Goal: Task Accomplishment & Management: Use online tool/utility

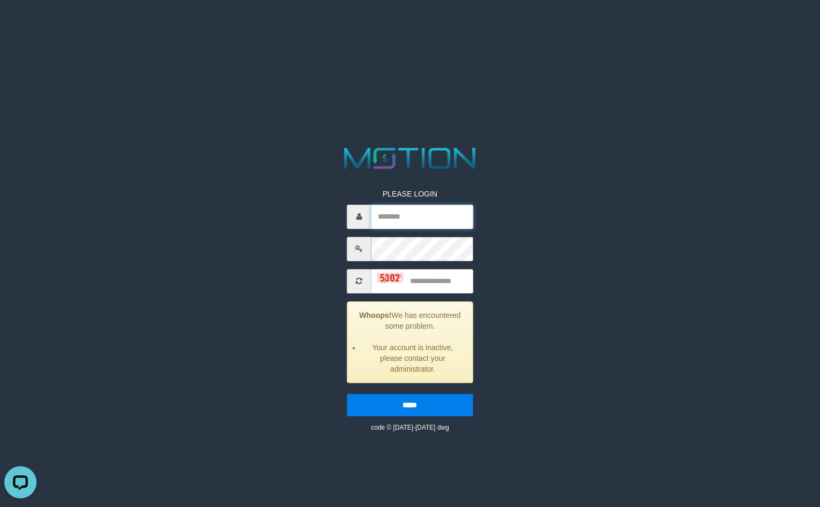
paste input "**********"
click at [405, 215] on input "text" at bounding box center [422, 217] width 102 height 24
type input "**********"
click at [445, 277] on input "text" at bounding box center [422, 281] width 102 height 24
type input "****"
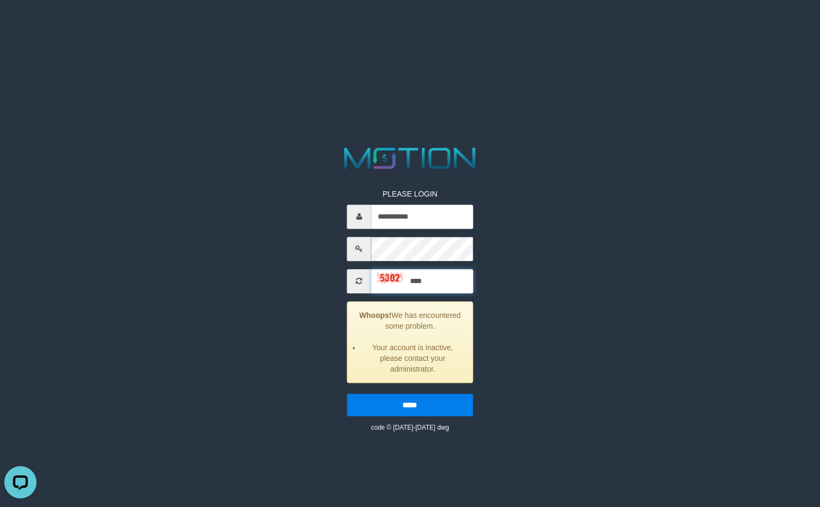
click at [347, 394] on input "*****" at bounding box center [410, 405] width 126 height 23
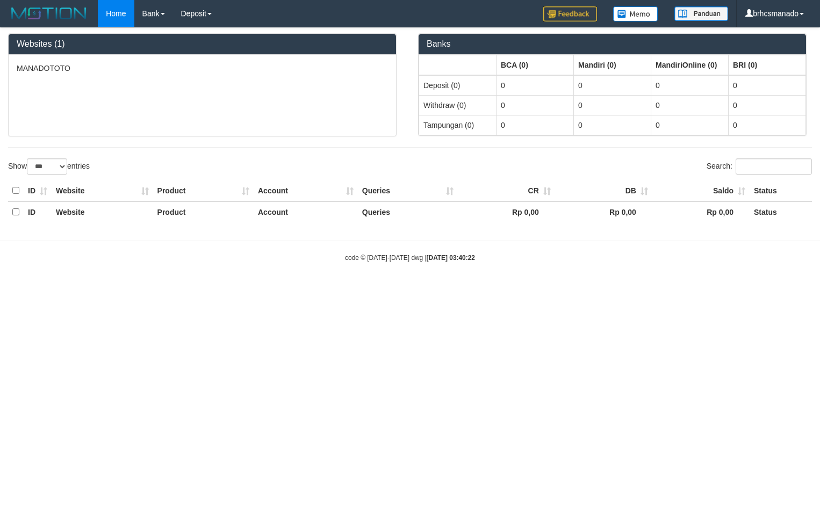
select select "***"
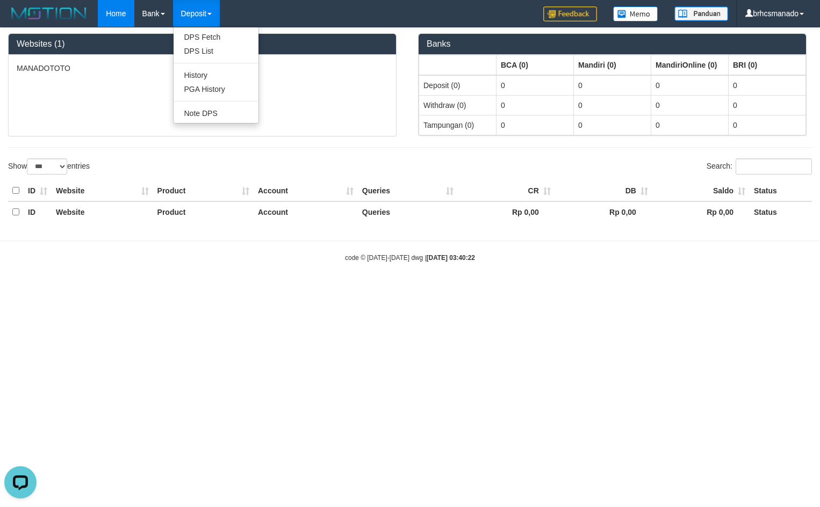
click at [212, 16] on link "Deposit" at bounding box center [196, 13] width 47 height 27
click at [211, 16] on link "Deposit" at bounding box center [196, 13] width 47 height 27
click at [228, 89] on link "PGA History" at bounding box center [215, 89] width 85 height 14
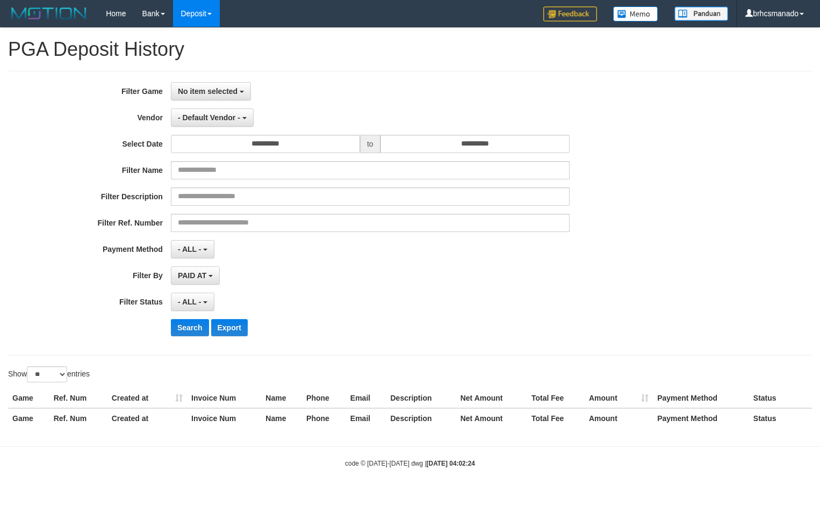
select select
select select "**"
click at [194, 88] on span "No item selected" at bounding box center [208, 91] width 60 height 9
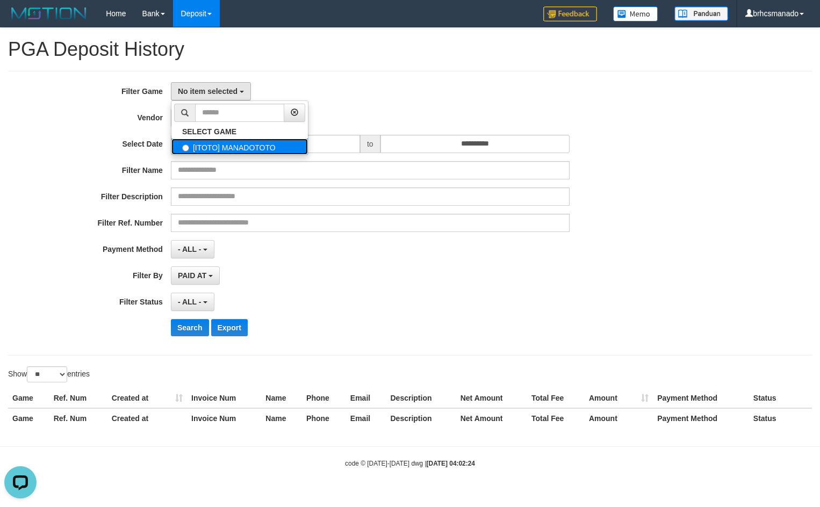
click at [216, 148] on label "[ITOTO] MANADOTOTO" at bounding box center [239, 147] width 136 height 16
select select "****"
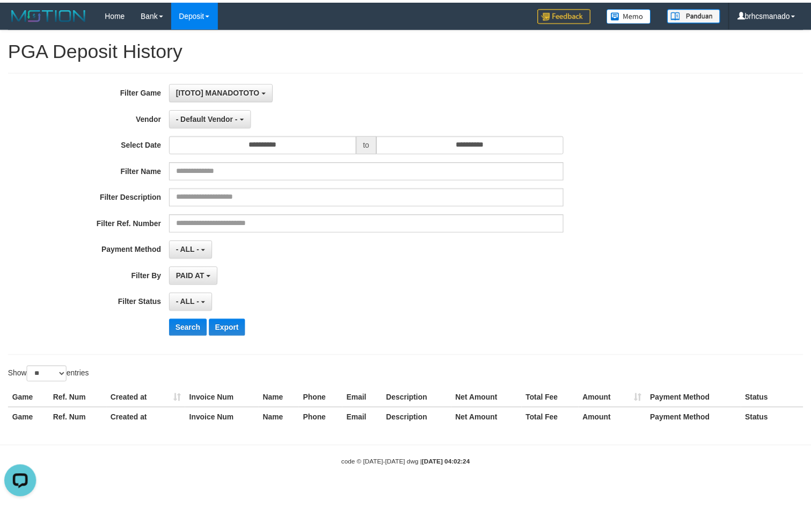
scroll to position [10, 0]
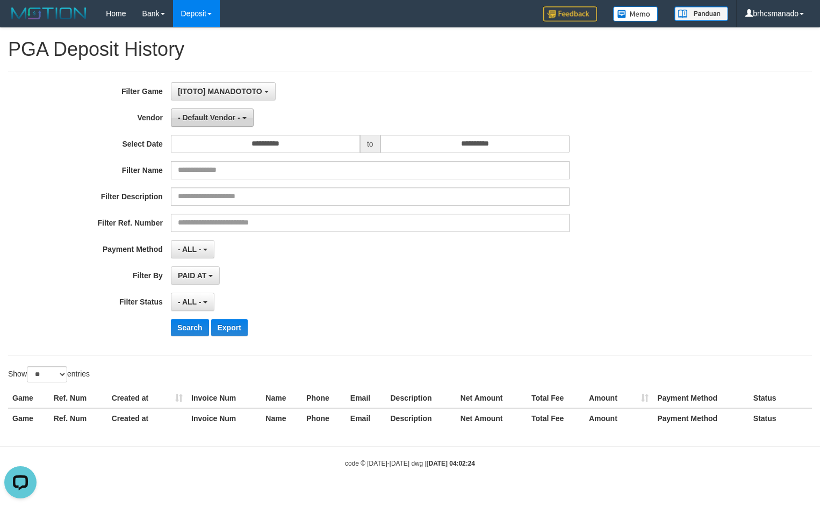
click at [216, 119] on span "- Default Vendor -" at bounding box center [209, 117] width 62 height 9
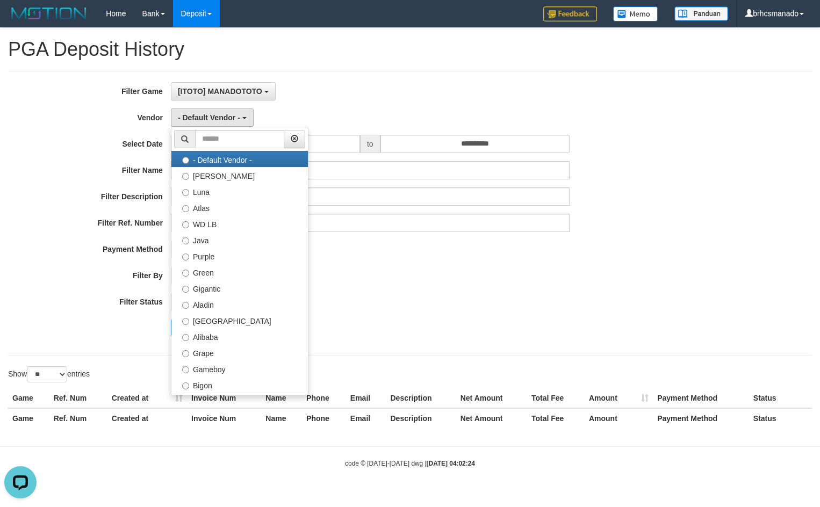
click at [360, 109] on div "- Default Vendor - - Default Vendor - Lucy Luna Atlas WD LB Java Purple Green G…" at bounding box center [370, 117] width 398 height 18
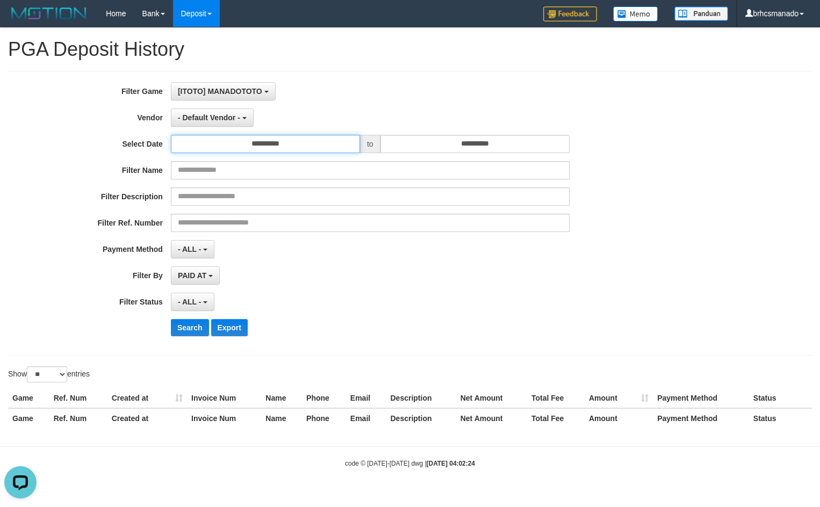
click at [314, 146] on input "**********" at bounding box center [265, 144] width 189 height 18
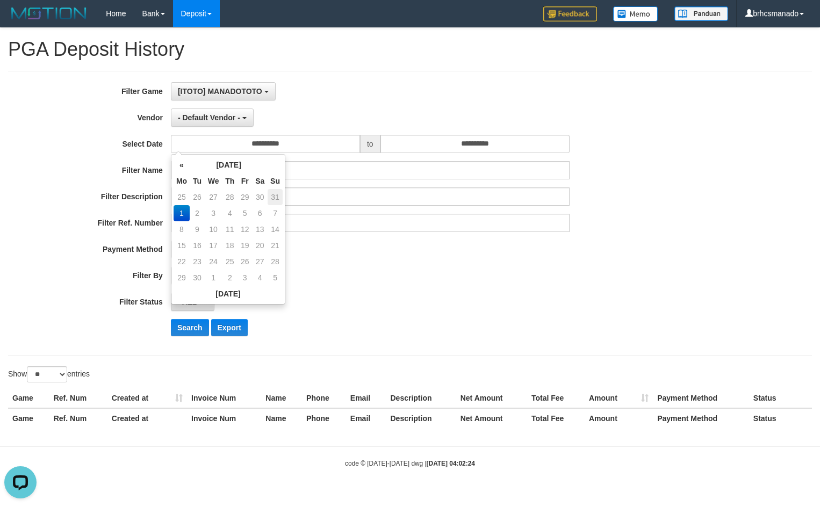
click at [278, 197] on td "31" at bounding box center [274, 197] width 15 height 16
type input "**********"
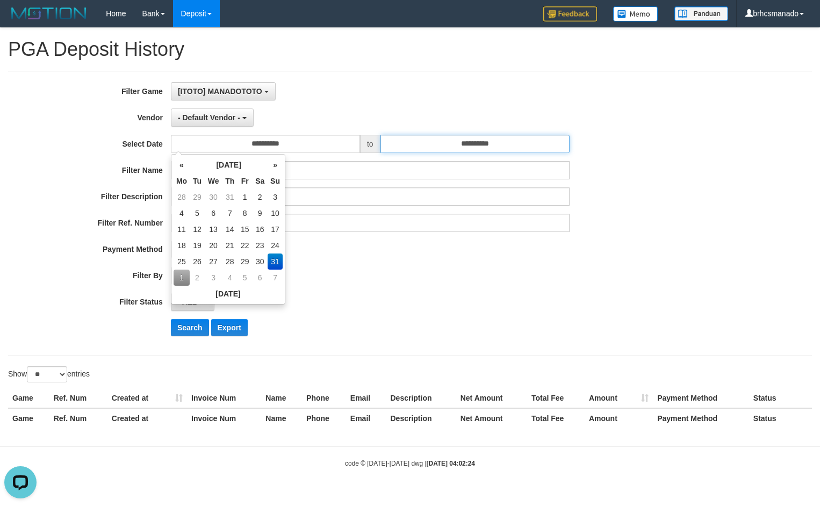
click at [514, 150] on input "**********" at bounding box center [474, 144] width 189 height 18
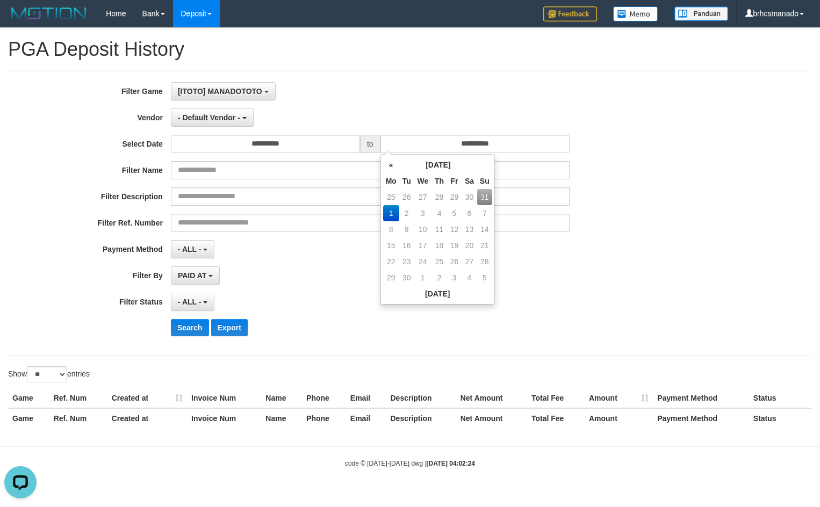
click at [490, 195] on td "31" at bounding box center [484, 197] width 15 height 16
type input "**********"
click at [490, 195] on td "3" at bounding box center [484, 197] width 15 height 16
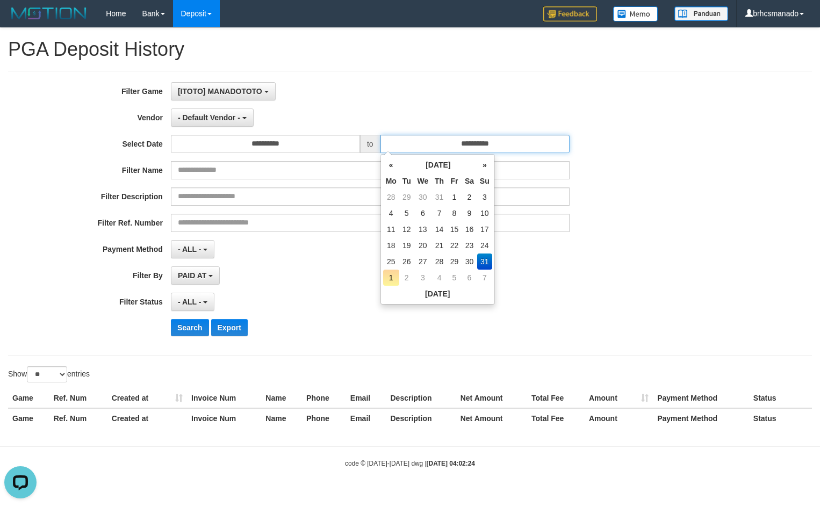
type input "**********"
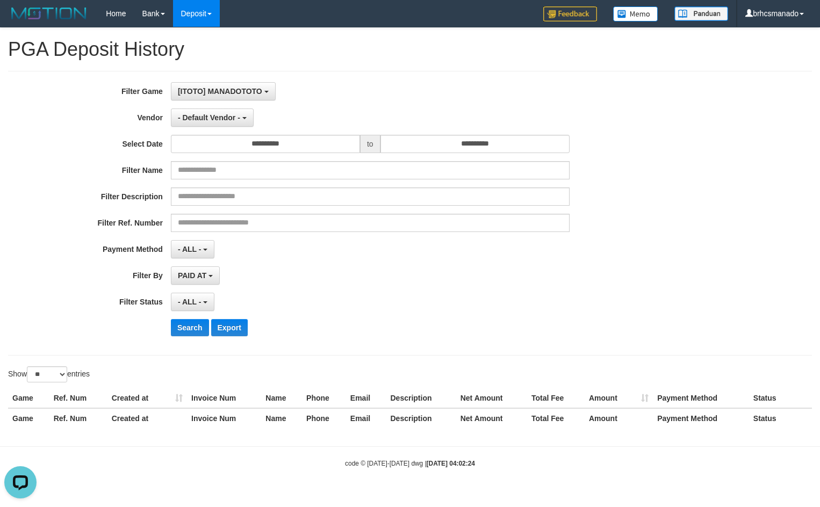
click at [463, 83] on div "[ITOTO] MANADOTOTO SELECT GAME [ITOTO] MANADOTOTO" at bounding box center [370, 91] width 398 height 18
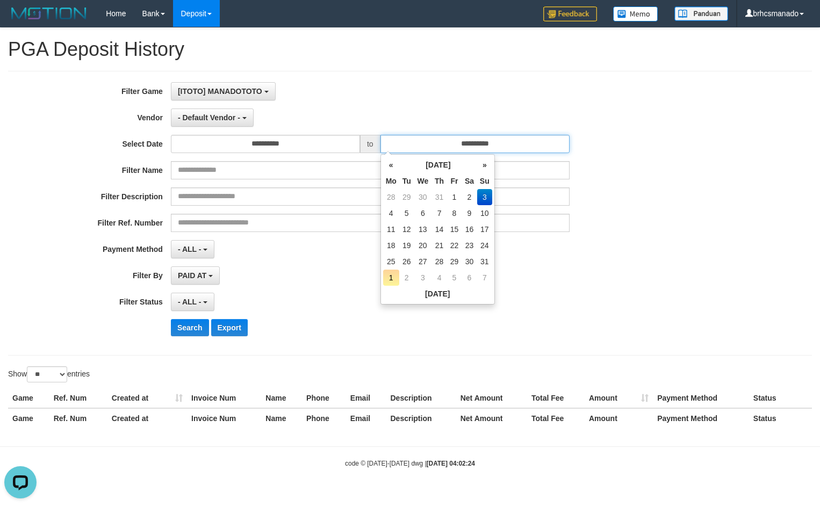
click at [523, 142] on input "**********" at bounding box center [474, 144] width 189 height 18
click at [488, 260] on td "31" at bounding box center [484, 261] width 15 height 16
type input "**********"
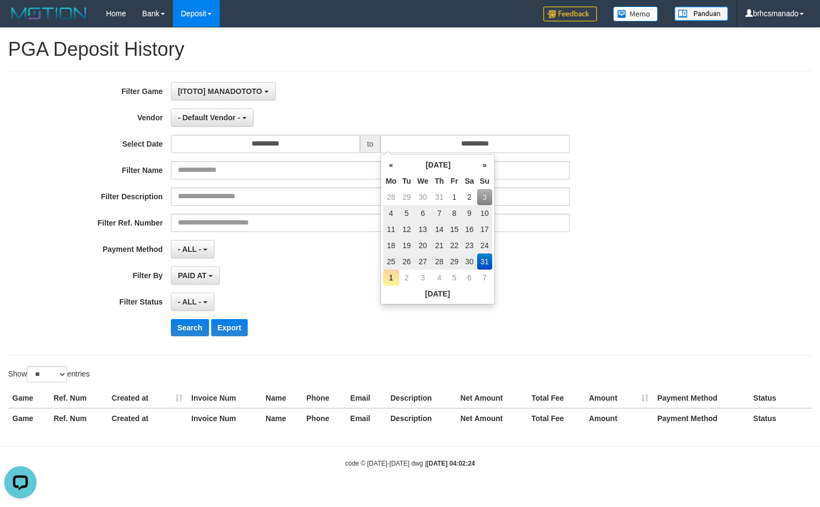
click at [459, 102] on div "**********" at bounding box center [341, 213] width 683 height 262
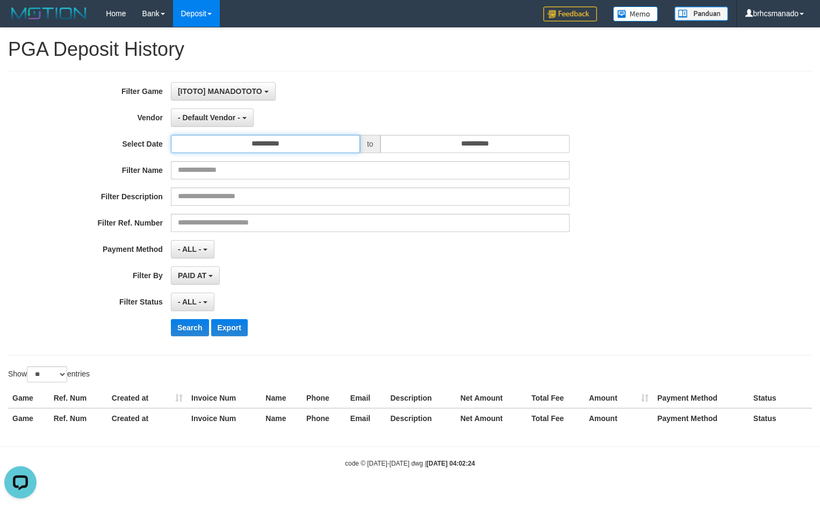
click at [307, 147] on input "**********" at bounding box center [265, 144] width 189 height 18
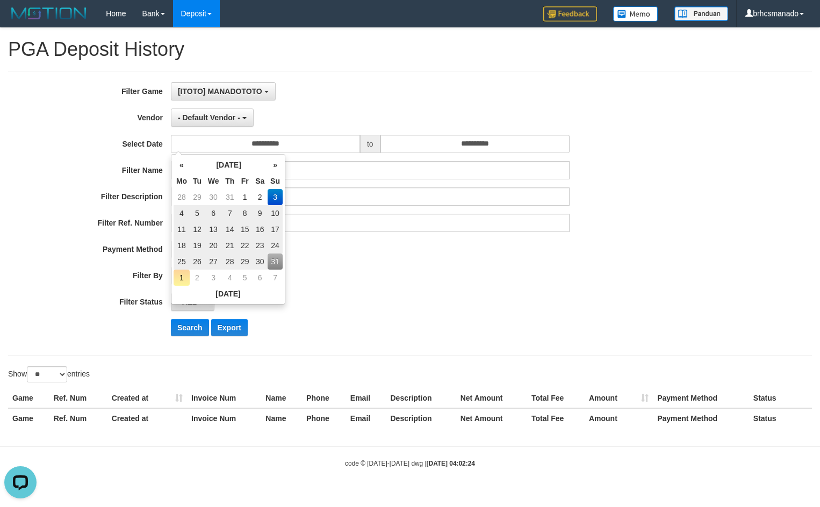
click at [281, 259] on td "31" at bounding box center [274, 261] width 15 height 16
type input "**********"
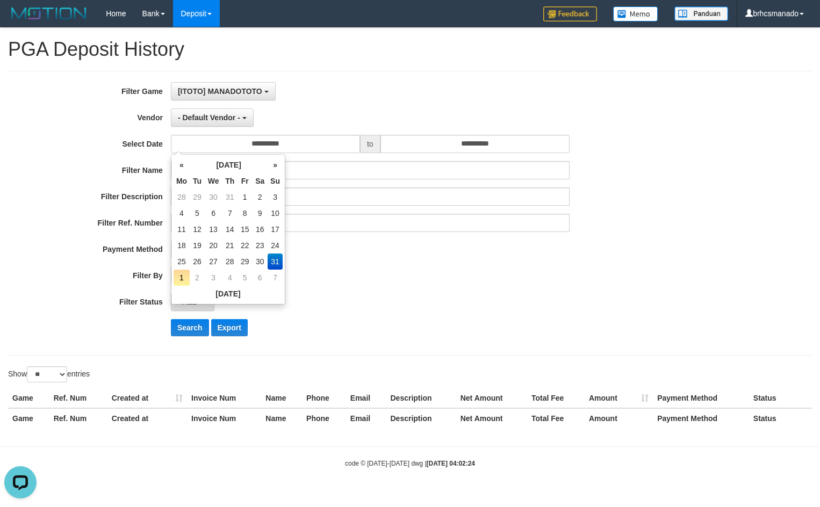
click at [281, 259] on td "31" at bounding box center [274, 261] width 15 height 16
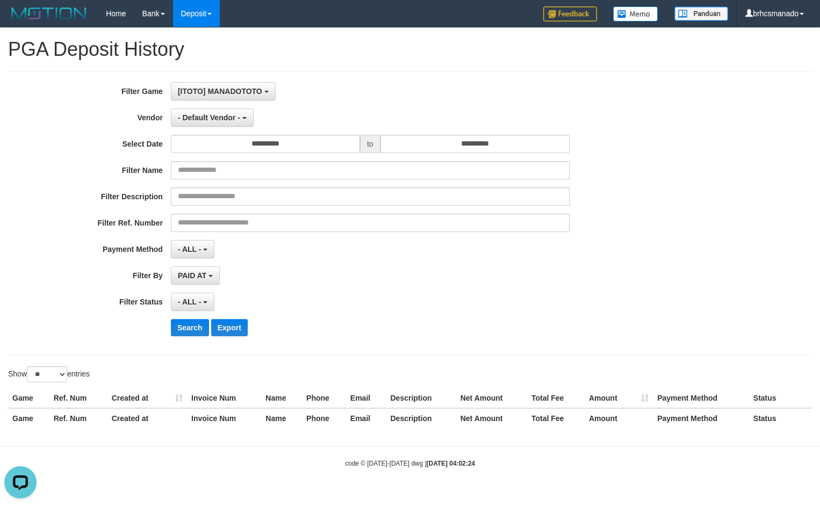
click at [401, 74] on div "**********" at bounding box center [409, 213] width 803 height 285
click at [221, 116] on span "- Default Vendor -" at bounding box center [209, 117] width 62 height 9
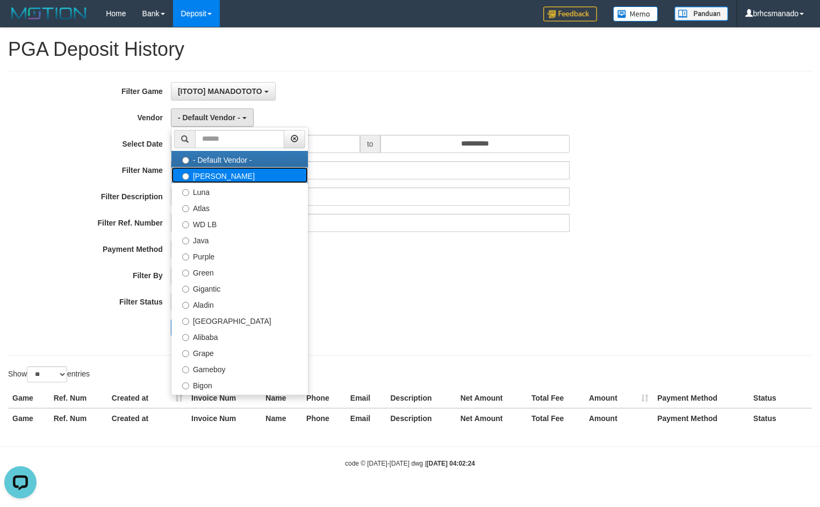
click at [228, 175] on label "Lucy" at bounding box center [239, 175] width 136 height 16
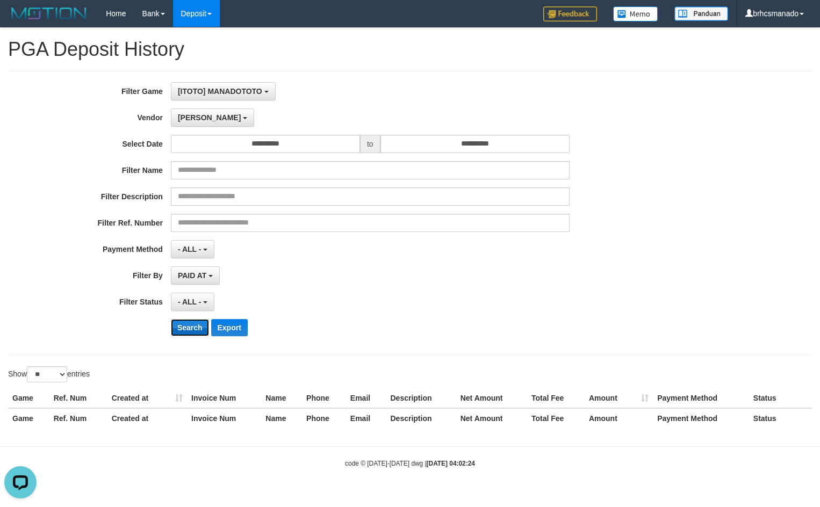
click at [186, 331] on button "Search" at bounding box center [190, 327] width 38 height 17
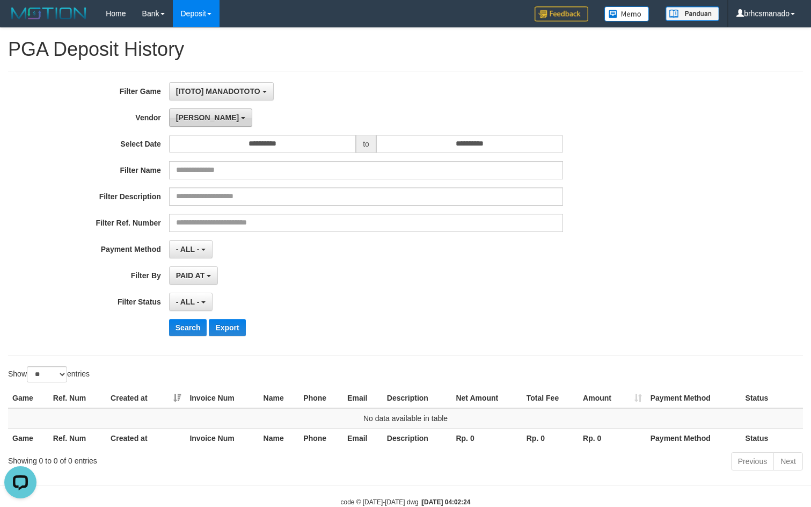
click at [185, 121] on button "Lucy" at bounding box center [210, 117] width 83 height 18
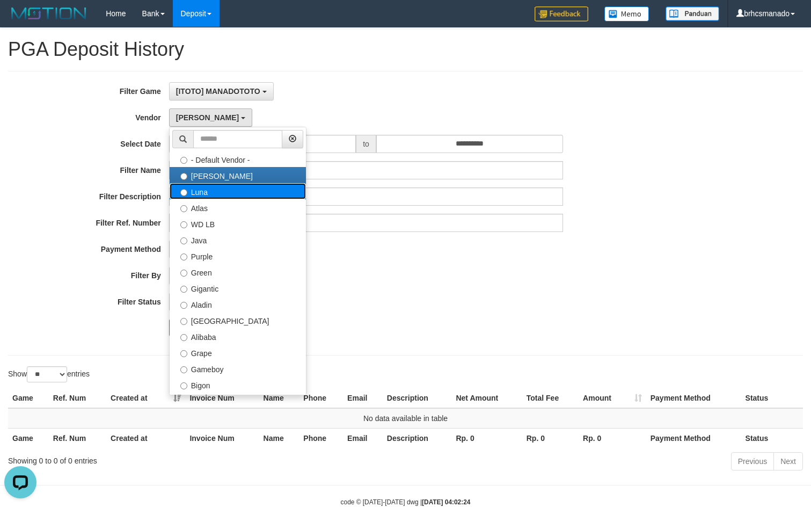
click at [225, 192] on label "Luna" at bounding box center [238, 191] width 136 height 16
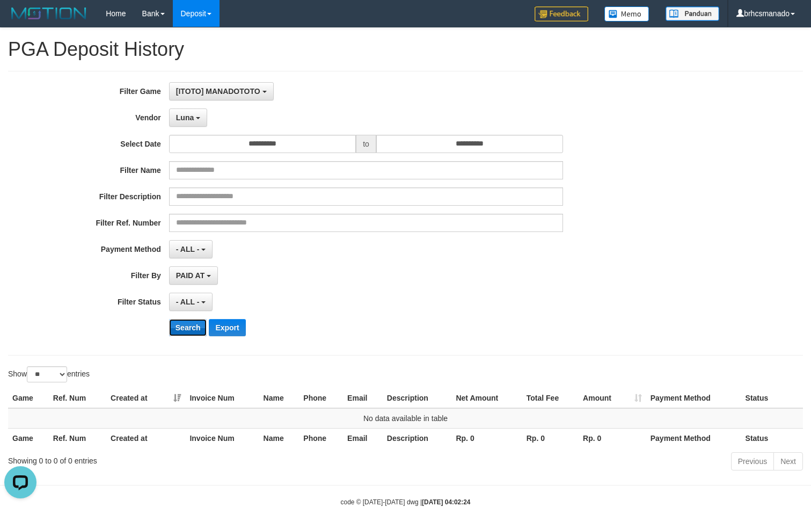
click at [192, 325] on button "Search" at bounding box center [188, 327] width 38 height 17
click at [190, 118] on span "Luna" at bounding box center [185, 117] width 18 height 9
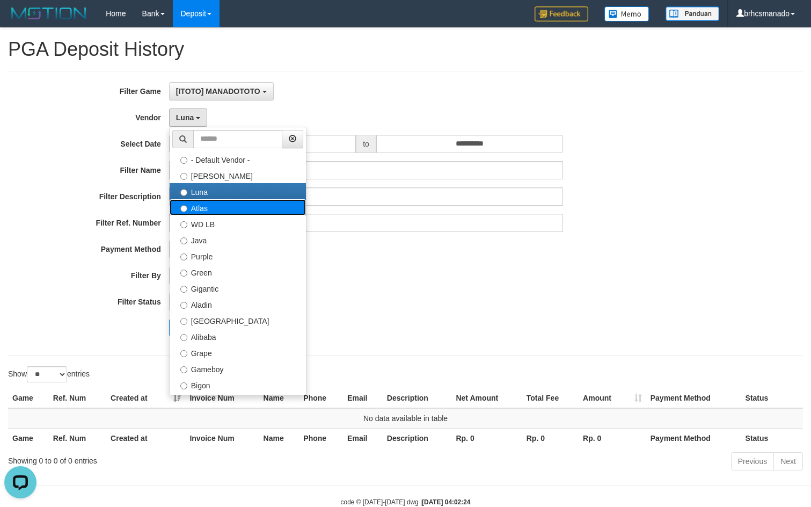
click at [220, 211] on label "Atlas" at bounding box center [238, 207] width 136 height 16
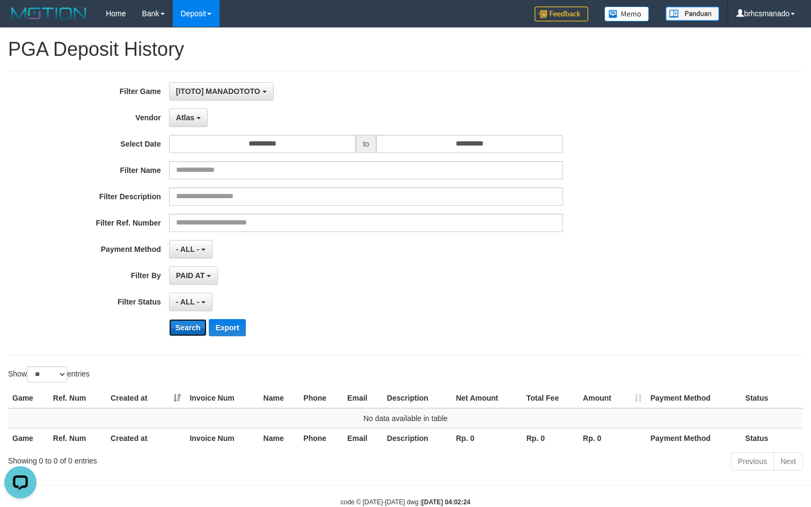
click at [185, 325] on button "Search" at bounding box center [188, 327] width 38 height 17
drag, startPoint x: 189, startPoint y: 115, endPoint x: 205, endPoint y: 166, distance: 52.8
click at [189, 115] on span "Atlas" at bounding box center [185, 117] width 18 height 9
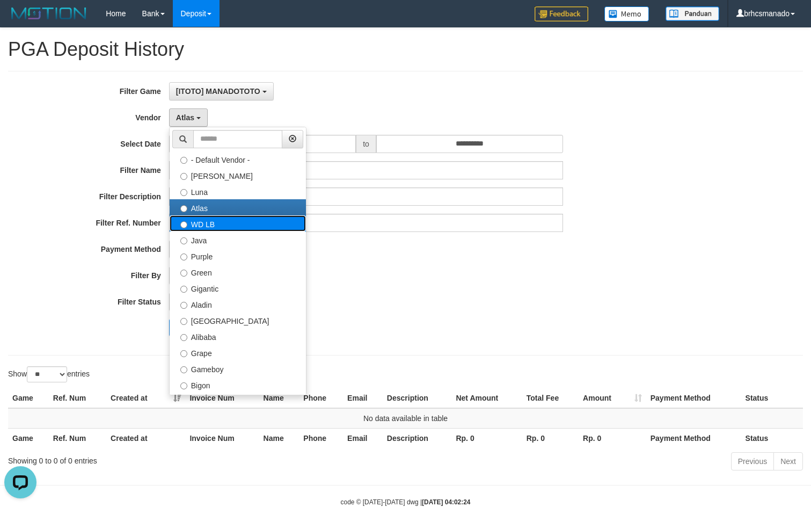
click at [206, 222] on label "WD LB" at bounding box center [238, 223] width 136 height 16
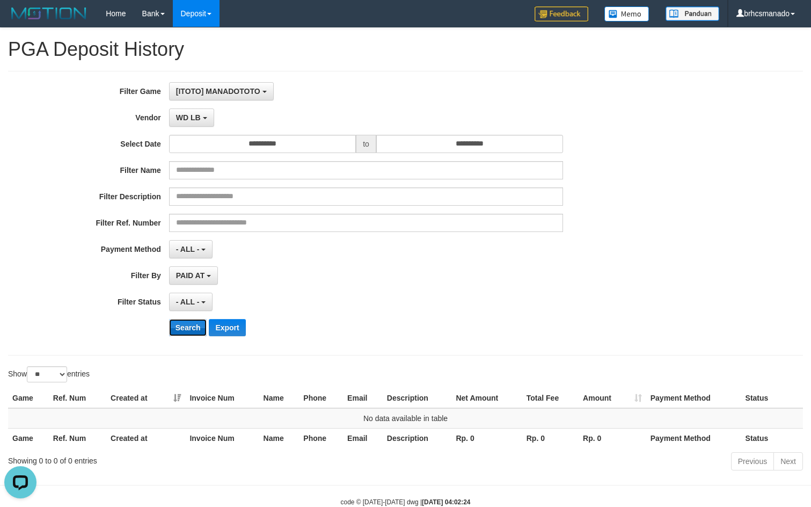
click at [176, 321] on button "Search" at bounding box center [188, 327] width 38 height 17
click at [184, 112] on button "WD LB" at bounding box center [191, 117] width 45 height 18
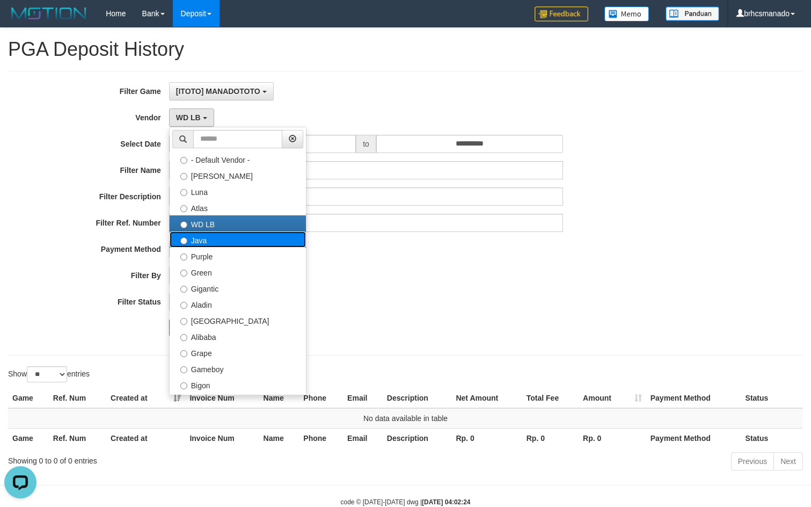
click at [201, 239] on label "Java" at bounding box center [238, 239] width 136 height 16
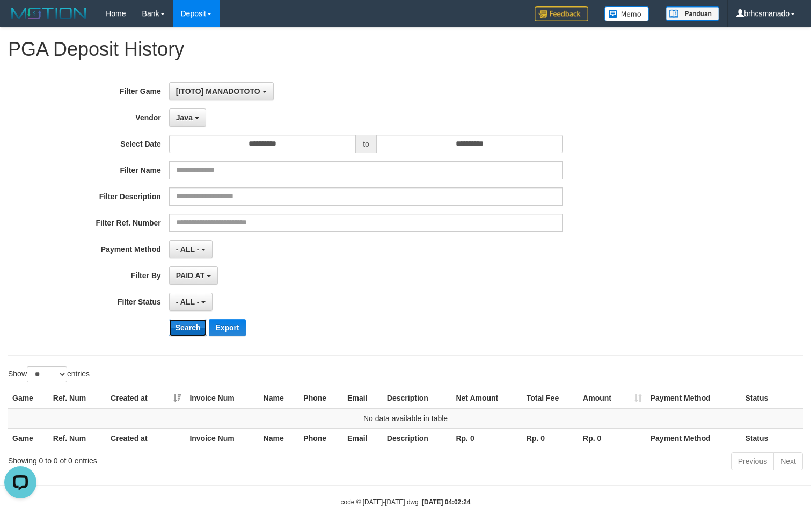
click at [192, 328] on button "Search" at bounding box center [188, 327] width 38 height 17
click at [189, 113] on button "Java" at bounding box center [187, 117] width 37 height 18
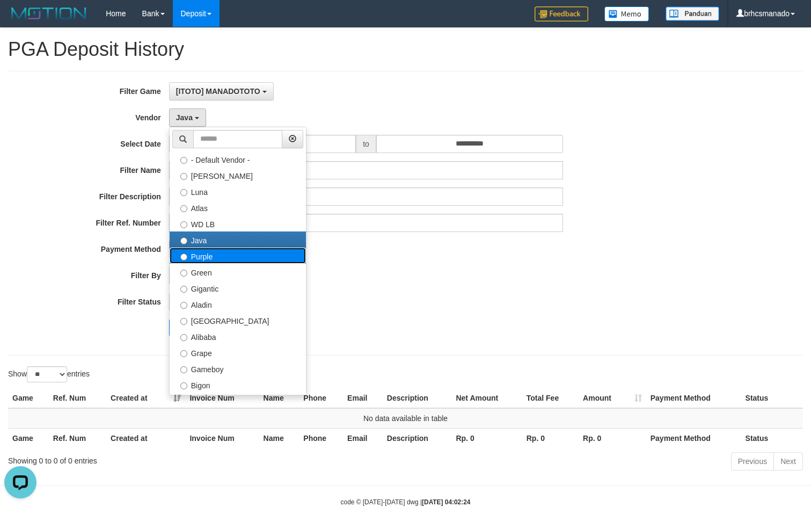
click at [212, 259] on label "Purple" at bounding box center [238, 256] width 136 height 16
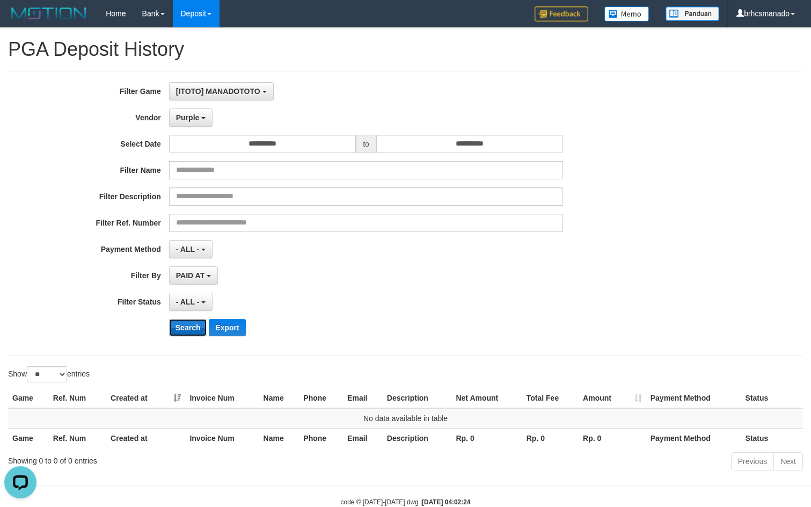
click at [190, 325] on button "Search" at bounding box center [188, 327] width 38 height 17
click at [197, 126] on button "Purple" at bounding box center [191, 117] width 44 height 18
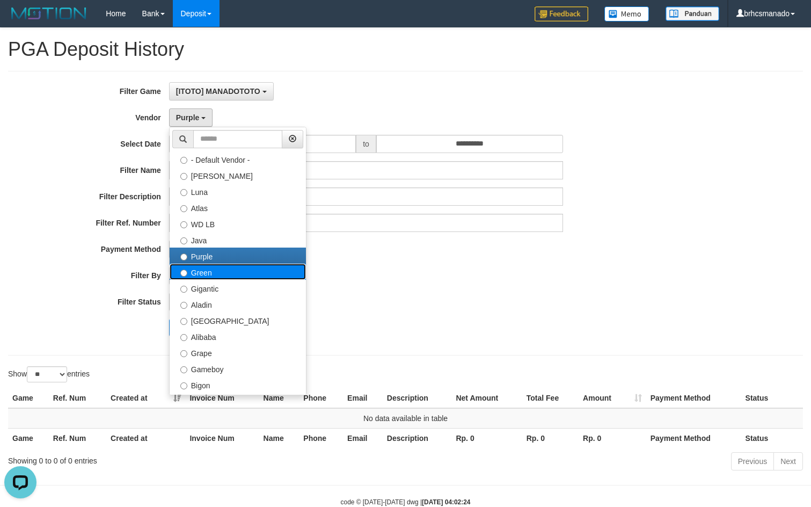
click at [216, 270] on label "Green" at bounding box center [238, 272] width 136 height 16
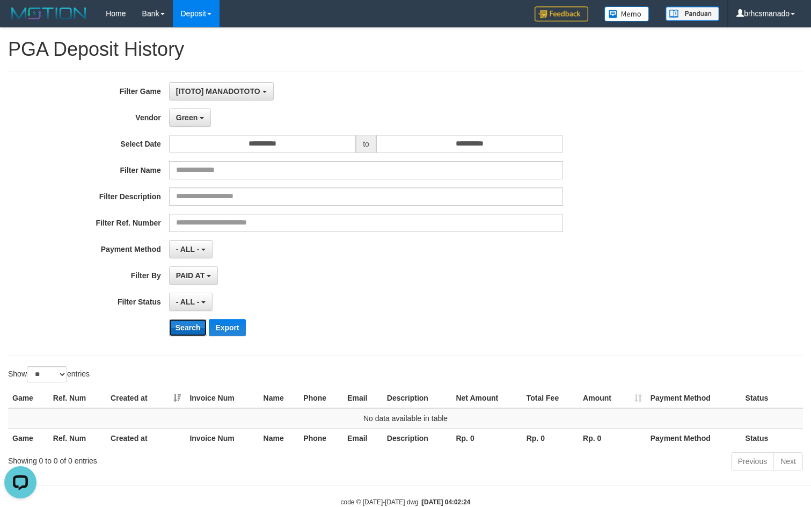
click at [187, 326] on button "Search" at bounding box center [188, 327] width 38 height 17
click at [194, 120] on span "Green" at bounding box center [186, 117] width 21 height 9
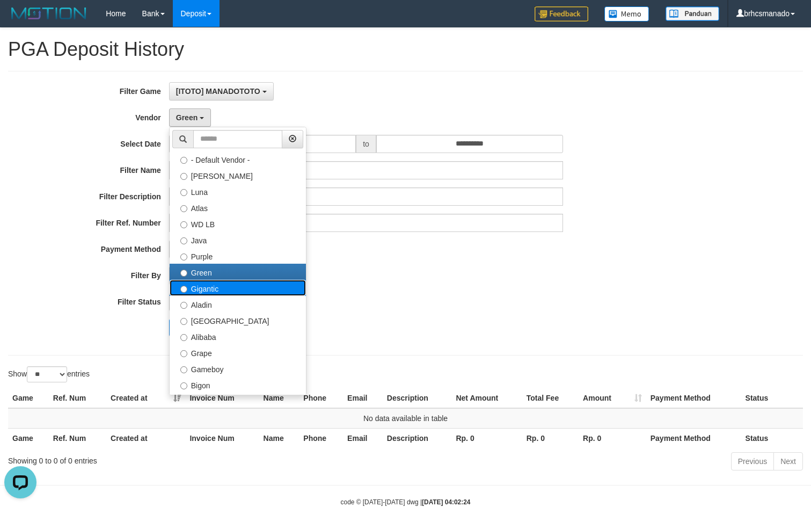
click at [219, 294] on label "Gigantic" at bounding box center [238, 288] width 136 height 16
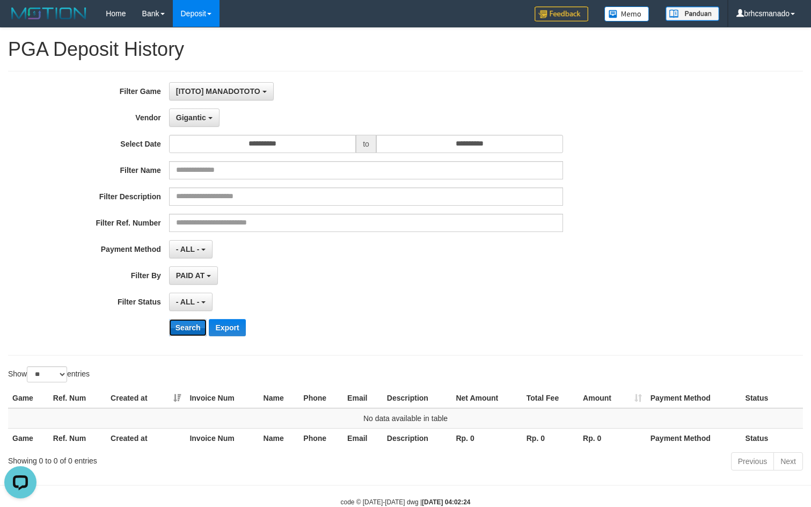
click at [190, 332] on button "Search" at bounding box center [188, 327] width 38 height 17
click at [216, 119] on button "Gigantic" at bounding box center [194, 117] width 50 height 18
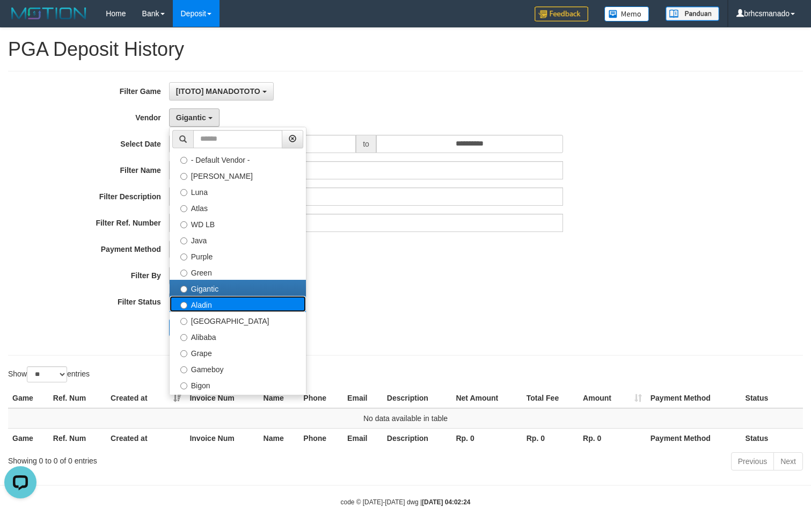
click at [222, 305] on label "Aladin" at bounding box center [238, 304] width 136 height 16
select select "**********"
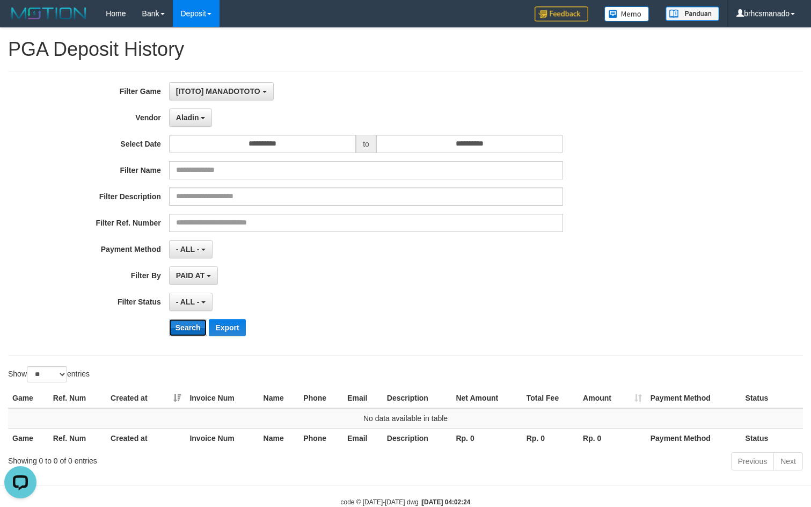
click at [200, 321] on button "Search" at bounding box center [188, 327] width 38 height 17
click at [199, 119] on button "Aladin" at bounding box center [191, 117] width 44 height 18
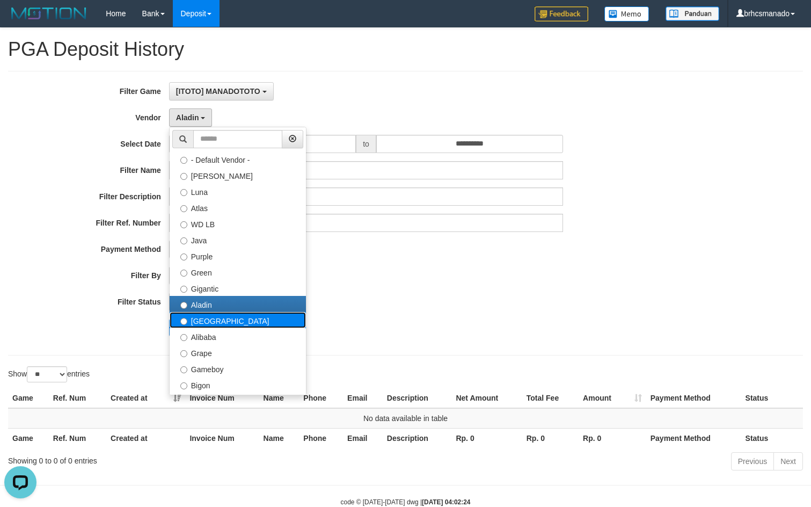
click at [203, 318] on label "Dubai" at bounding box center [238, 320] width 136 height 16
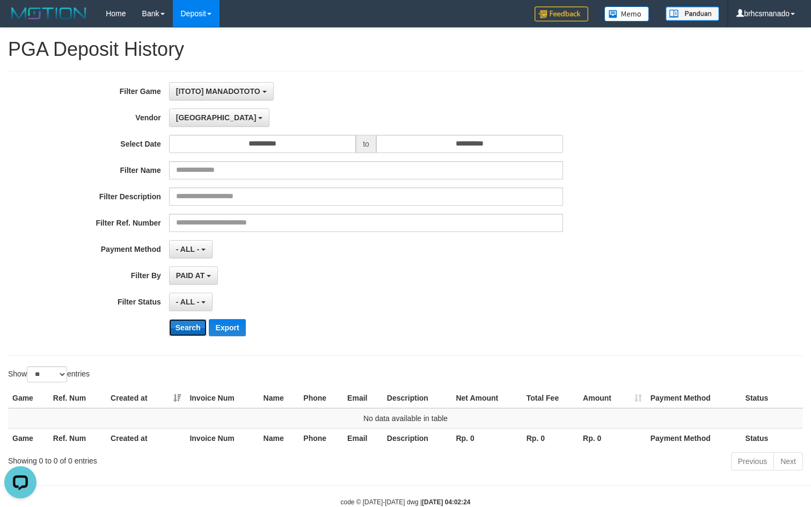
click at [190, 329] on button "Search" at bounding box center [188, 327] width 38 height 17
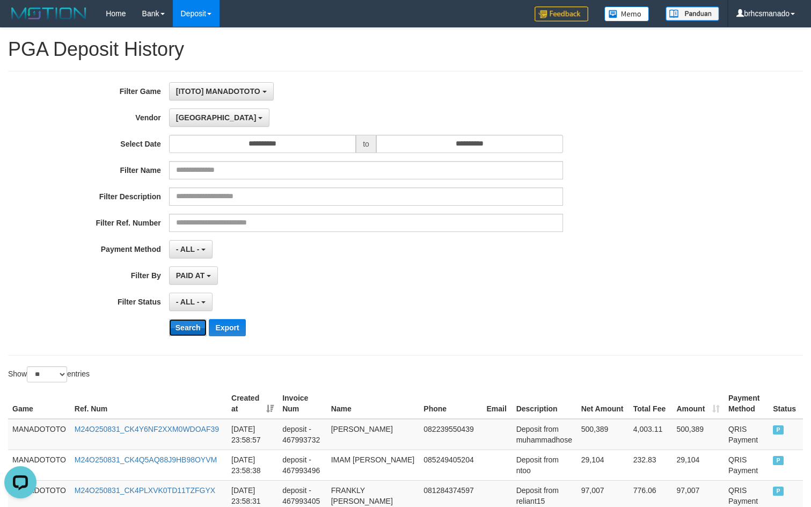
click at [184, 330] on button "Search" at bounding box center [188, 327] width 38 height 17
click at [234, 327] on button "Export" at bounding box center [227, 327] width 37 height 17
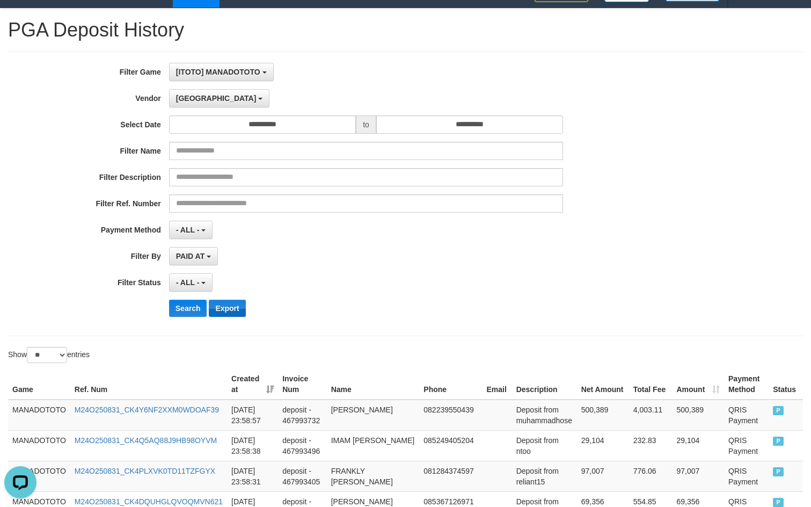
scroll to position [0, 0]
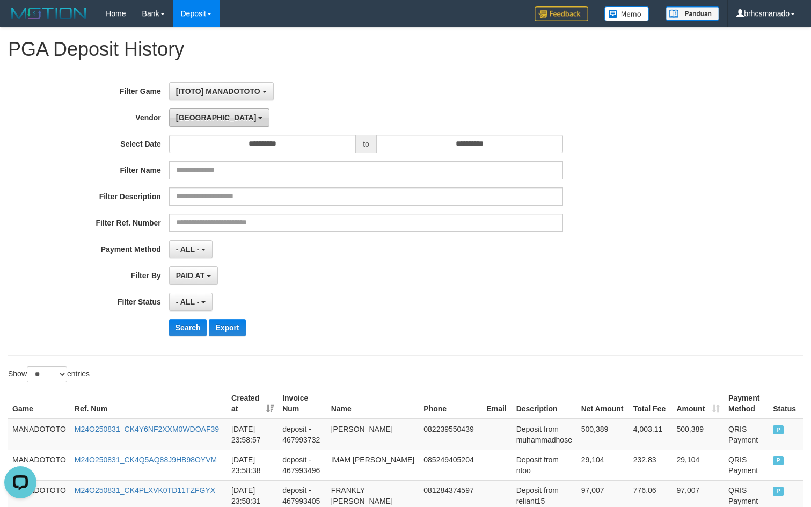
click at [184, 119] on span "Dubai" at bounding box center [216, 117] width 81 height 9
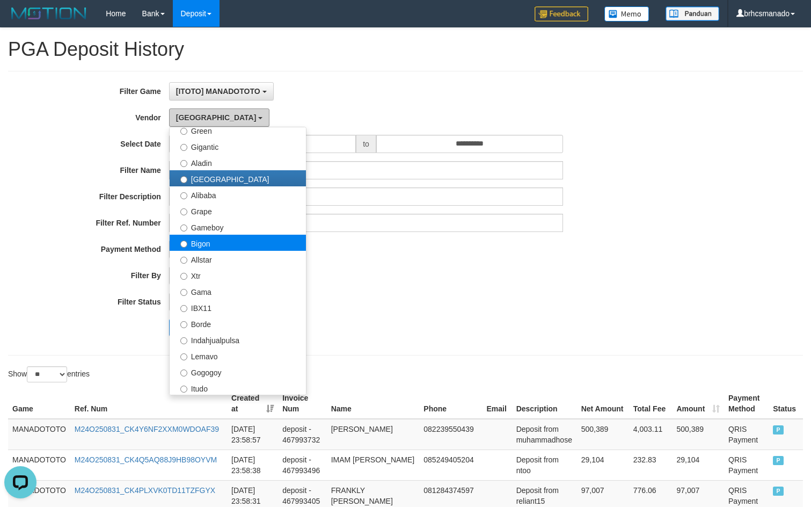
scroll to position [143, 0]
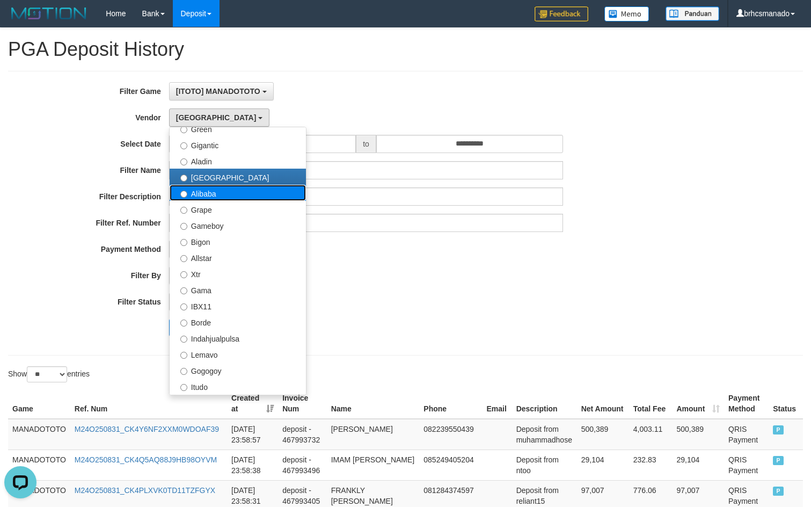
click at [218, 197] on label "Alibaba" at bounding box center [238, 193] width 136 height 16
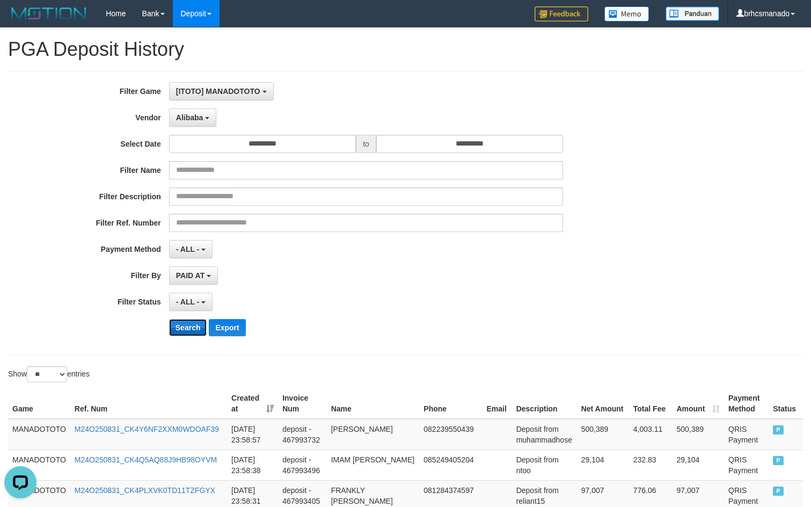
click at [193, 324] on button "Search" at bounding box center [188, 327] width 38 height 17
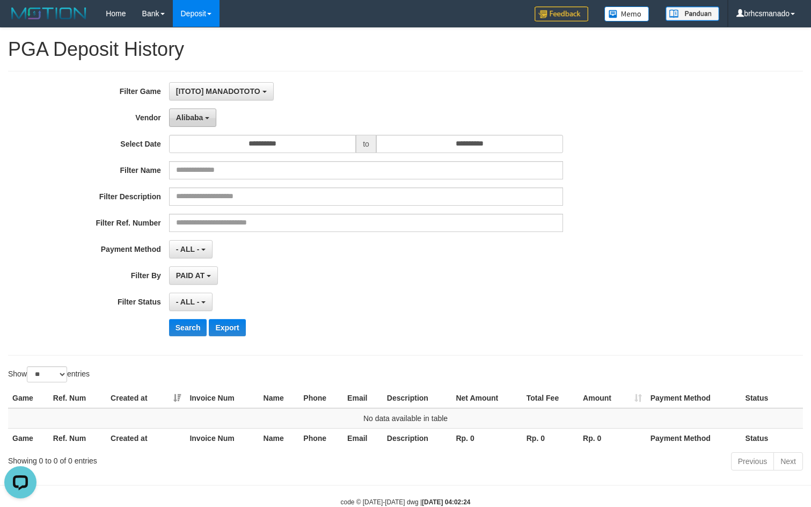
click at [198, 115] on span "Alibaba" at bounding box center [189, 117] width 27 height 9
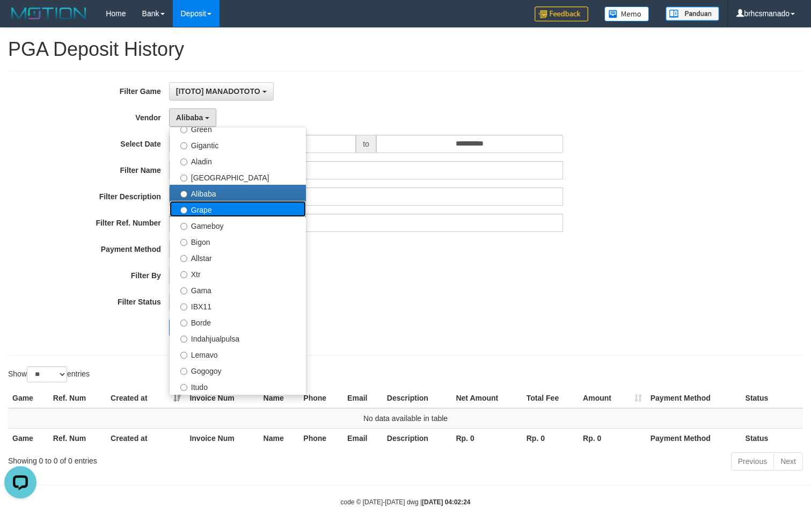
click at [227, 212] on label "Grape" at bounding box center [238, 209] width 136 height 16
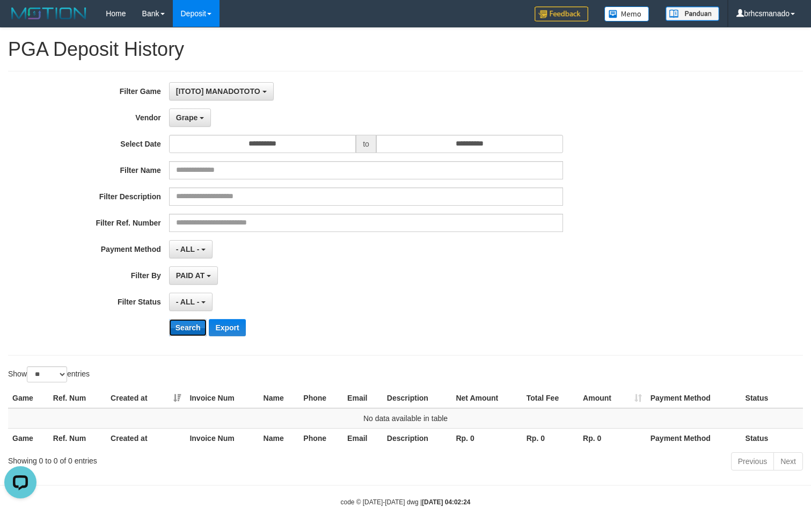
click at [187, 331] on button "Search" at bounding box center [188, 327] width 38 height 17
click at [191, 118] on span "Grape" at bounding box center [186, 117] width 21 height 9
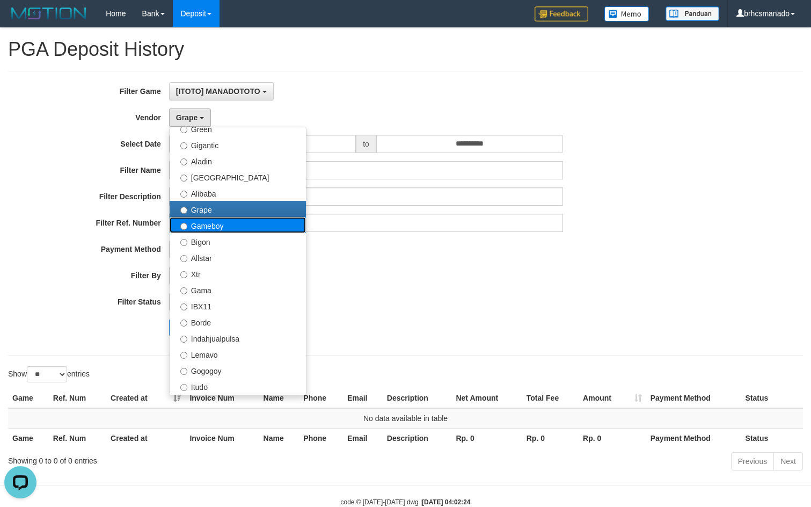
click at [226, 224] on label "Gameboy" at bounding box center [238, 225] width 136 height 16
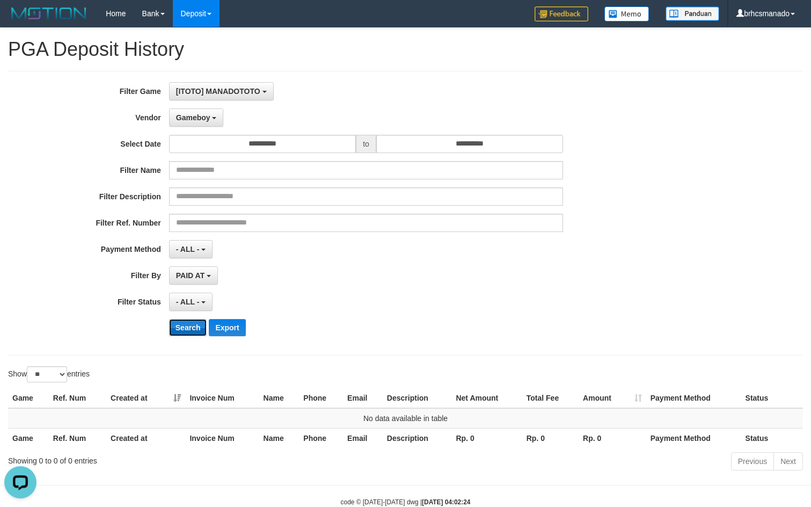
click at [192, 324] on button "Search" at bounding box center [188, 327] width 38 height 17
click at [204, 120] on span "Gameboy" at bounding box center [193, 117] width 34 height 9
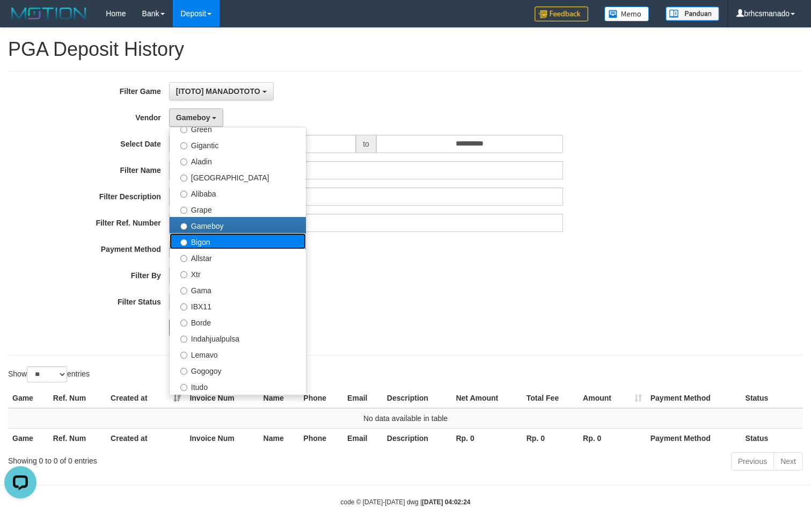
click at [212, 242] on label "Bigon" at bounding box center [238, 241] width 136 height 16
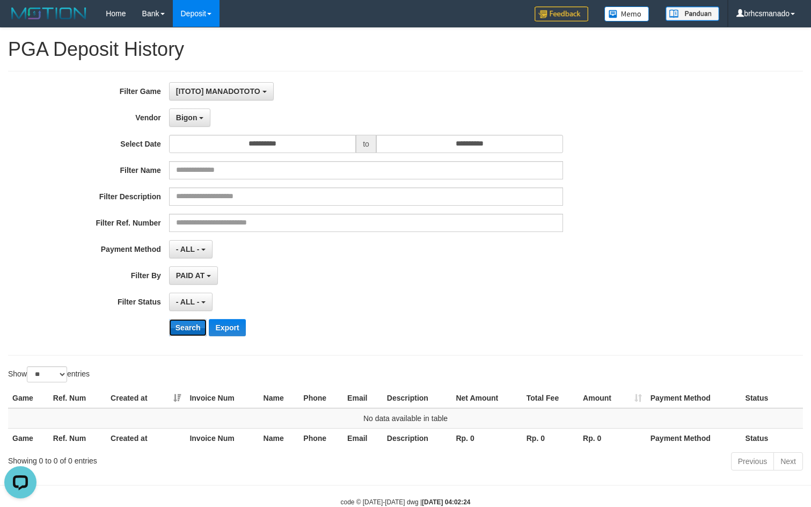
click at [186, 325] on button "Search" at bounding box center [188, 327] width 38 height 17
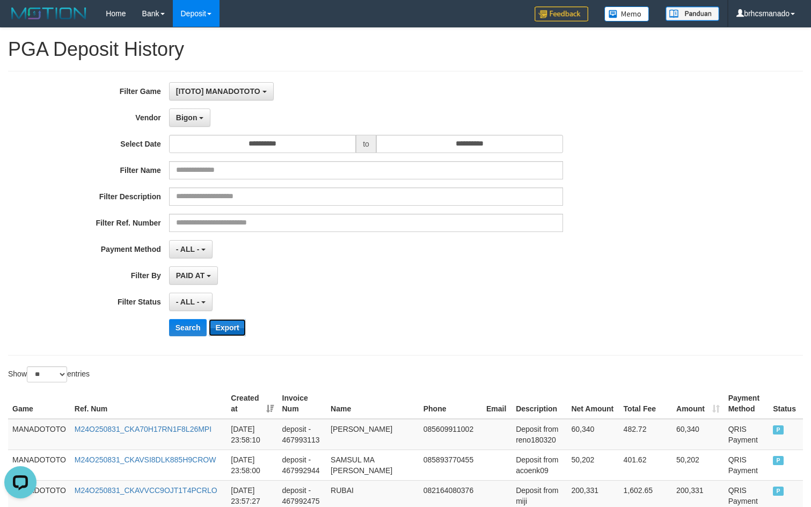
click at [229, 328] on button "Export" at bounding box center [227, 327] width 37 height 17
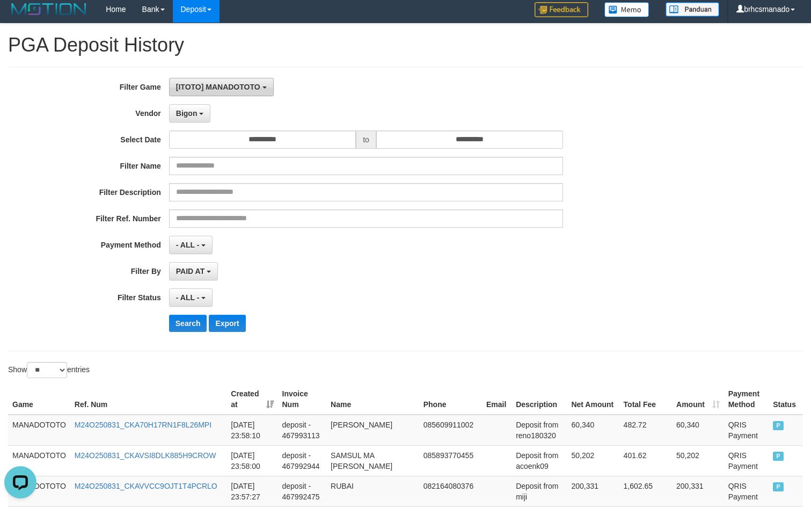
scroll to position [0, 0]
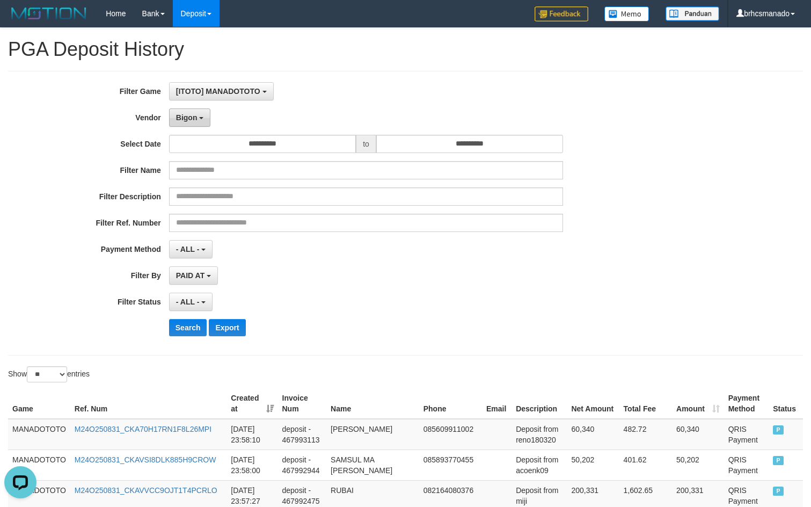
click at [199, 116] on button "Bigon" at bounding box center [190, 117] width 42 height 18
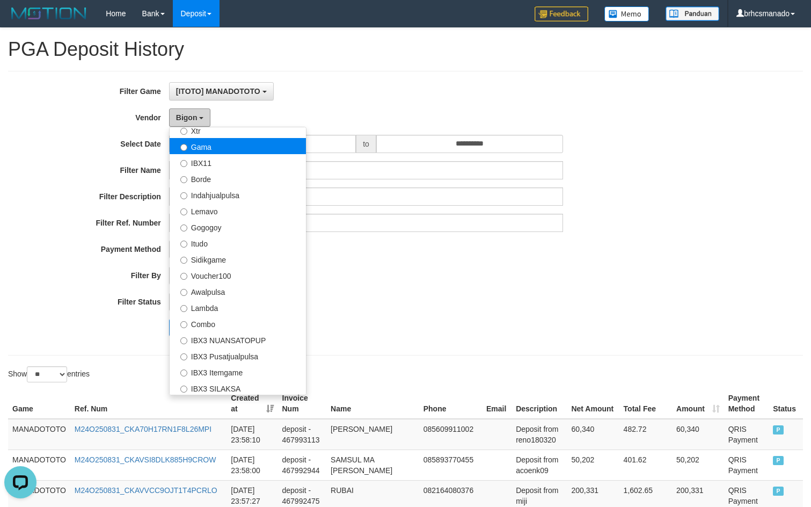
scroll to position [215, 0]
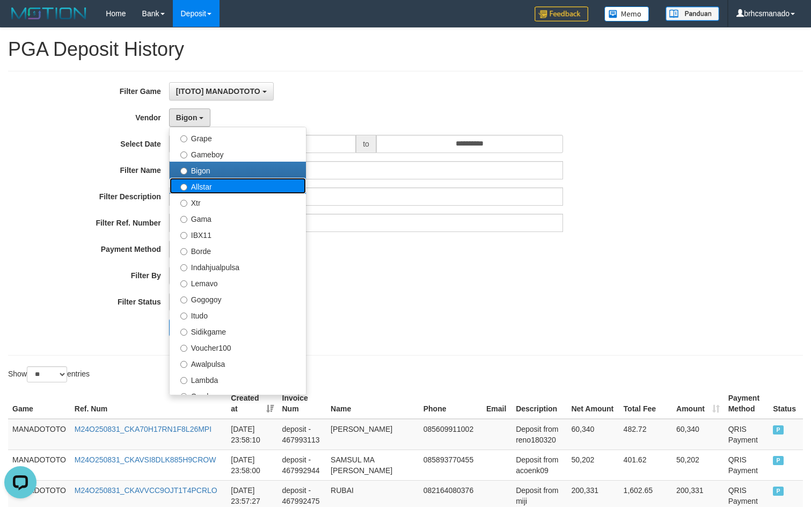
click at [214, 186] on label "Allstar" at bounding box center [238, 186] width 136 height 16
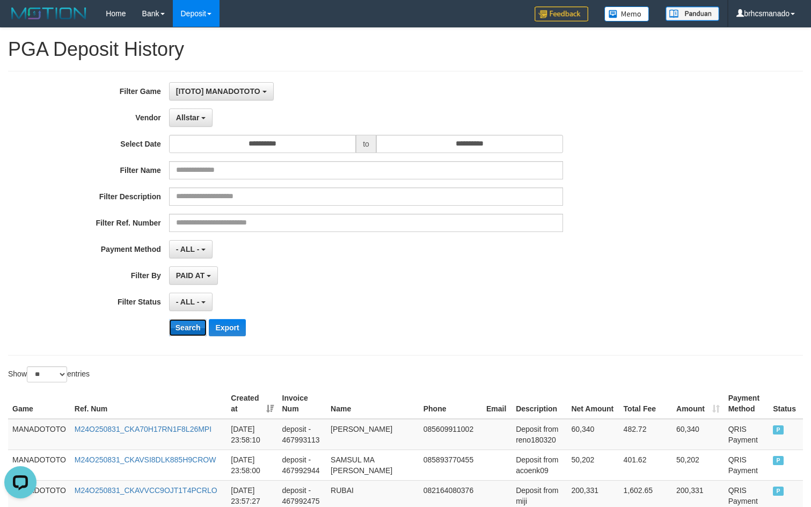
click at [191, 321] on button "Search" at bounding box center [188, 327] width 38 height 17
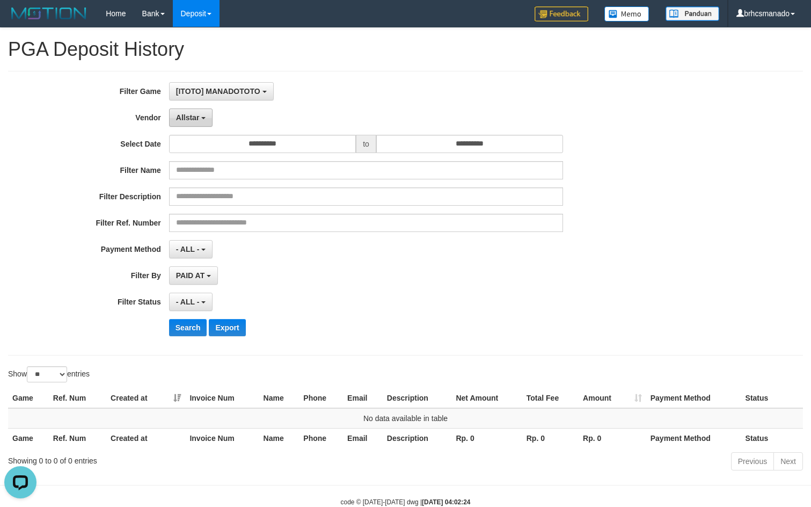
click at [201, 120] on button "Allstar" at bounding box center [191, 117] width 44 height 18
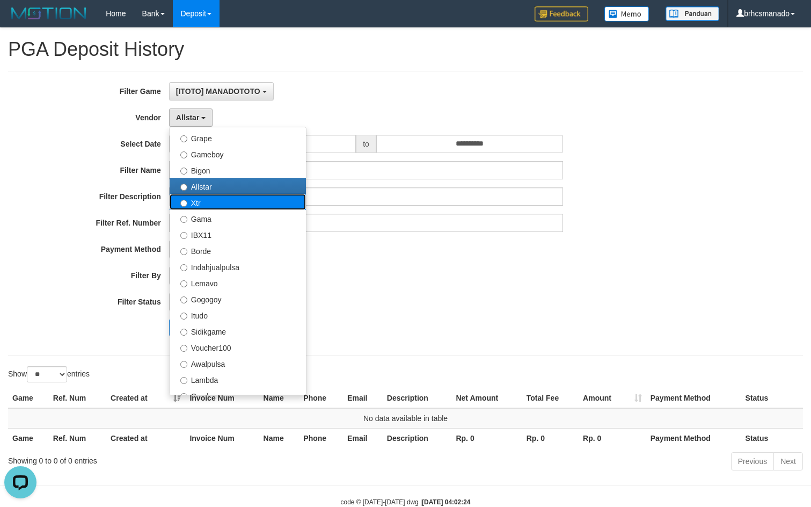
click at [218, 208] on label "Xtr" at bounding box center [238, 202] width 136 height 16
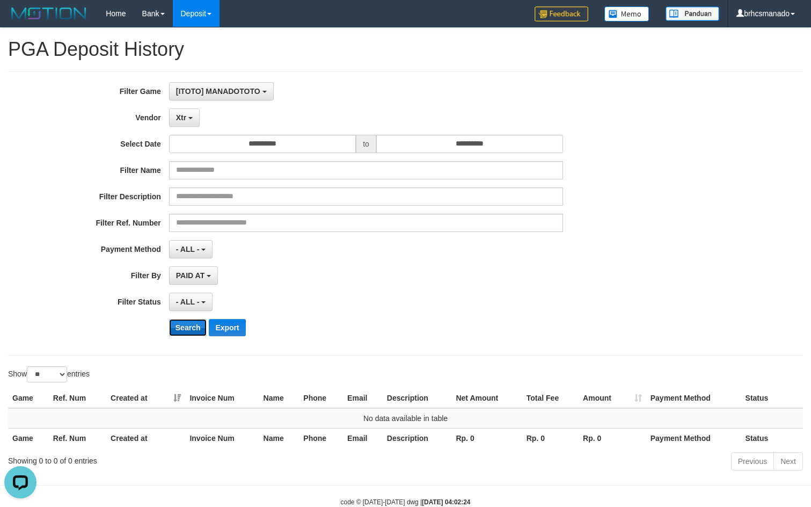
click at [189, 320] on button "Search" at bounding box center [188, 327] width 38 height 17
click at [191, 129] on div "**********" at bounding box center [338, 213] width 676 height 262
click at [190, 119] on button "Xtr" at bounding box center [184, 117] width 31 height 18
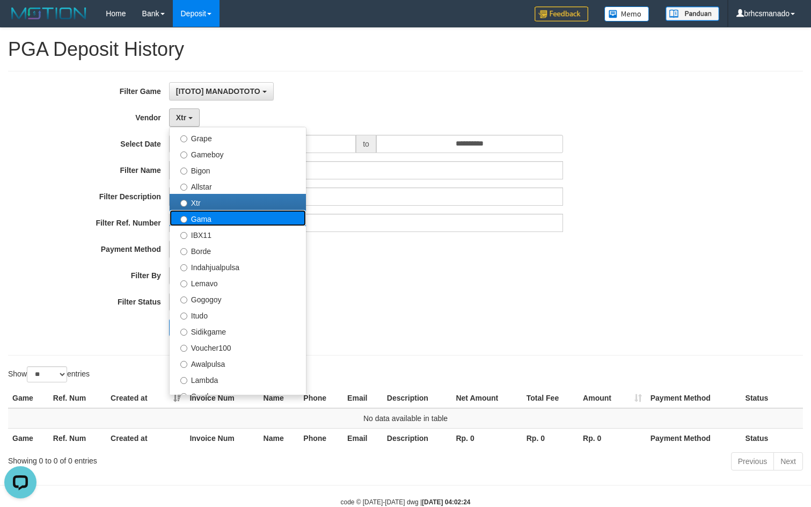
click at [227, 221] on label "Gama" at bounding box center [238, 218] width 136 height 16
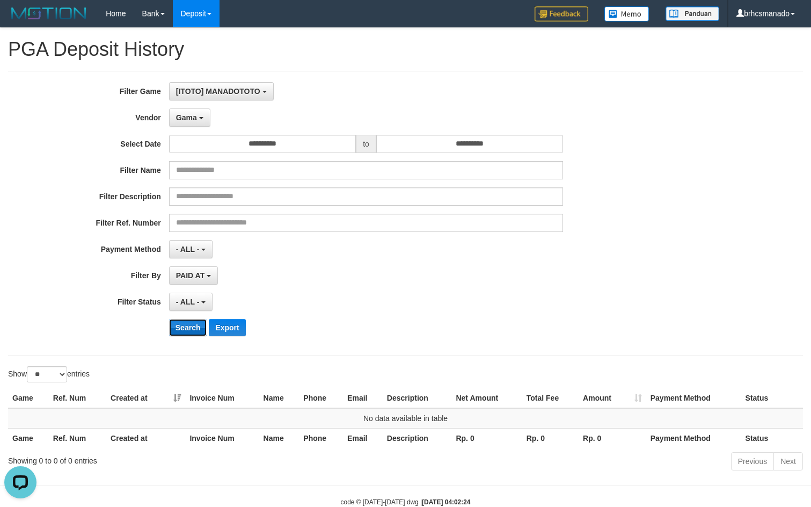
click at [194, 330] on button "Search" at bounding box center [188, 327] width 38 height 17
click at [197, 125] on button "Gama" at bounding box center [189, 117] width 41 height 18
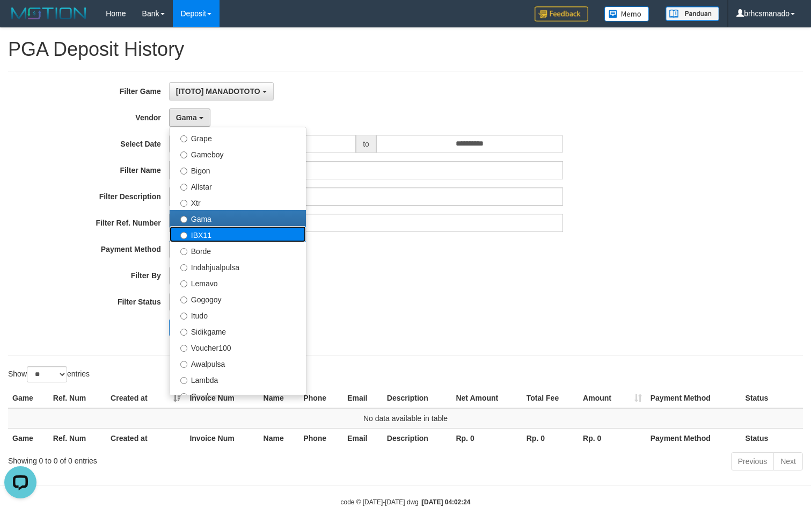
click at [234, 238] on label "IBX11" at bounding box center [238, 234] width 136 height 16
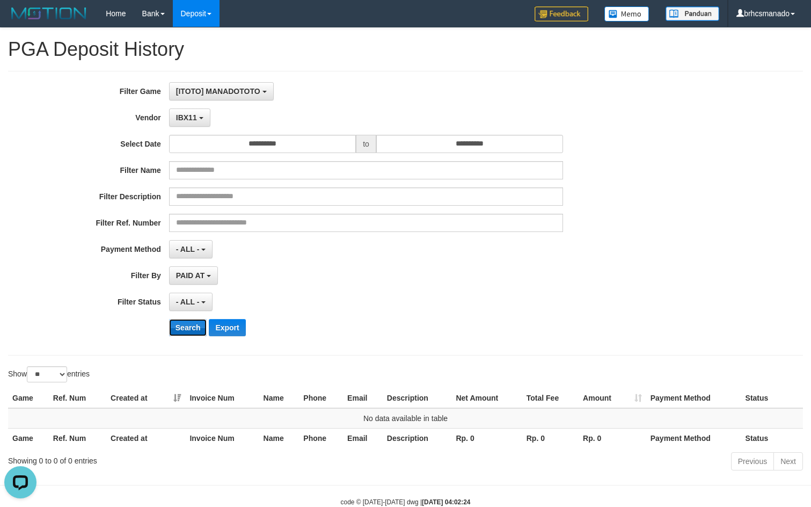
click at [197, 328] on button "Search" at bounding box center [188, 327] width 38 height 17
click at [195, 111] on button "IBX11" at bounding box center [189, 117] width 41 height 18
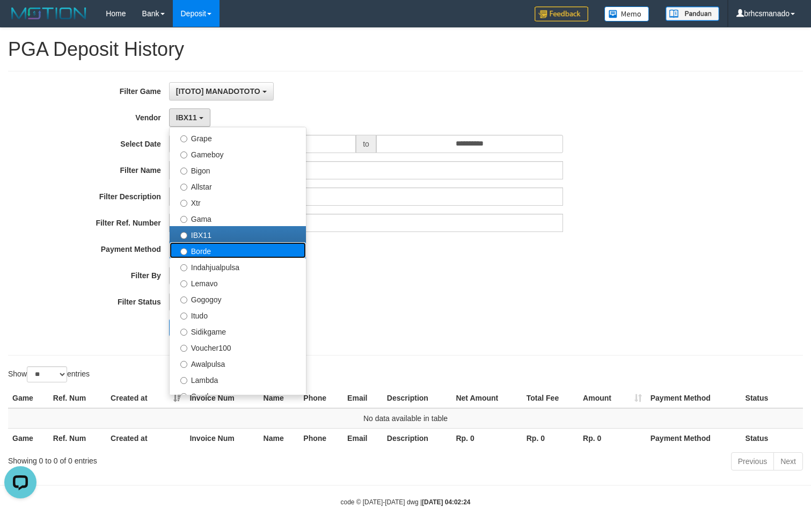
click at [221, 247] on label "Borde" at bounding box center [238, 250] width 136 height 16
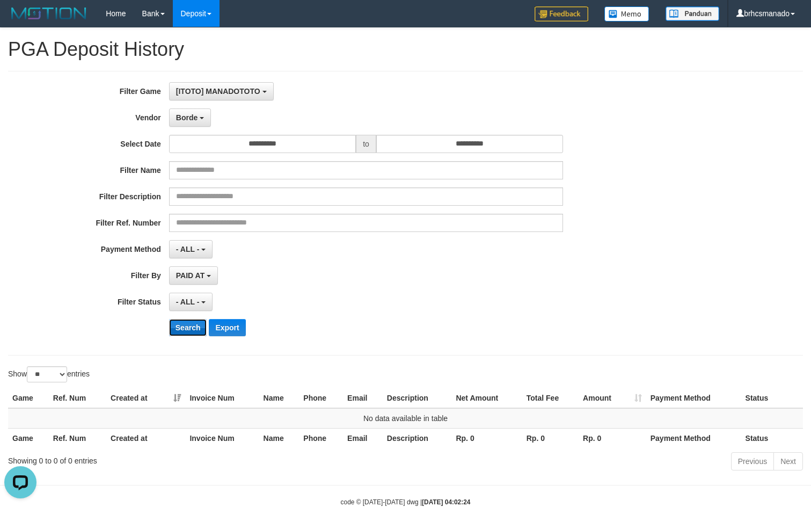
click at [188, 328] on button "Search" at bounding box center [188, 327] width 38 height 17
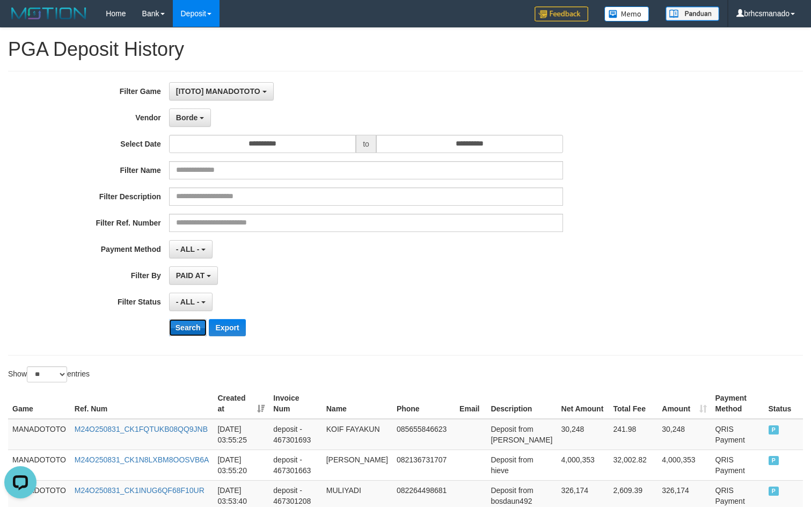
click at [195, 328] on button "Search" at bounding box center [188, 327] width 38 height 17
click at [235, 334] on button "Export" at bounding box center [227, 327] width 37 height 17
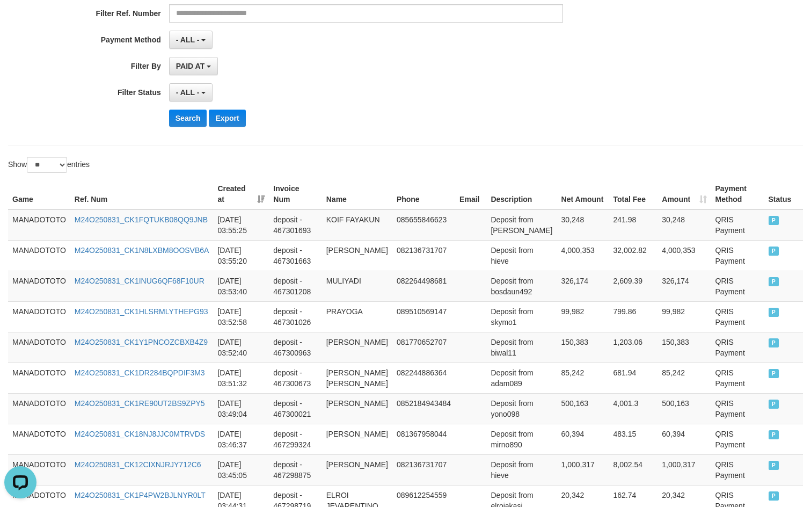
scroll to position [0, 0]
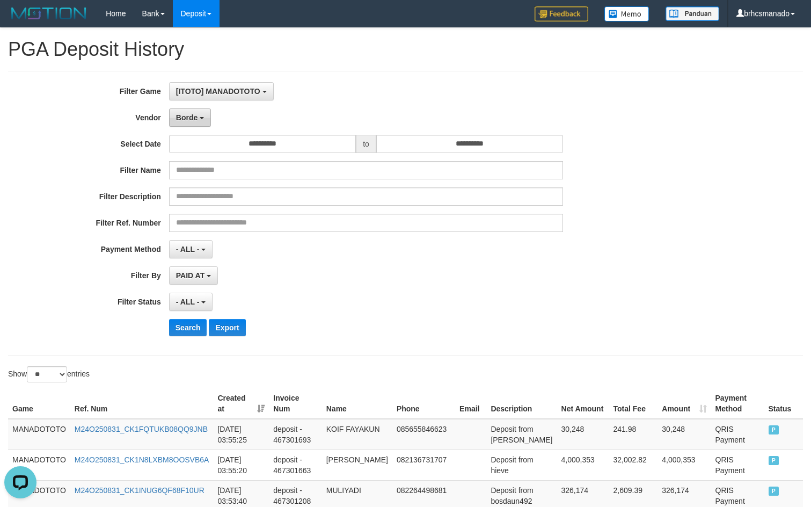
click at [206, 119] on button "Borde" at bounding box center [190, 117] width 42 height 18
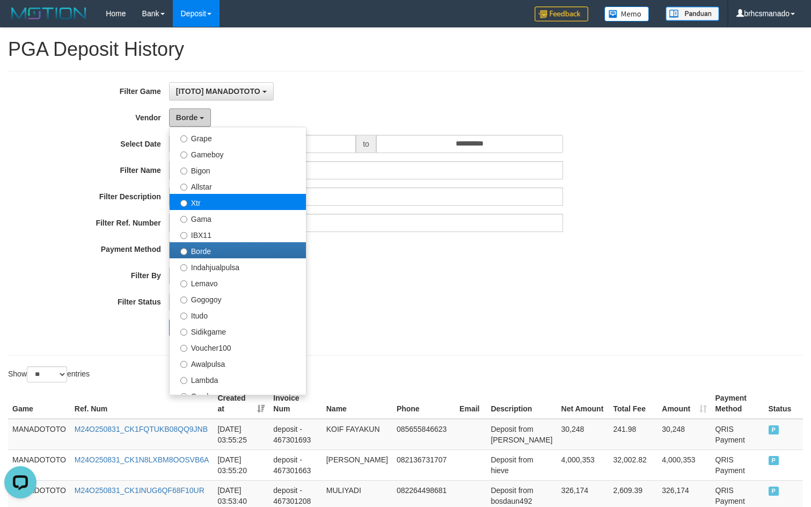
scroll to position [286, 0]
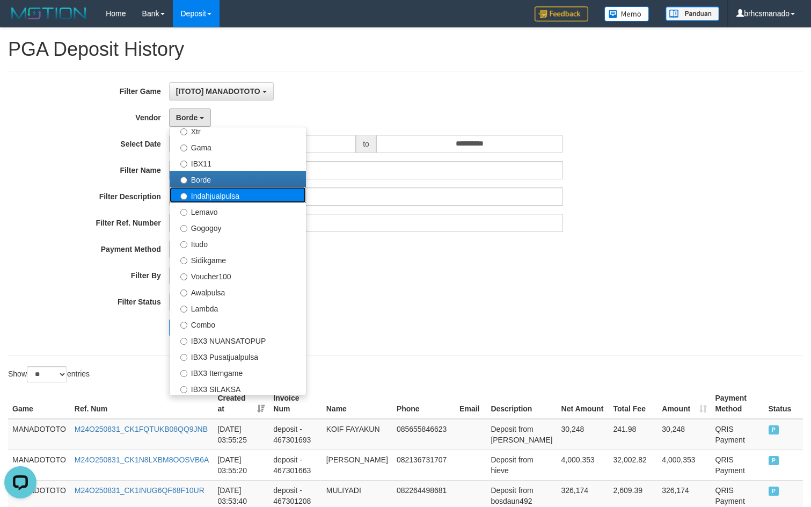
click at [227, 199] on label "Indahjualpulsa" at bounding box center [238, 195] width 136 height 16
select select "**********"
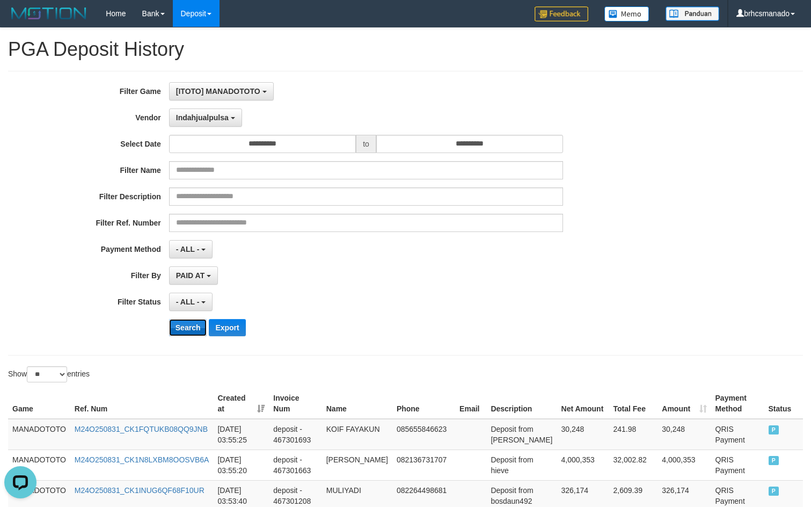
click at [183, 326] on button "Search" at bounding box center [188, 327] width 38 height 17
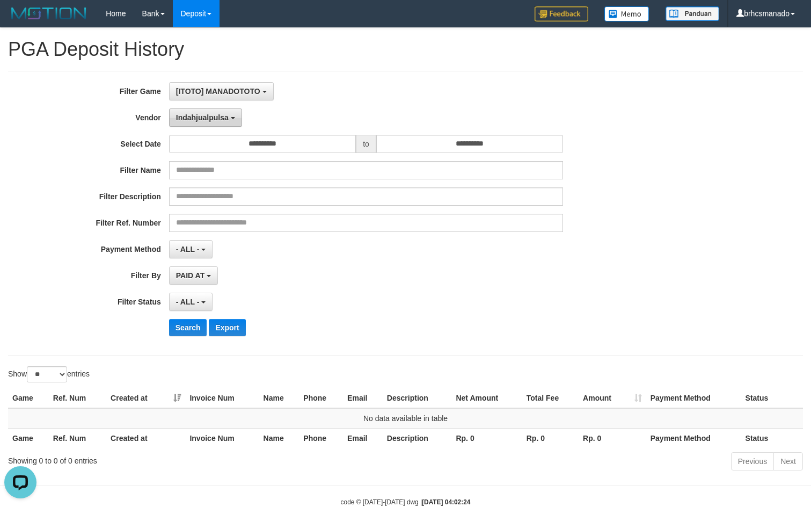
click at [212, 117] on span "Indahjualpulsa" at bounding box center [202, 117] width 53 height 9
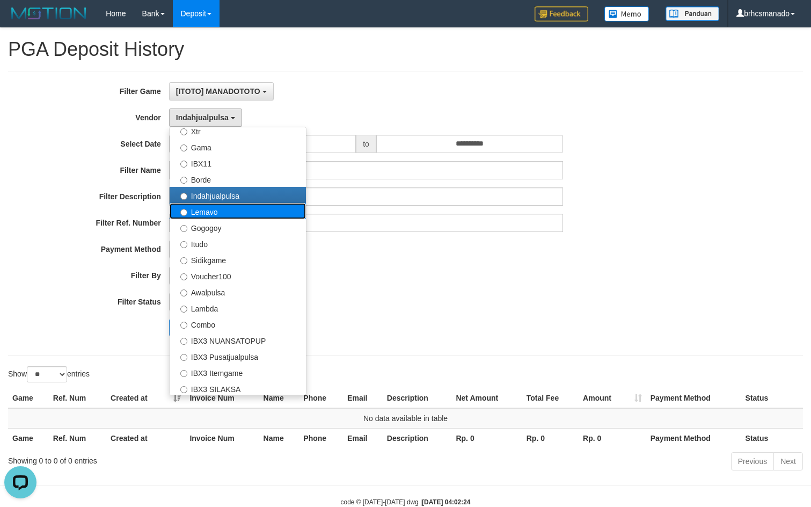
click at [216, 219] on label "Lemavo" at bounding box center [238, 211] width 136 height 16
select select "**********"
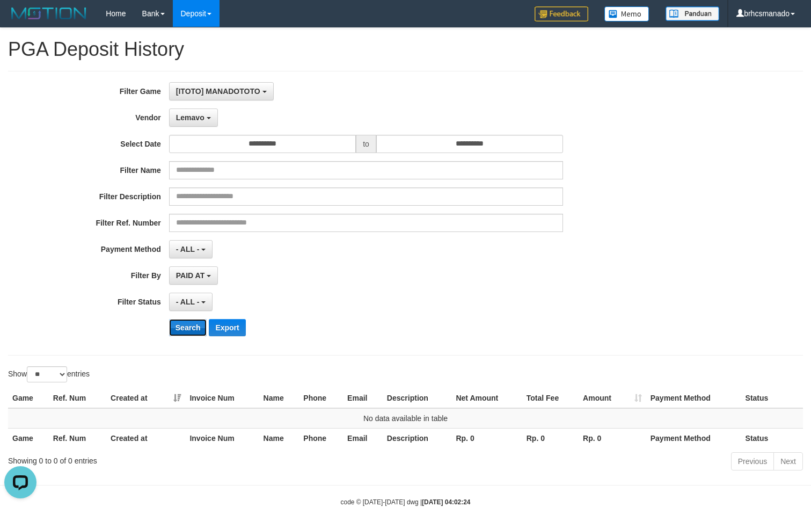
click at [182, 327] on button "Search" at bounding box center [188, 327] width 38 height 17
click at [186, 114] on span "Lemavo" at bounding box center [190, 117] width 28 height 9
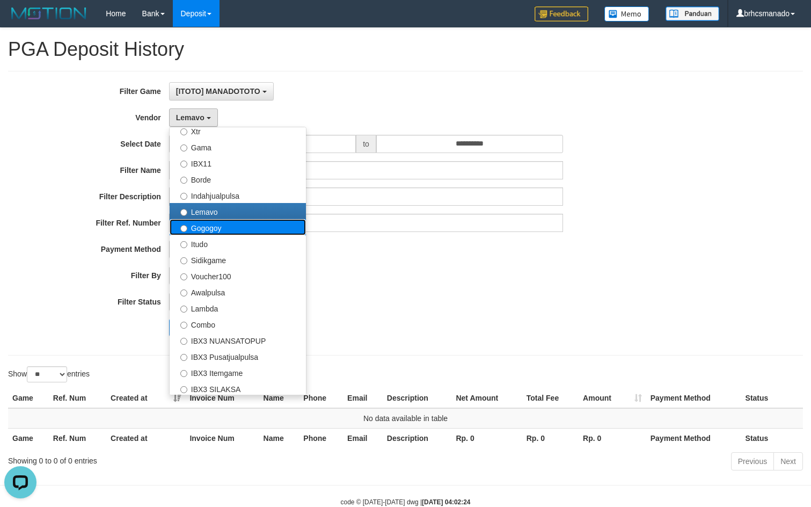
click at [231, 231] on label "Gogogoy" at bounding box center [238, 227] width 136 height 16
select select "**********"
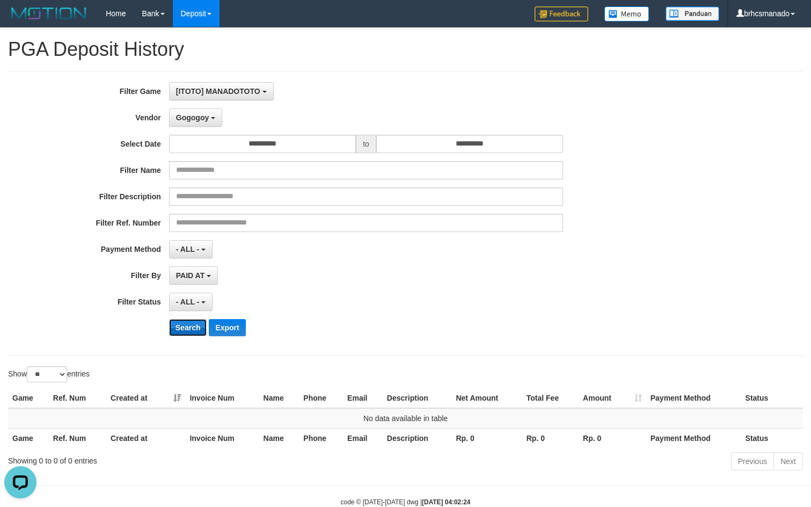
click at [184, 329] on button "Search" at bounding box center [188, 327] width 38 height 17
click at [203, 121] on button "Gogogoy" at bounding box center [195, 117] width 53 height 18
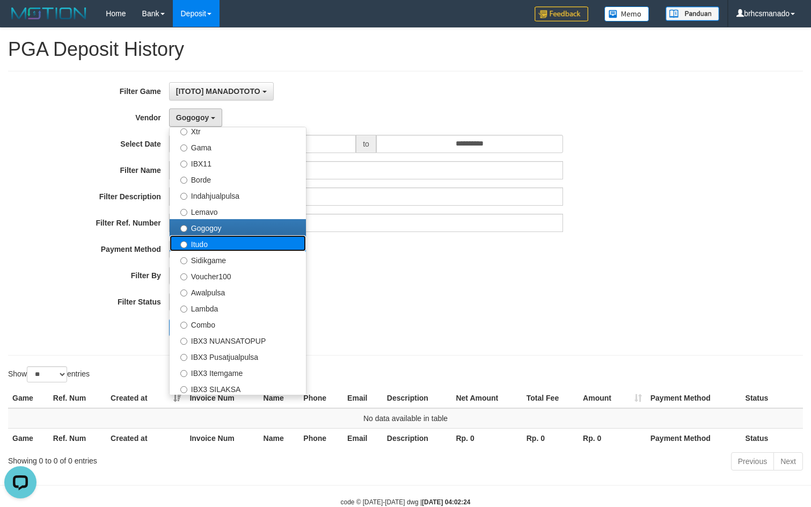
click at [208, 240] on label "Itudo" at bounding box center [238, 243] width 136 height 16
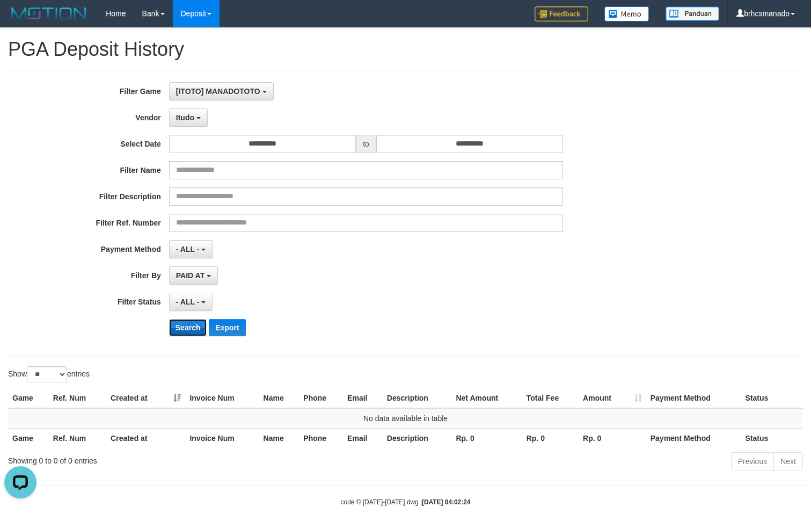
click at [187, 324] on button "Search" at bounding box center [188, 327] width 38 height 17
click at [192, 119] on span "Itudo" at bounding box center [185, 117] width 18 height 9
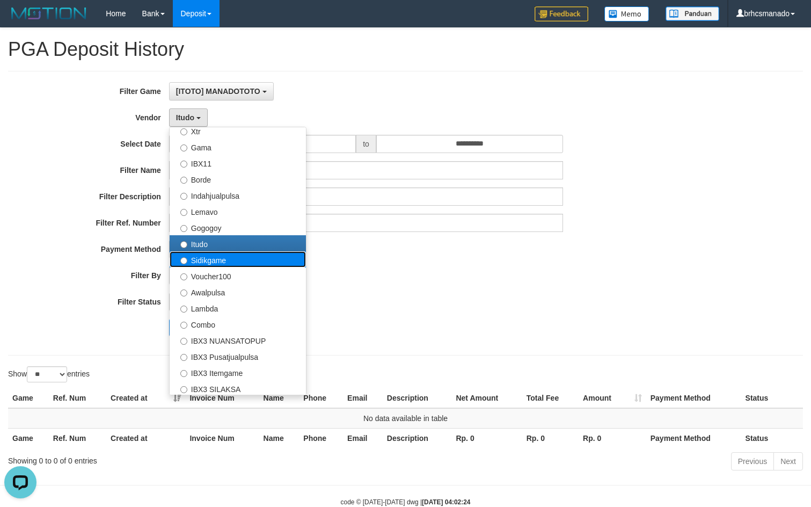
click at [199, 258] on label "Sidikgame" at bounding box center [238, 259] width 136 height 16
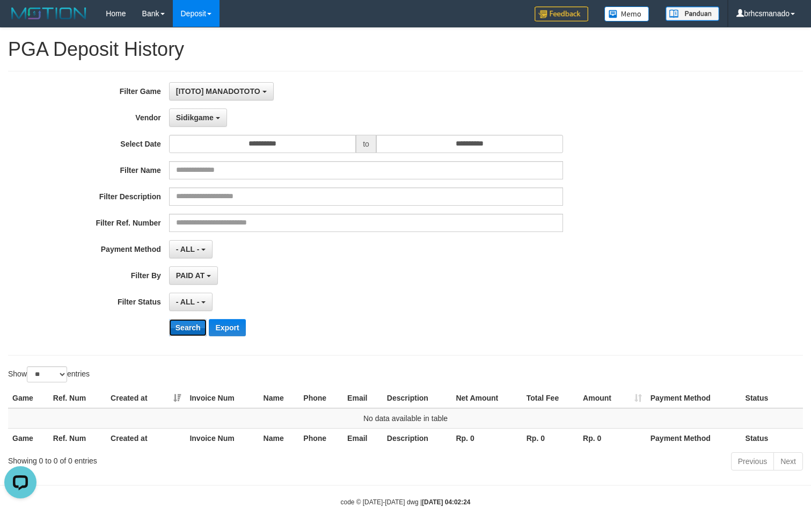
click at [186, 324] on button "Search" at bounding box center [188, 327] width 38 height 17
click at [205, 119] on span "Sidikgame" at bounding box center [195, 117] width 38 height 9
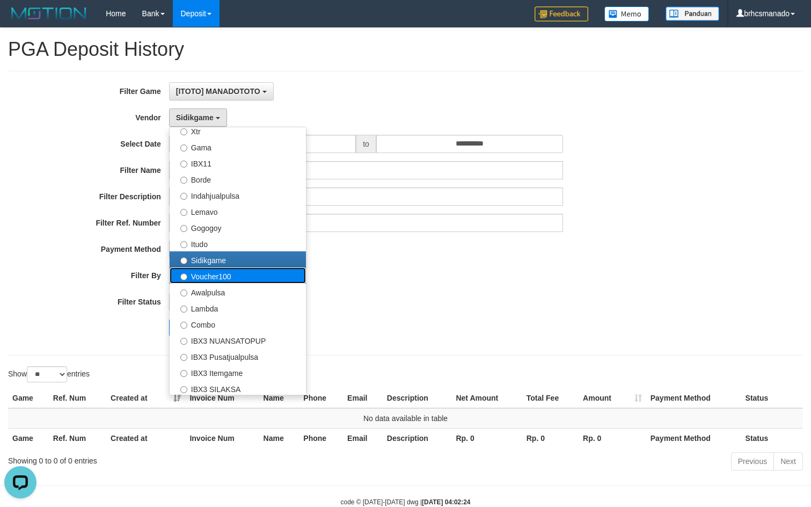
click at [209, 280] on label "Voucher100" at bounding box center [238, 275] width 136 height 16
select select "**********"
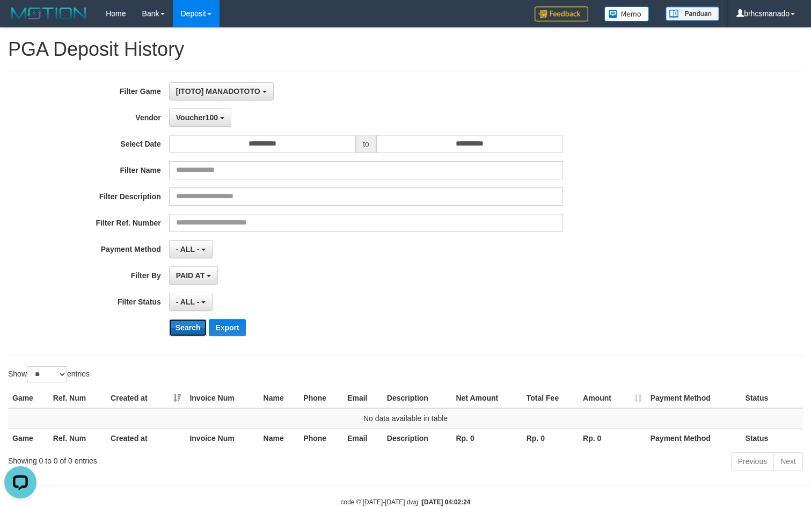
click at [193, 323] on button "Search" at bounding box center [188, 327] width 38 height 17
click at [194, 118] on span "Voucher100" at bounding box center [197, 117] width 42 height 9
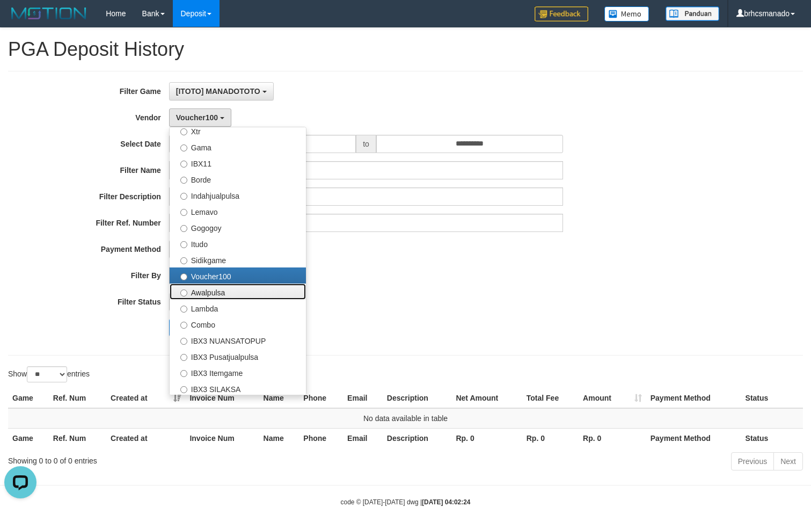
click at [215, 288] on label "Awalpulsa" at bounding box center [238, 292] width 136 height 16
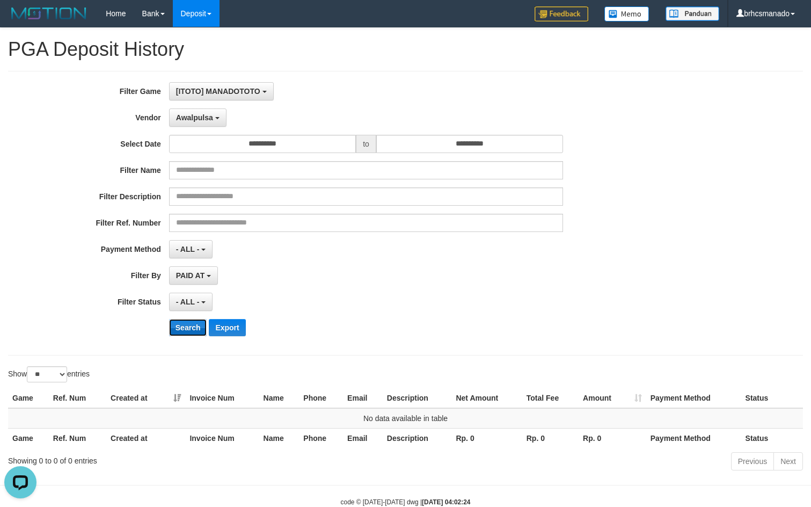
click at [191, 325] on button "Search" at bounding box center [188, 327] width 38 height 17
click at [202, 117] on span "Awalpulsa" at bounding box center [194, 117] width 37 height 9
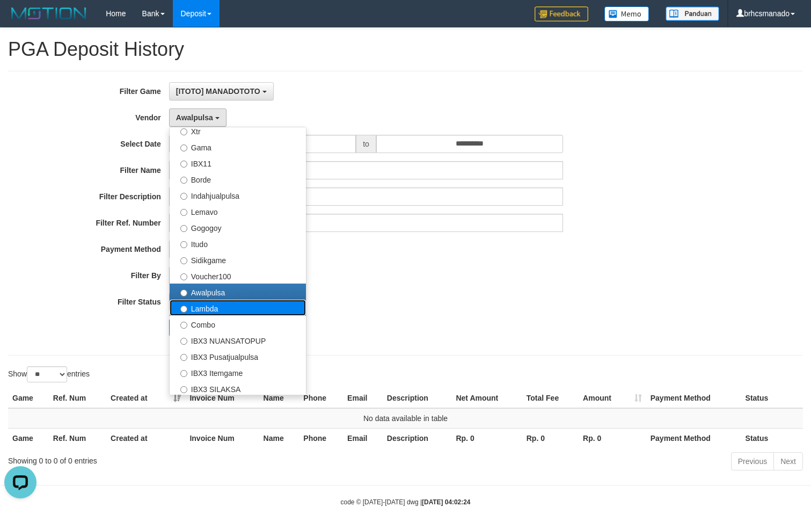
click at [215, 312] on label "Lambda" at bounding box center [238, 308] width 136 height 16
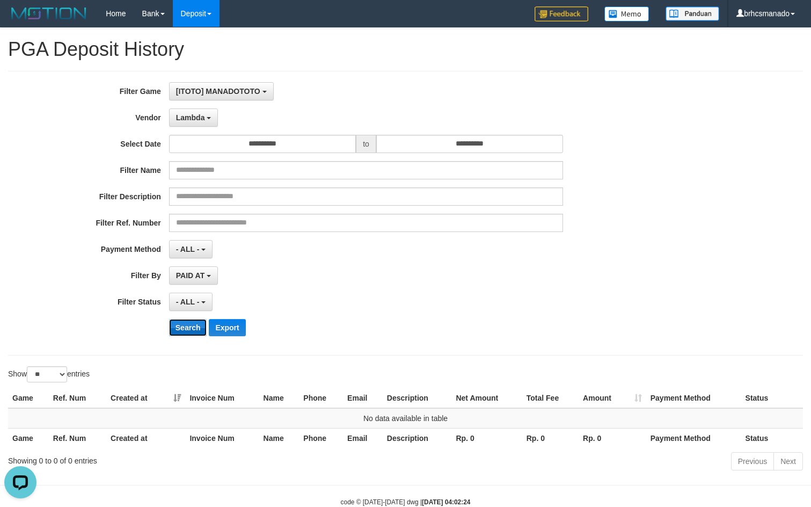
click at [191, 327] on button "Search" at bounding box center [188, 327] width 38 height 17
click at [193, 114] on span "Lambda" at bounding box center [190, 117] width 29 height 9
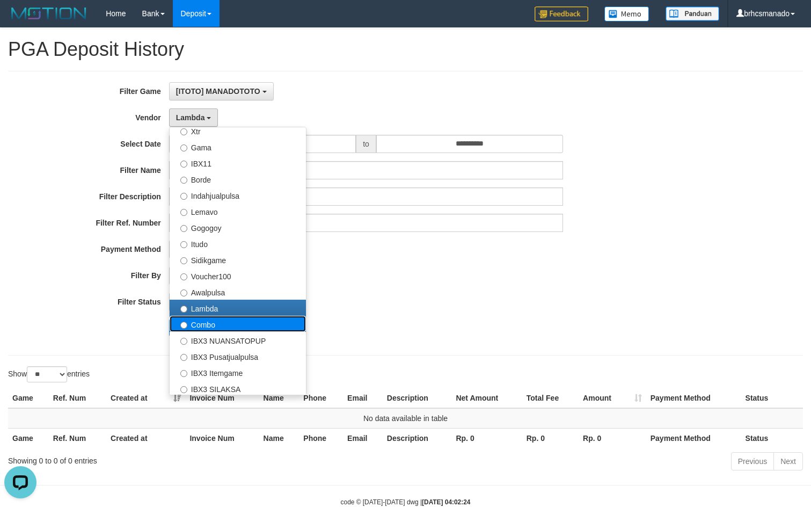
click at [214, 323] on label "Combo" at bounding box center [238, 324] width 136 height 16
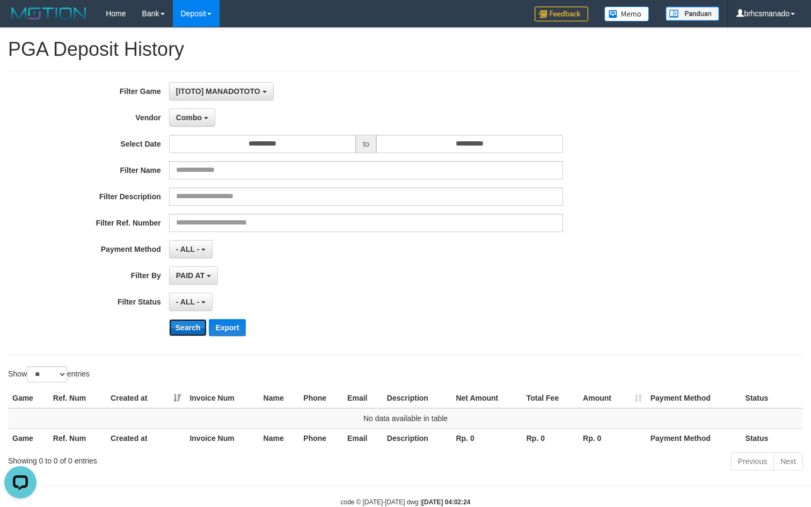
click at [193, 329] on button "Search" at bounding box center [188, 327] width 38 height 17
click at [202, 114] on button "Combo" at bounding box center [192, 117] width 46 height 18
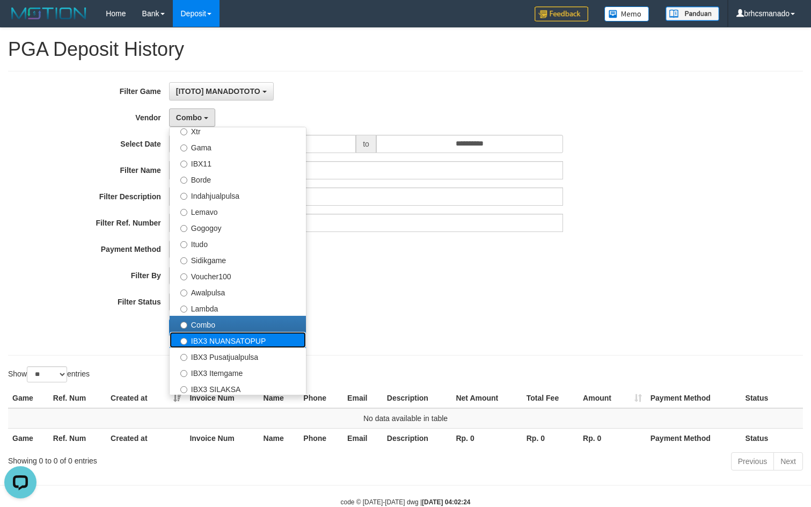
click at [213, 337] on label "IBX3 NUANSATOPUP" at bounding box center [238, 340] width 136 height 16
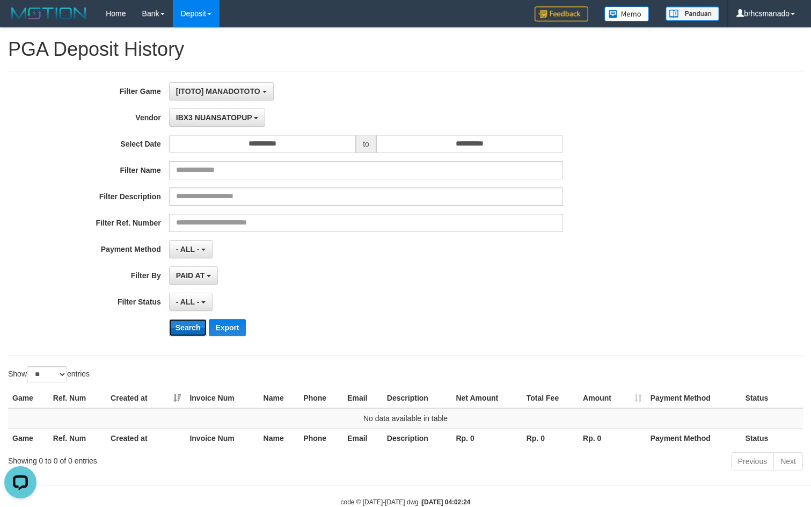
click at [192, 329] on button "Search" at bounding box center [188, 327] width 38 height 17
click at [216, 114] on span "IBX3 NUANSATOPUP" at bounding box center [214, 117] width 76 height 9
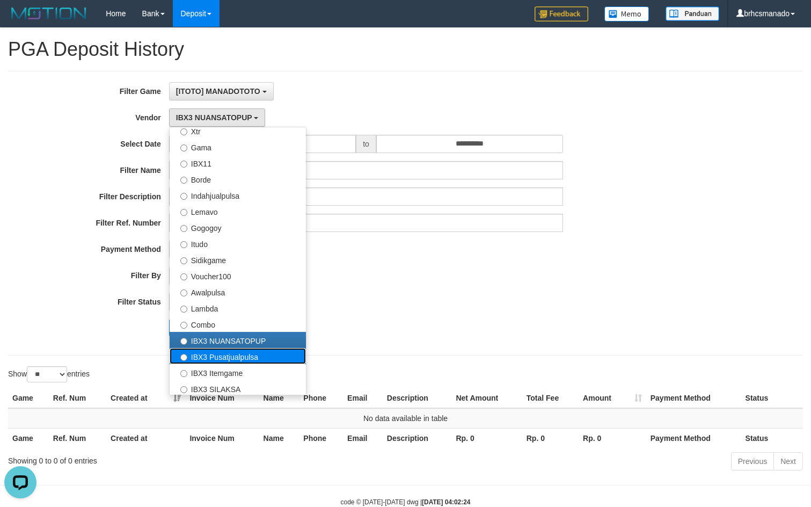
click at [232, 356] on label "IBX3 Pusatjualpulsa" at bounding box center [238, 356] width 136 height 16
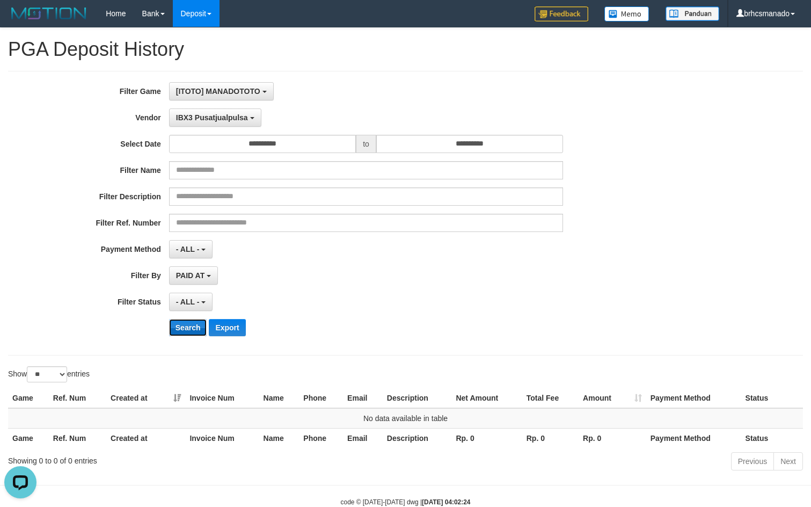
click at [186, 329] on button "Search" at bounding box center [188, 327] width 38 height 17
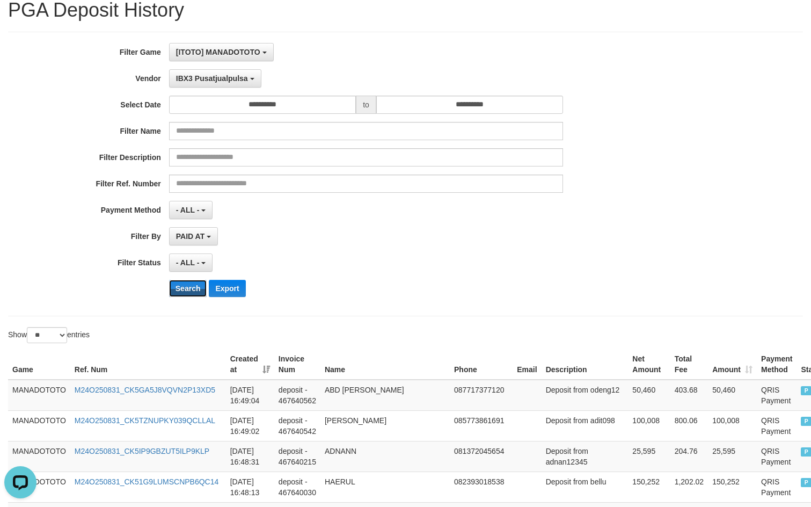
scroll to position [0, 0]
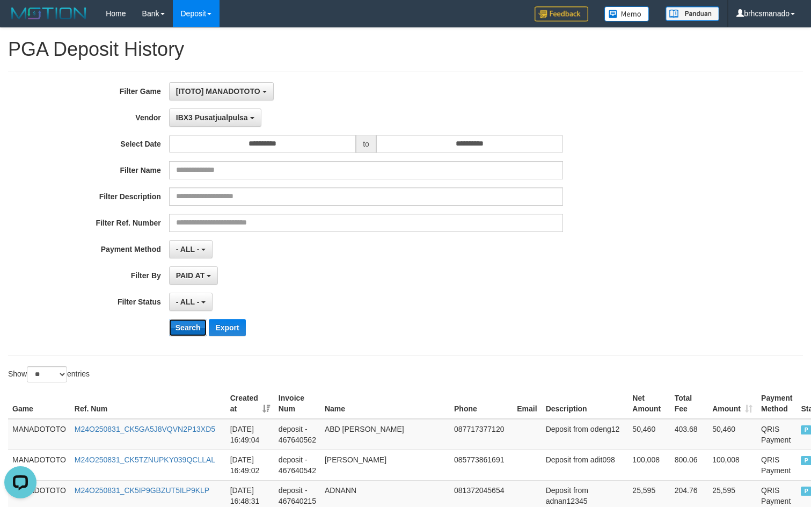
click at [192, 326] on button "Search" at bounding box center [188, 327] width 38 height 17
click at [240, 324] on button "Export" at bounding box center [227, 327] width 37 height 17
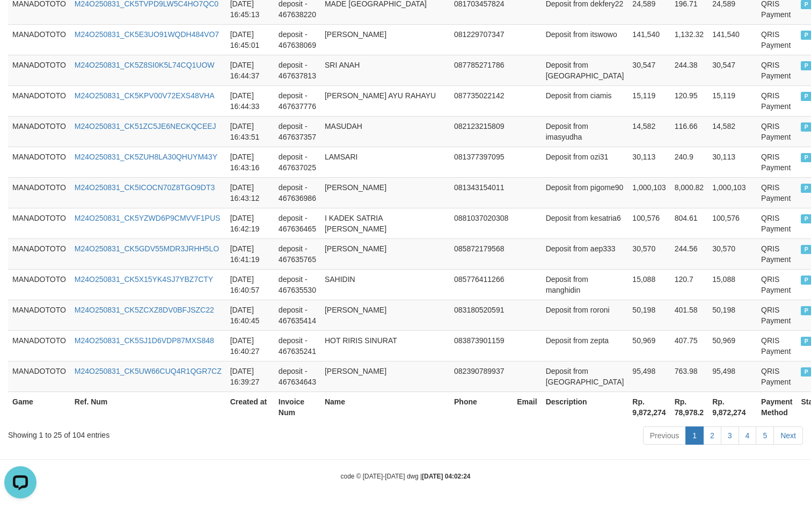
scroll to position [794, 0]
click at [708, 407] on th "Rp. 9,872,274" at bounding box center [732, 405] width 49 height 31
copy th "Rp. 9,872,274"
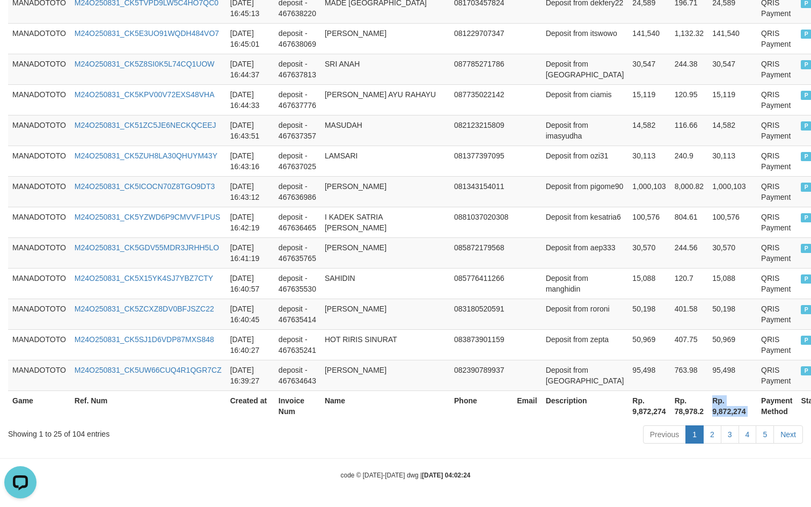
click at [708, 409] on th "Rp. 9,872,274" at bounding box center [732, 405] width 49 height 31
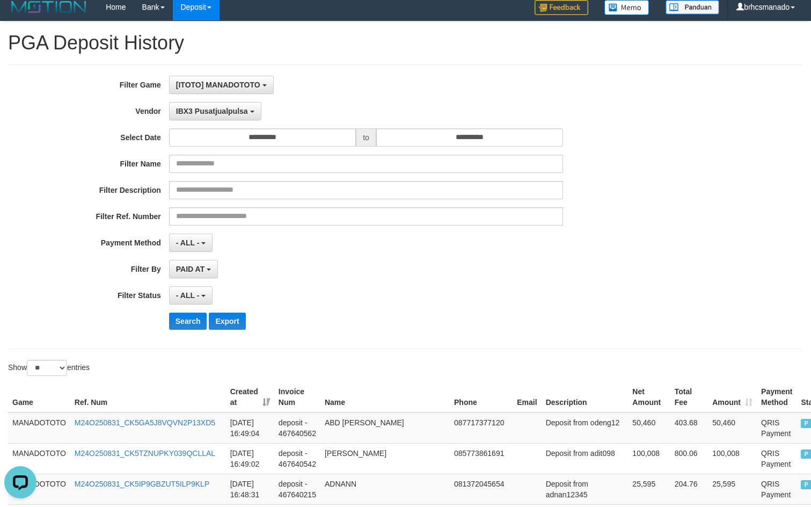
scroll to position [0, 0]
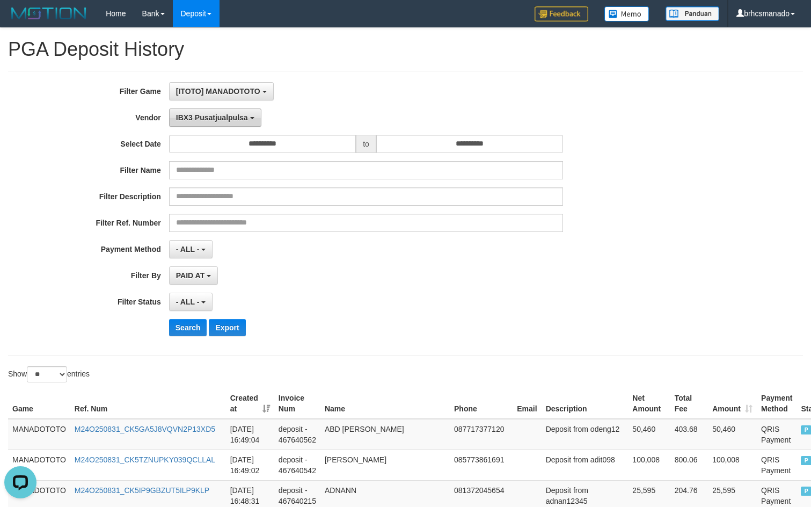
click at [256, 126] on button "IBX3 Pusatjualpulsa" at bounding box center [215, 117] width 92 height 18
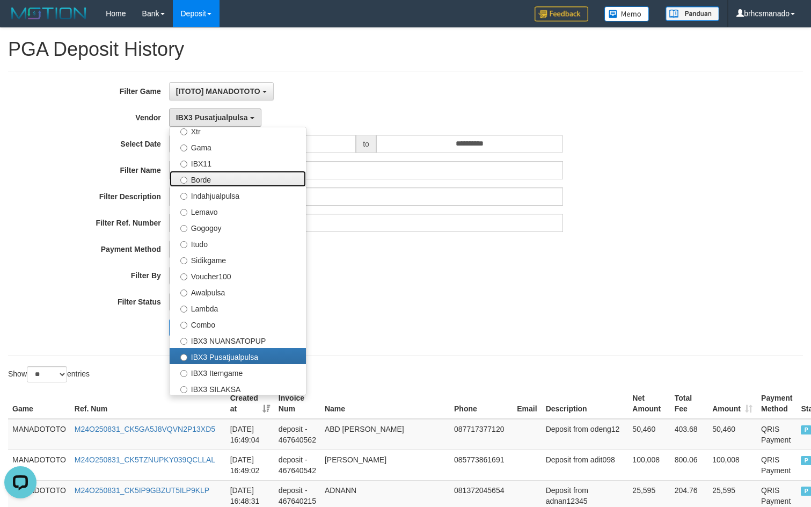
drag, startPoint x: 229, startPoint y: 180, endPoint x: 235, endPoint y: 257, distance: 76.5
click at [229, 180] on label "Borde" at bounding box center [238, 179] width 136 height 16
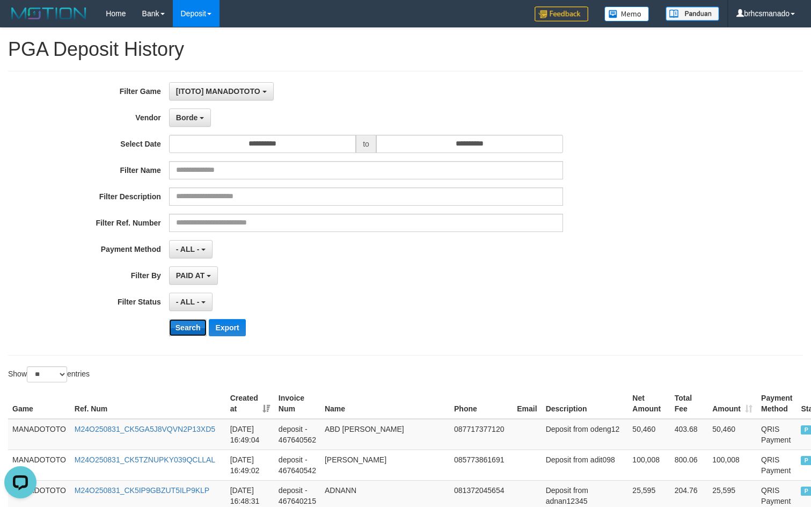
click at [184, 330] on button "Search" at bounding box center [188, 327] width 38 height 17
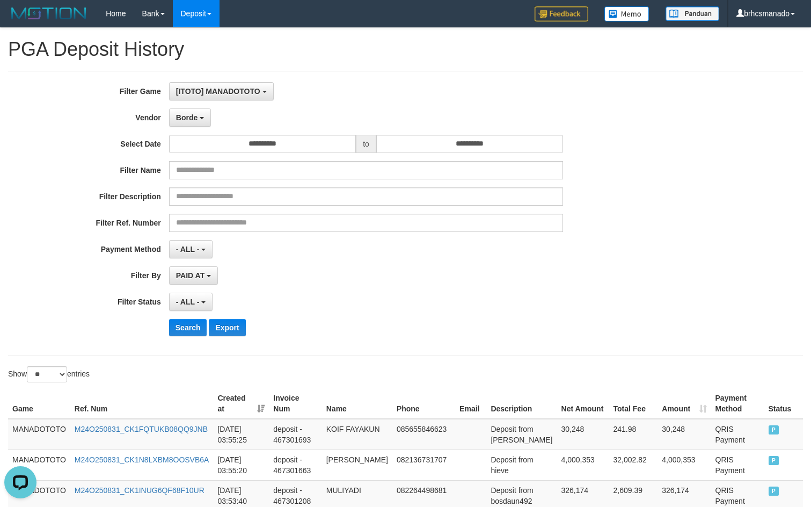
click at [532, 327] on div "Search Export" at bounding box center [422, 327] width 507 height 17
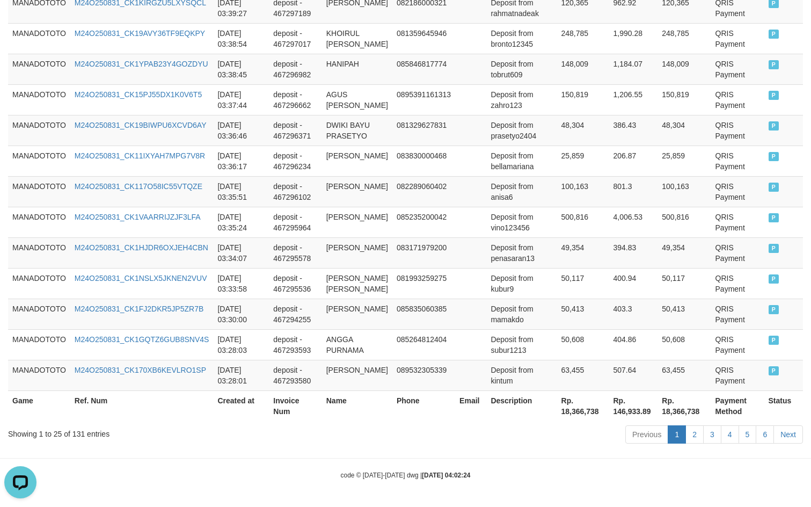
click at [671, 408] on th "Rp. 18,366,738" at bounding box center [684, 405] width 53 height 31
copy th "18,366,738"
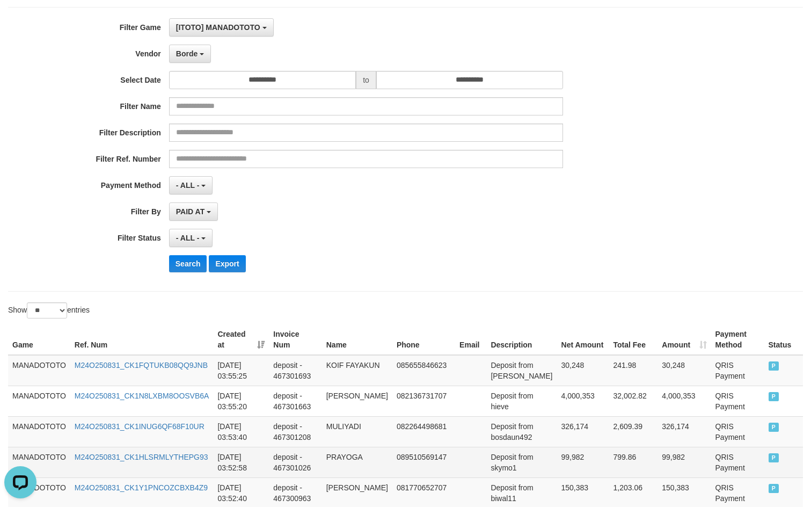
scroll to position [0, 0]
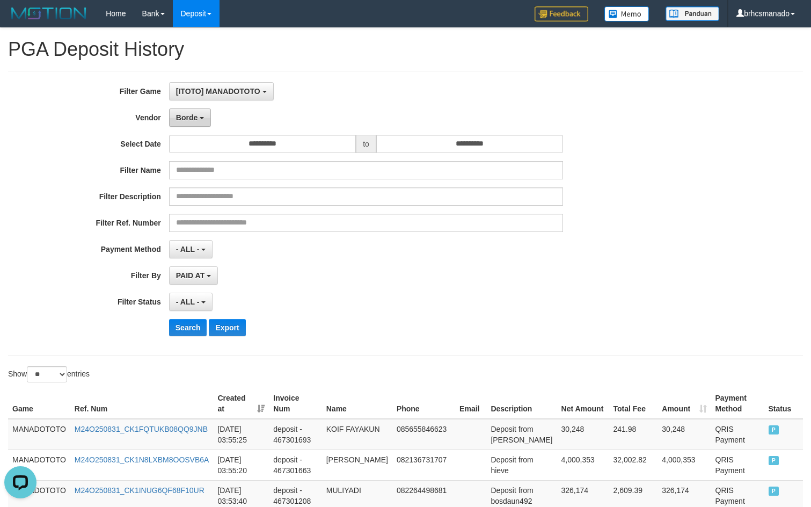
click at [198, 119] on button "Borde" at bounding box center [190, 117] width 42 height 18
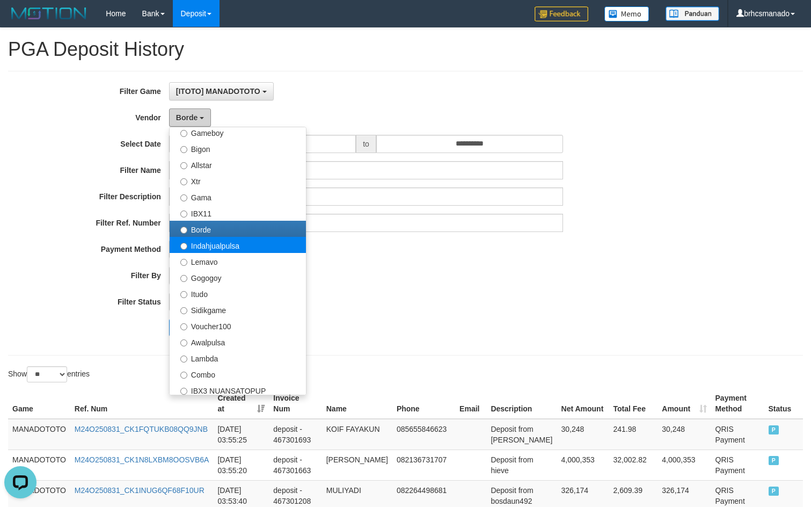
scroll to position [143, 0]
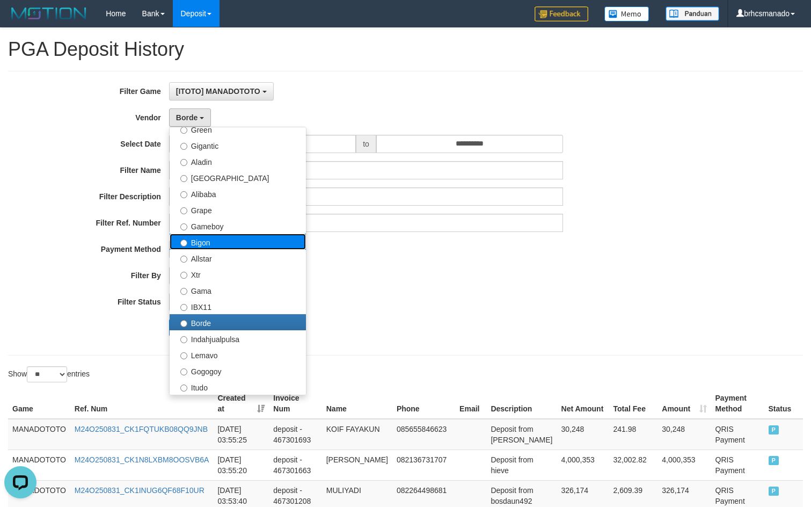
click at [245, 247] on label "Bigon" at bounding box center [238, 242] width 136 height 16
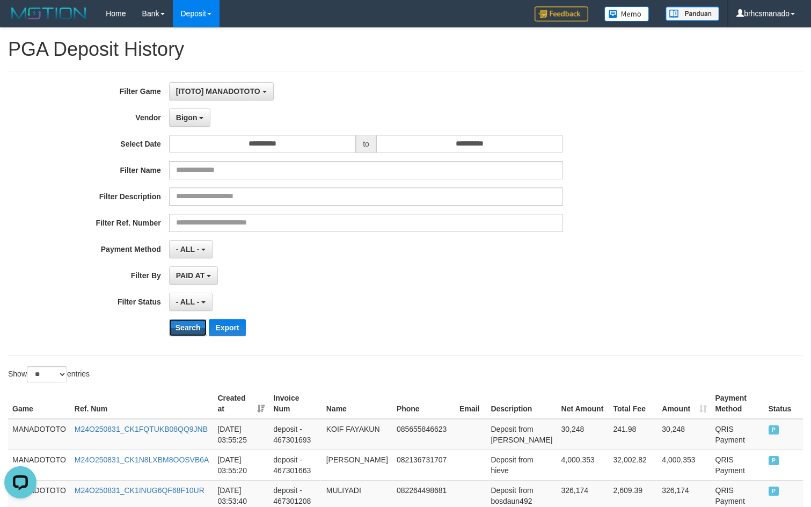
drag, startPoint x: 186, startPoint y: 325, endPoint x: 346, endPoint y: 322, distance: 160.6
click at [186, 325] on button "Search" at bounding box center [188, 327] width 38 height 17
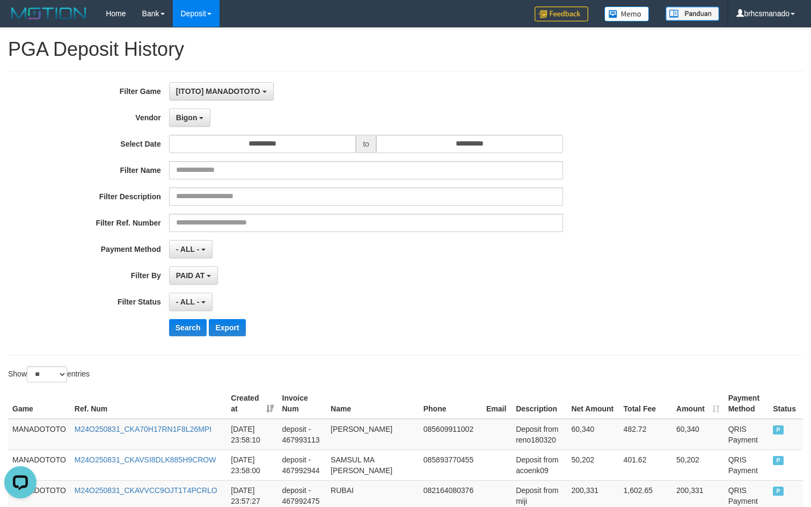
click at [495, 295] on div "- ALL - SELECT ALL - ALL - SELECT STATUS PENDING/UNPAID PAID CANCELED EXPIRED" at bounding box center [366, 302] width 395 height 18
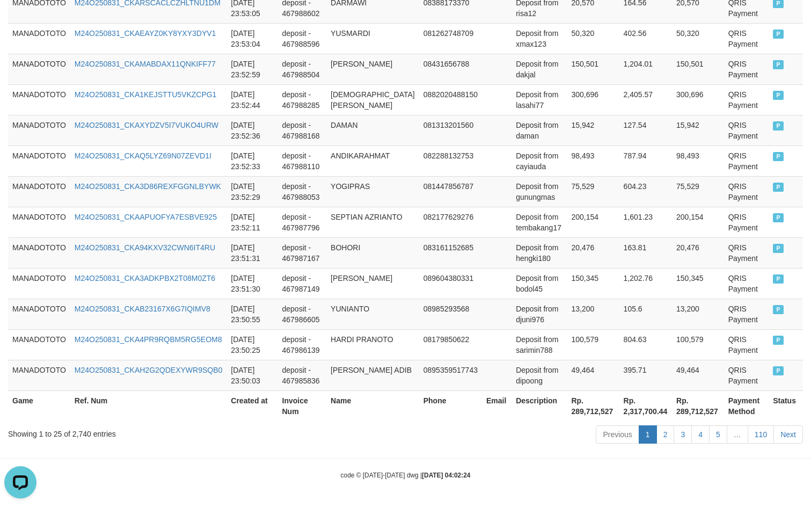
click at [688, 404] on th "Rp. 289,712,527" at bounding box center [698, 405] width 52 height 31
click at [688, 405] on th "Rp. 289,712,527" at bounding box center [698, 405] width 52 height 31
copy th "289,712,527"
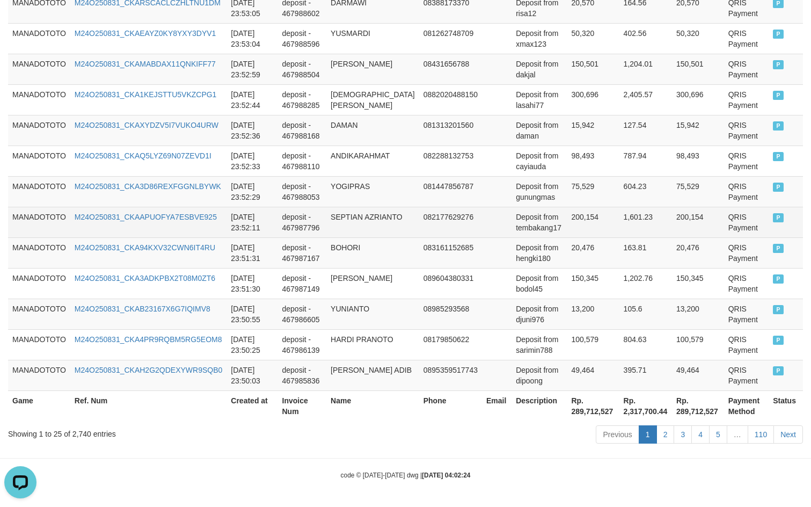
click at [488, 232] on td at bounding box center [497, 222] width 30 height 31
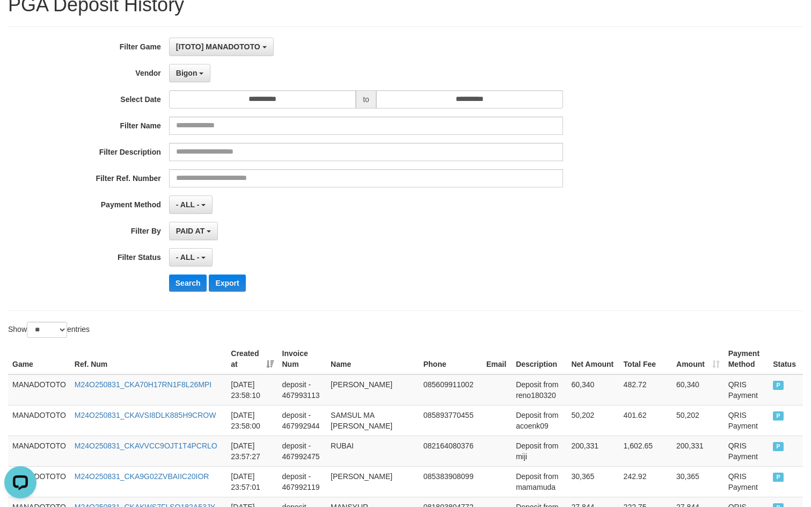
scroll to position [0, 0]
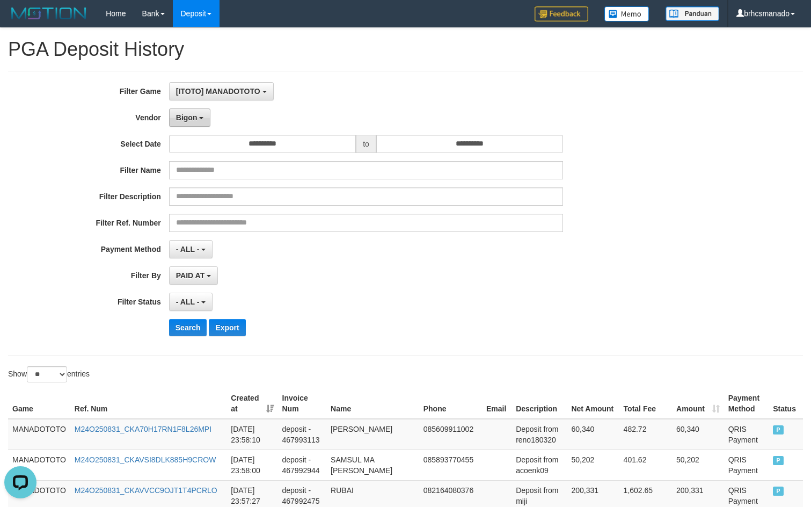
click at [200, 126] on button "Bigon" at bounding box center [190, 117] width 42 height 18
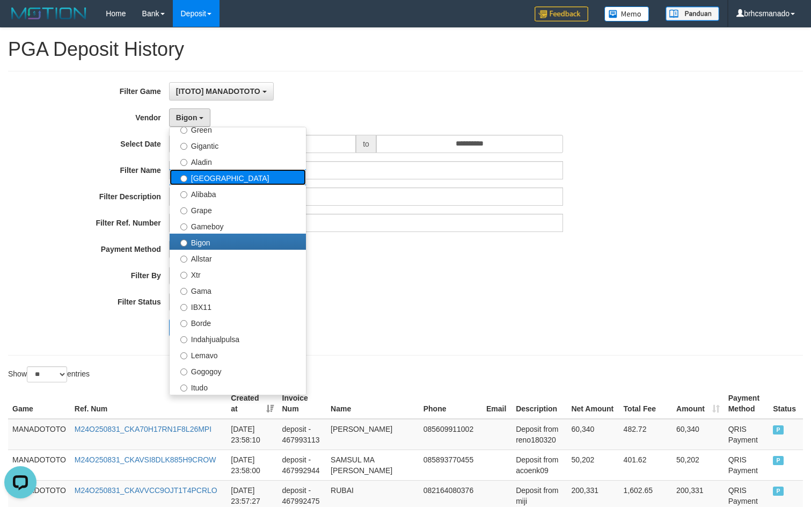
click at [288, 182] on label "Dubai" at bounding box center [238, 177] width 136 height 16
select select "**********"
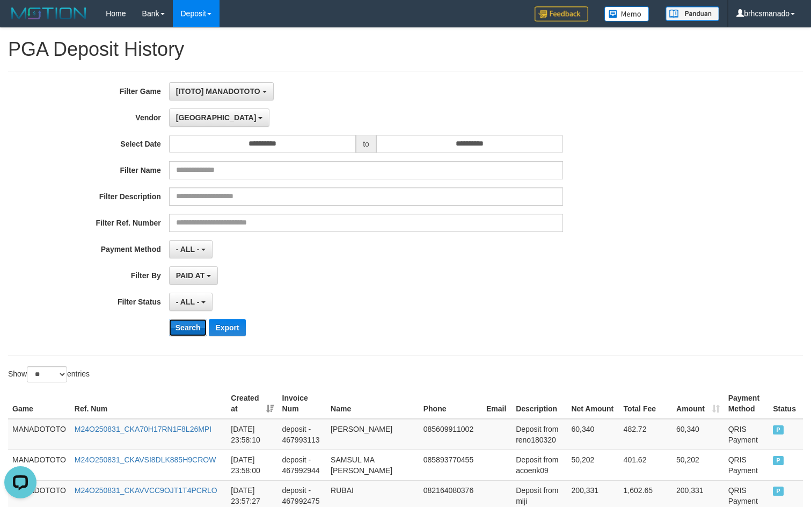
click at [182, 323] on button "Search" at bounding box center [188, 327] width 38 height 17
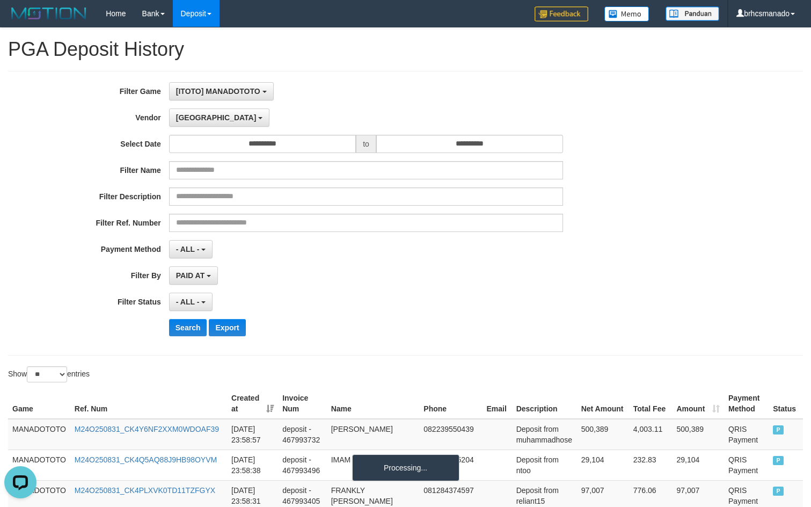
click at [593, 273] on div "**********" at bounding box center [338, 275] width 676 height 18
click at [590, 273] on div "**********" at bounding box center [338, 275] width 676 height 18
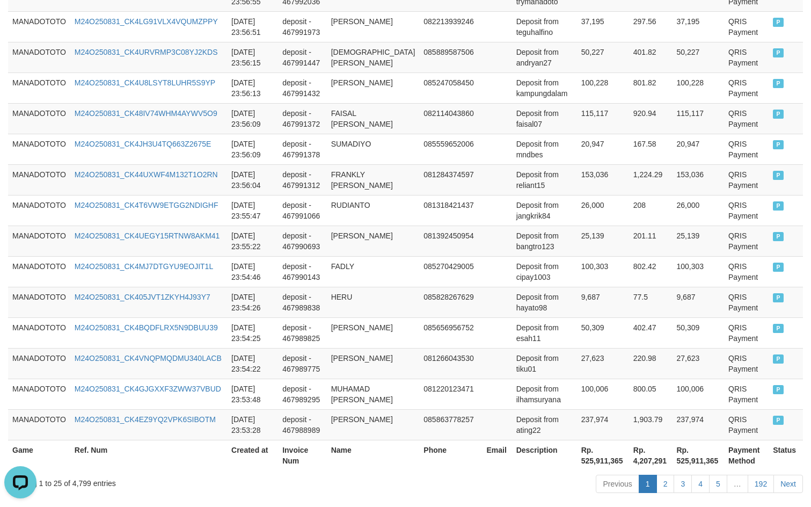
scroll to position [827, 0]
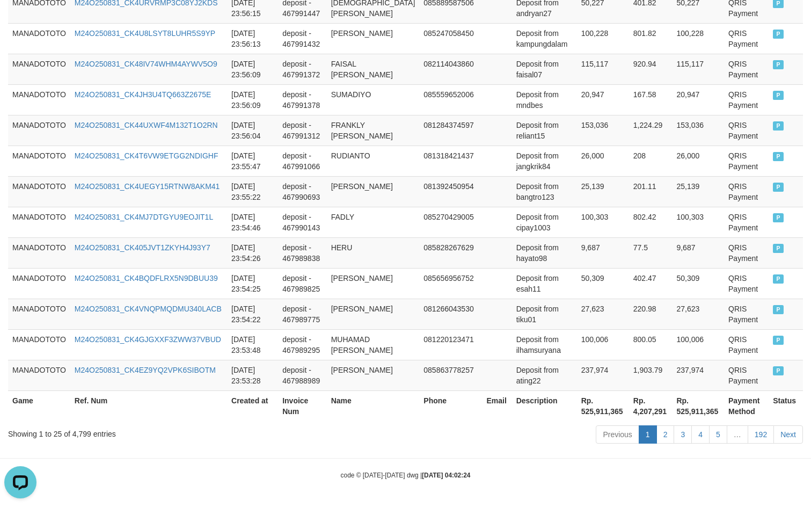
click at [674, 409] on th "Rp. 525,911,365" at bounding box center [698, 405] width 52 height 31
click at [674, 408] on th "Rp. 525,911,365" at bounding box center [698, 405] width 52 height 31
click at [674, 407] on th "Rp. 525,911,365" at bounding box center [698, 405] width 52 height 31
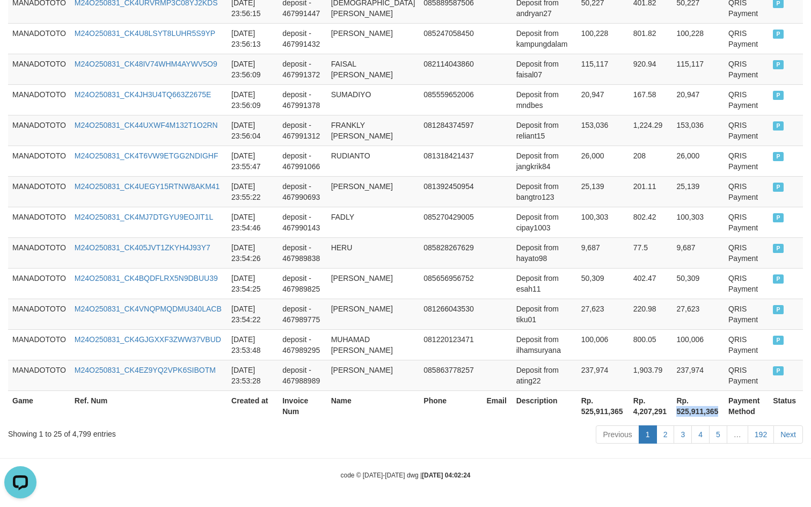
copy th "525,911,365"
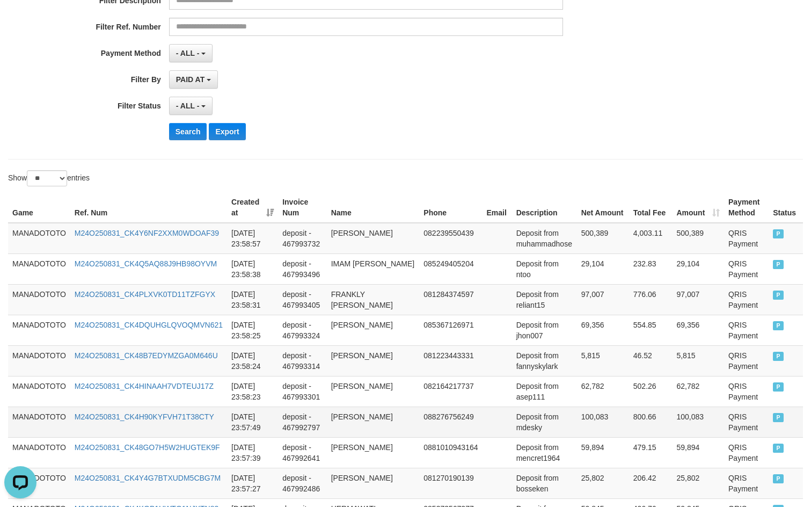
scroll to position [0, 0]
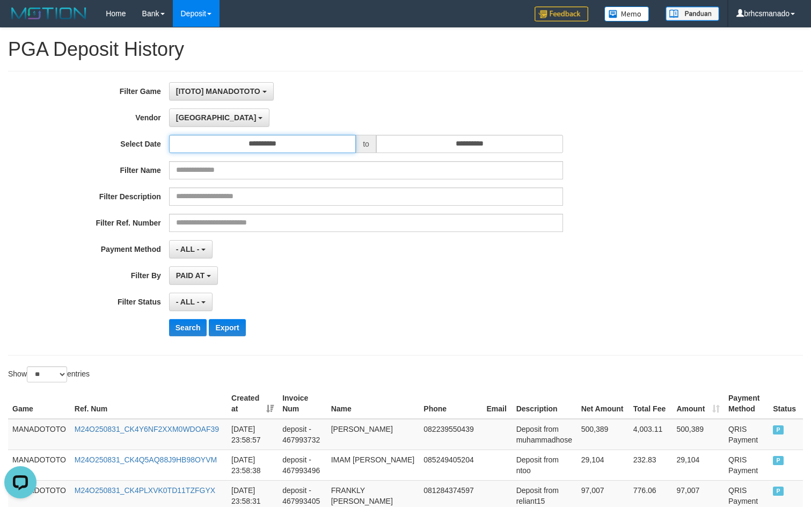
click at [289, 149] on input "**********" at bounding box center [262, 144] width 187 height 18
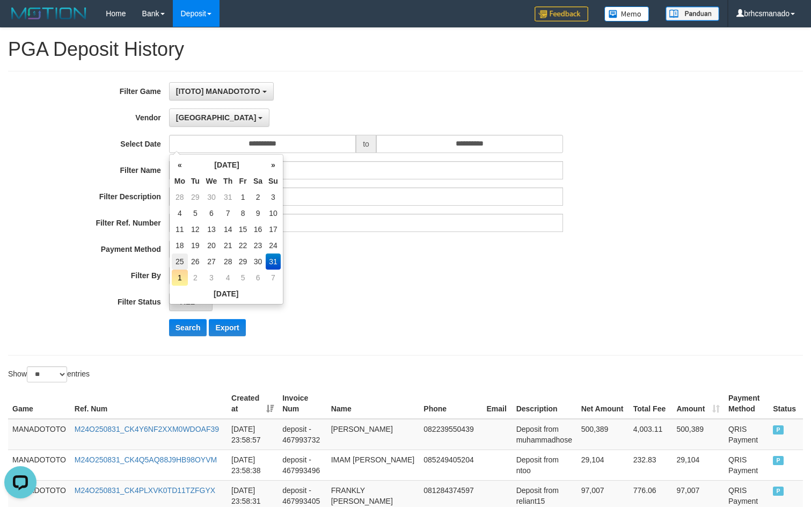
click at [179, 259] on td "25" at bounding box center [180, 261] width 16 height 16
type input "**********"
click at [588, 256] on div "**********" at bounding box center [338, 249] width 676 height 18
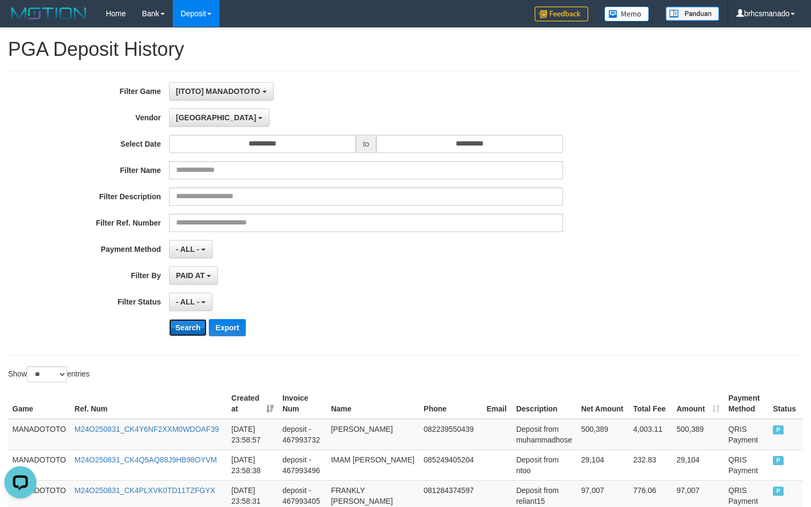
click at [185, 325] on button "Search" at bounding box center [188, 327] width 38 height 17
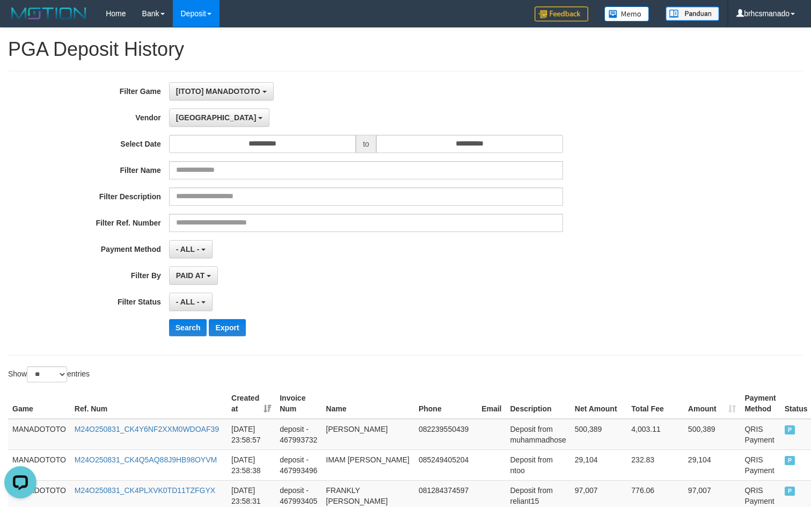
click at [494, 242] on div "- ALL - SELECT ALL - ALL - SELECT PAYMENT METHOD Mandiri BNI OVO CIMB BRI MAYBA…" at bounding box center [366, 249] width 395 height 18
click at [184, 322] on button "Search" at bounding box center [188, 327] width 38 height 17
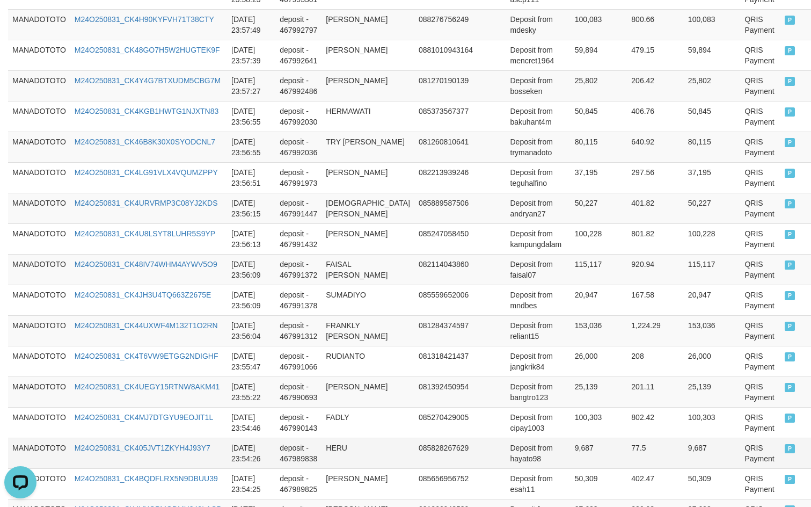
scroll to position [827, 0]
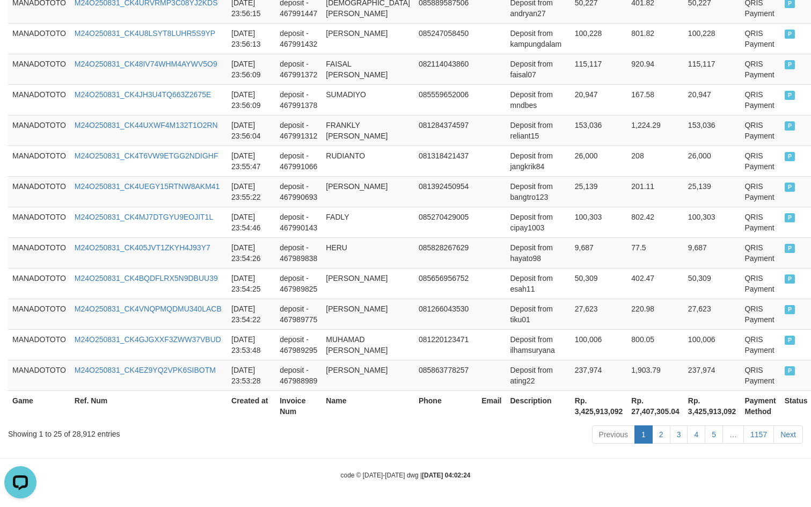
click at [699, 409] on th "Rp. 3,425,913,092" at bounding box center [712, 405] width 57 height 31
copy th "3,425,913,092"
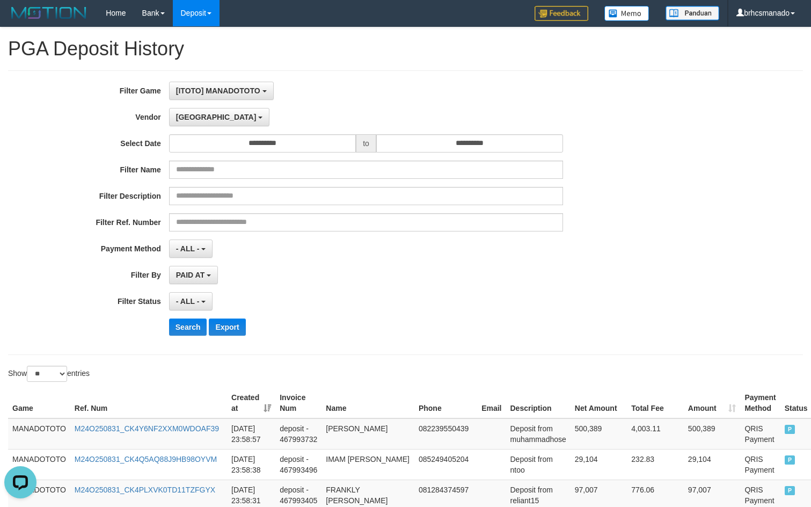
scroll to position [0, 0]
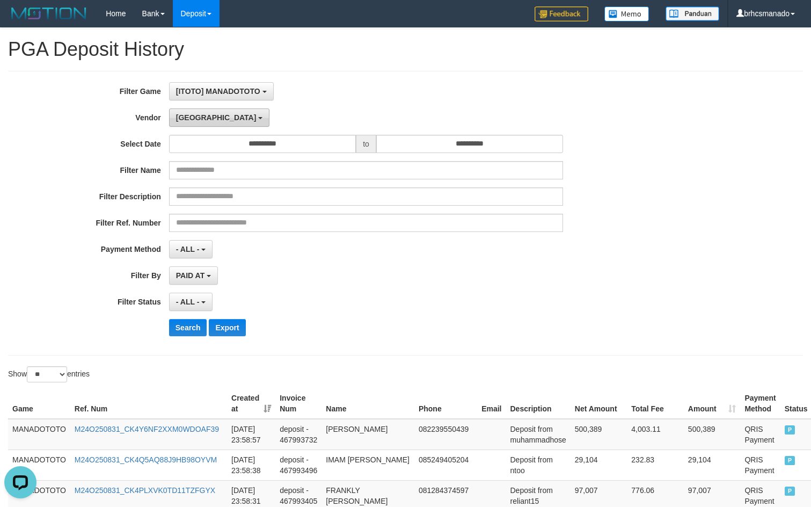
click at [193, 117] on span "Dubai" at bounding box center [216, 117] width 81 height 9
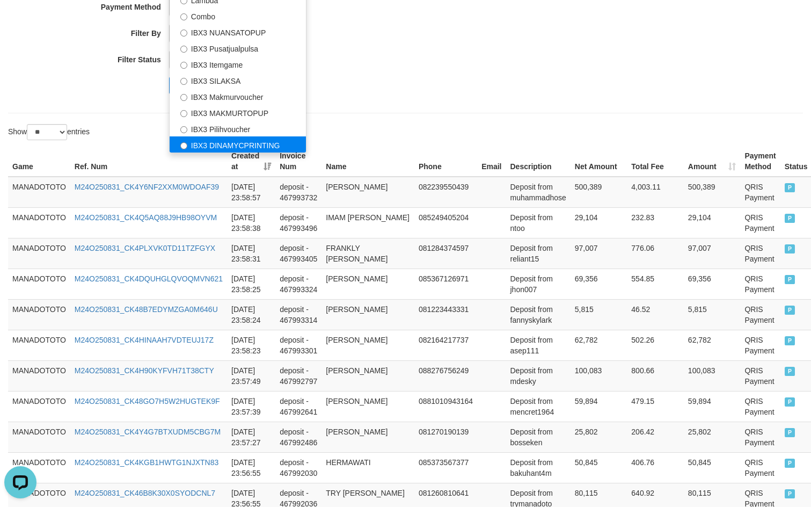
scroll to position [143, 0]
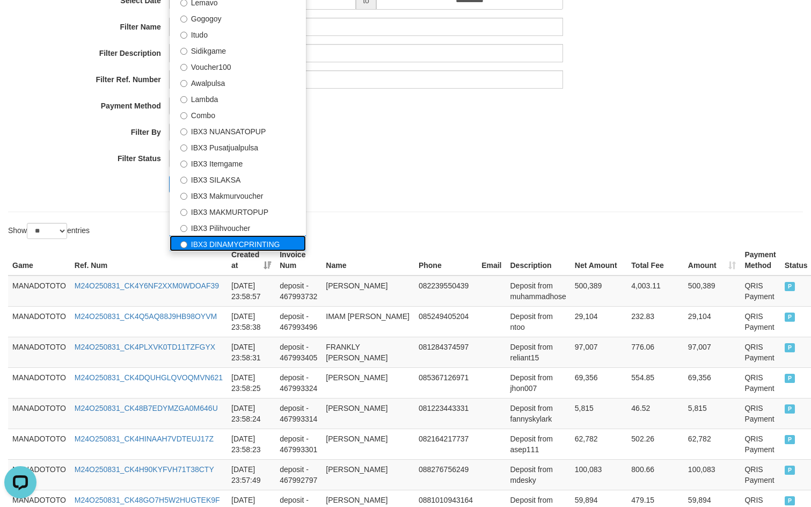
click at [257, 245] on label "IBX3 DINAMYCPRINTING" at bounding box center [238, 243] width 136 height 16
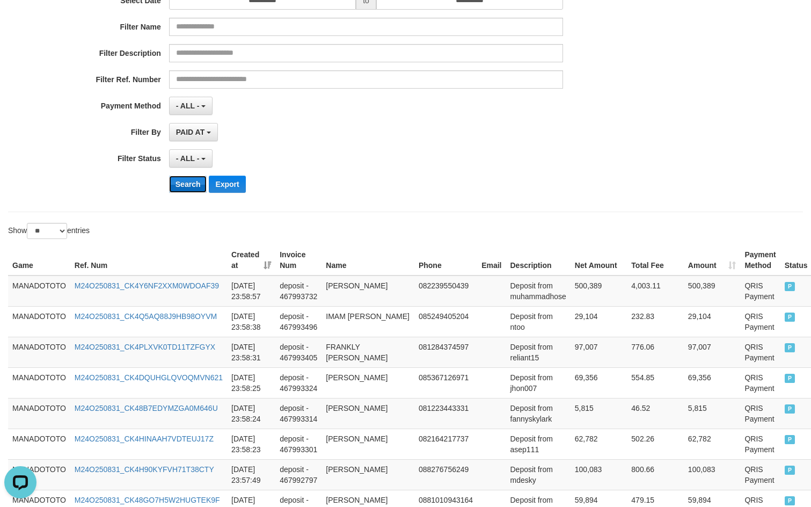
drag, startPoint x: 185, startPoint y: 183, endPoint x: 402, endPoint y: 227, distance: 221.3
click at [186, 183] on button "Search" at bounding box center [188, 184] width 38 height 17
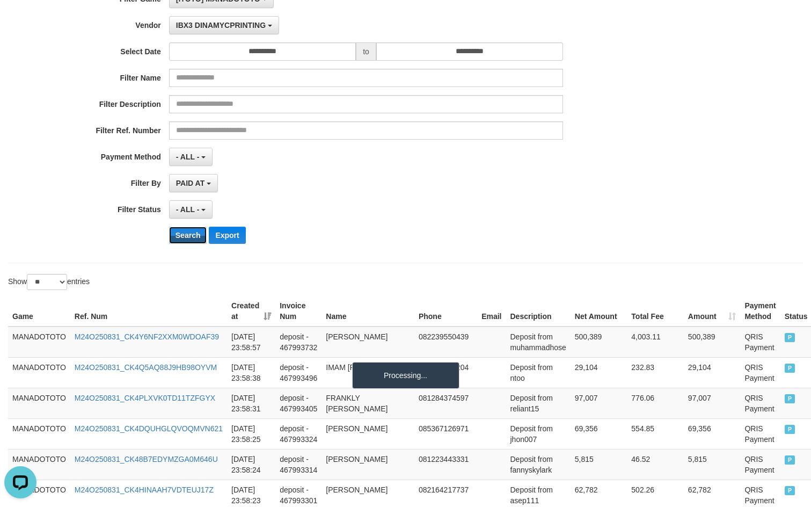
scroll to position [0, 0]
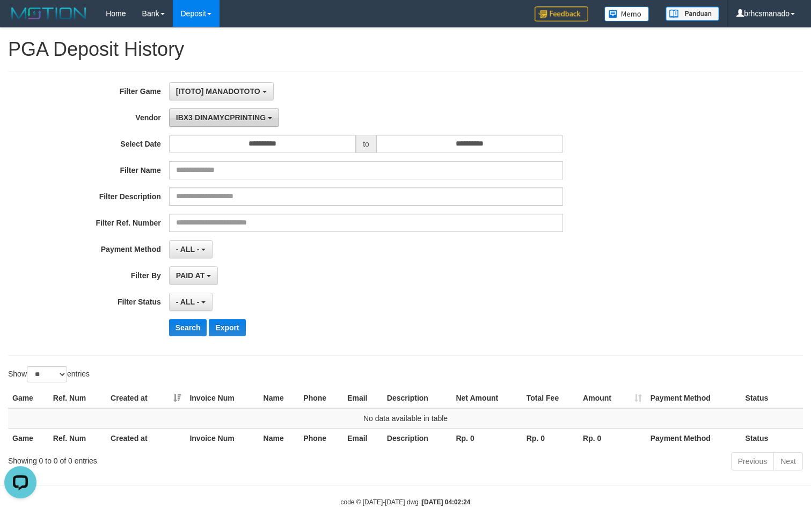
click at [234, 115] on span "IBX3 DINAMYCPRINTING" at bounding box center [221, 117] width 90 height 9
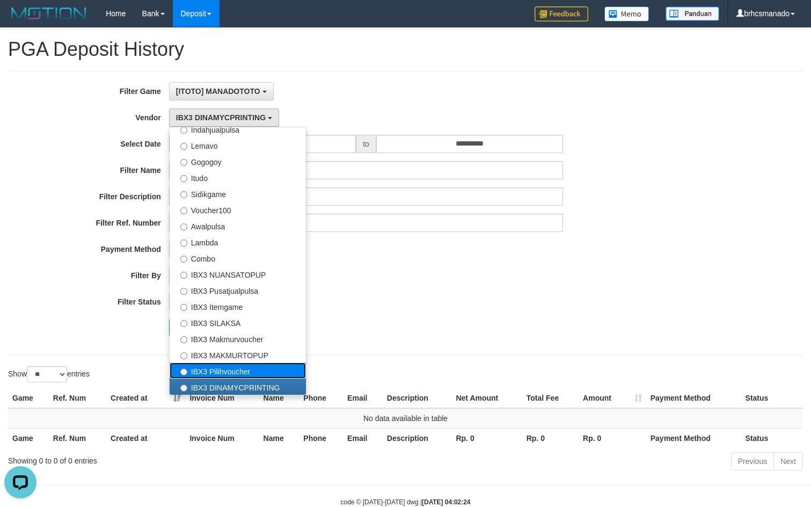
click at [241, 371] on label "IBX3 Pilihvoucher" at bounding box center [238, 371] width 136 height 16
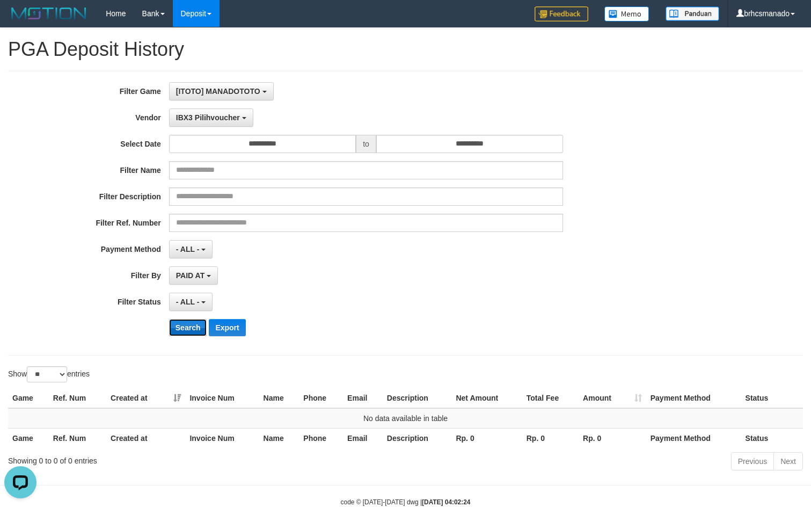
click at [193, 327] on button "Search" at bounding box center [188, 327] width 38 height 17
click at [236, 118] on span "IBX3 Pilihvoucher" at bounding box center [208, 117] width 64 height 9
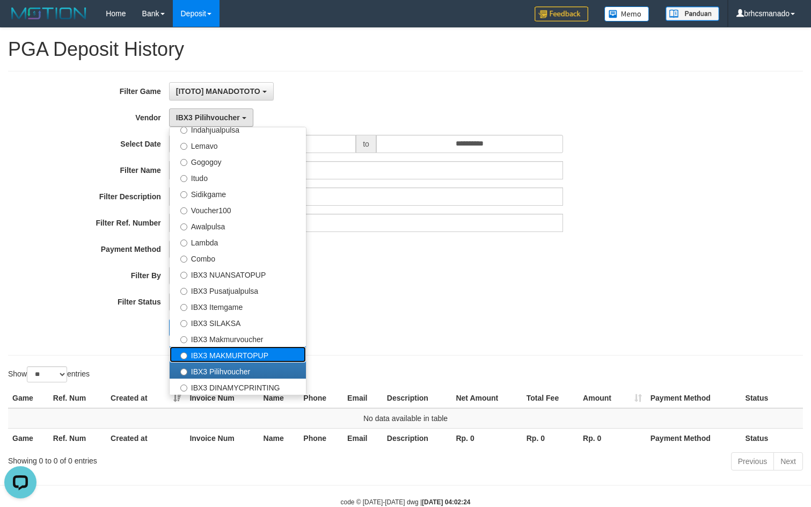
click at [233, 347] on label "IBX3 MAKMURTOPUP" at bounding box center [238, 354] width 136 height 16
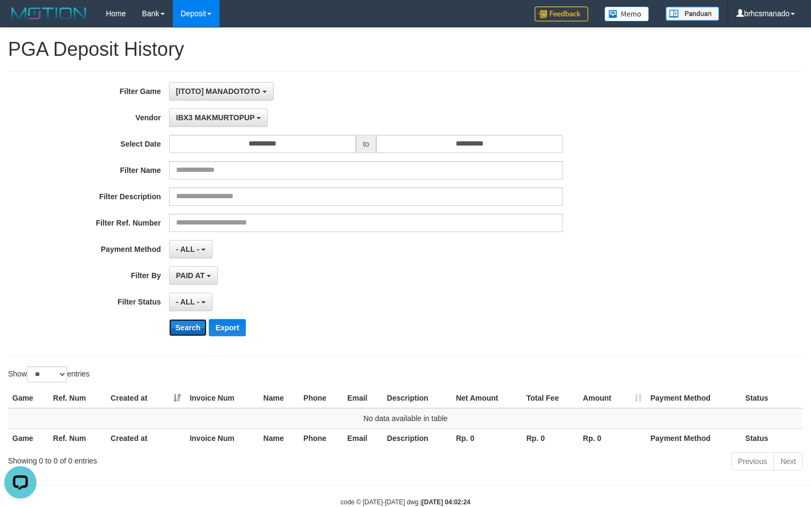
click at [189, 332] on button "Search" at bounding box center [188, 327] width 38 height 17
click at [241, 124] on button "IBX3 MAKMURTOPUP" at bounding box center [218, 117] width 99 height 18
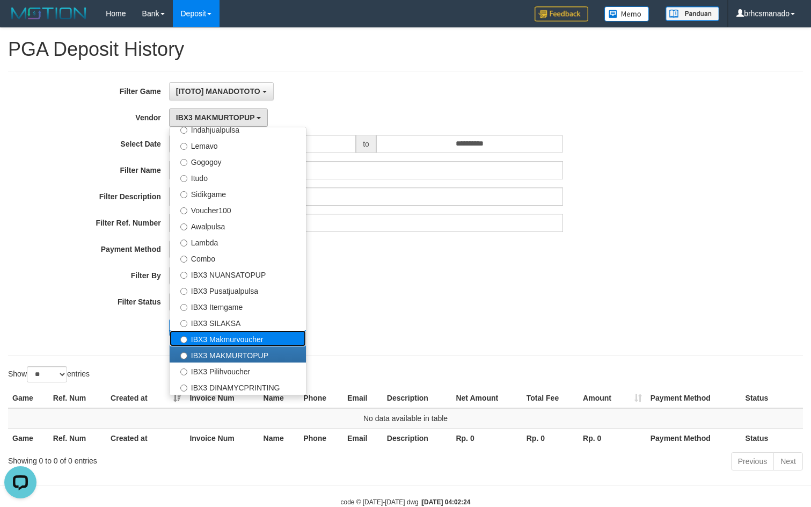
click at [247, 335] on label "IBX3 Makmurvoucher" at bounding box center [238, 338] width 136 height 16
select select "**********"
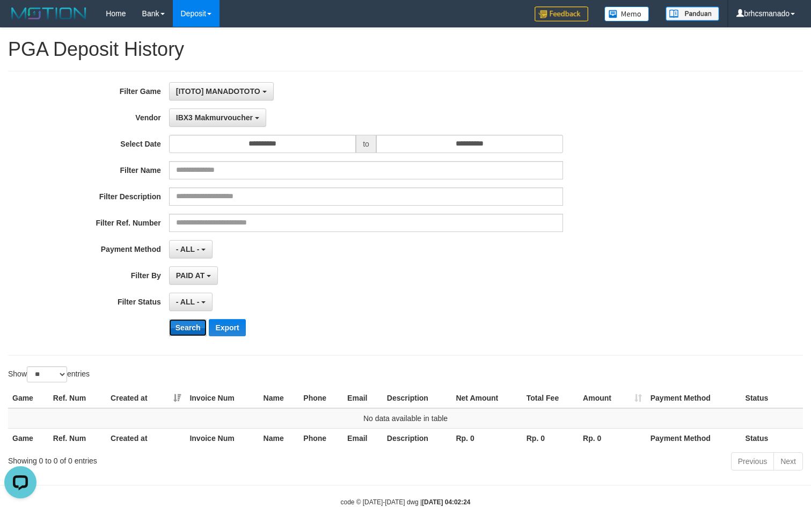
click at [191, 331] on button "Search" at bounding box center [188, 327] width 38 height 17
click at [233, 119] on span "IBX3 Makmurvoucher" at bounding box center [214, 117] width 77 height 9
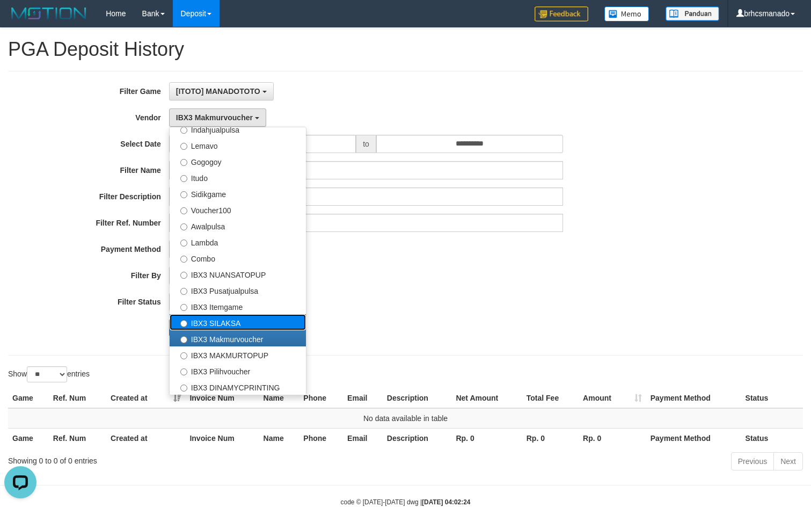
click at [239, 323] on label "IBX3 SILAKSA" at bounding box center [238, 322] width 136 height 16
select select "**********"
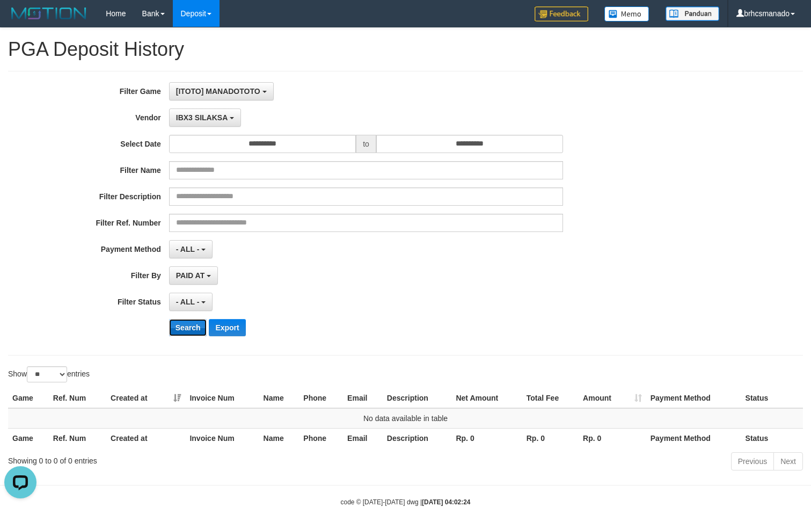
click at [187, 331] on button "Search" at bounding box center [188, 327] width 38 height 17
drag, startPoint x: 222, startPoint y: 121, endPoint x: 227, endPoint y: 192, distance: 71.0
click at [223, 121] on button "IBX3 SILAKSA" at bounding box center [205, 117] width 72 height 18
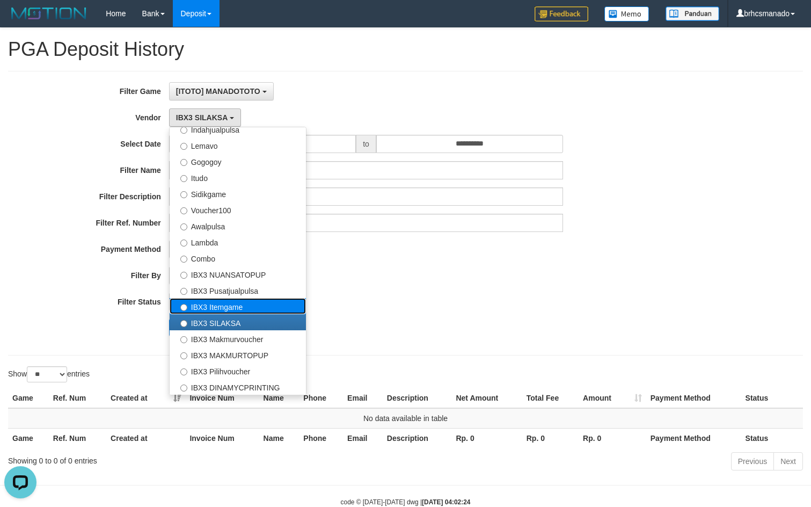
click at [221, 308] on label "IBX3 Itemgame" at bounding box center [238, 306] width 136 height 16
select select "**********"
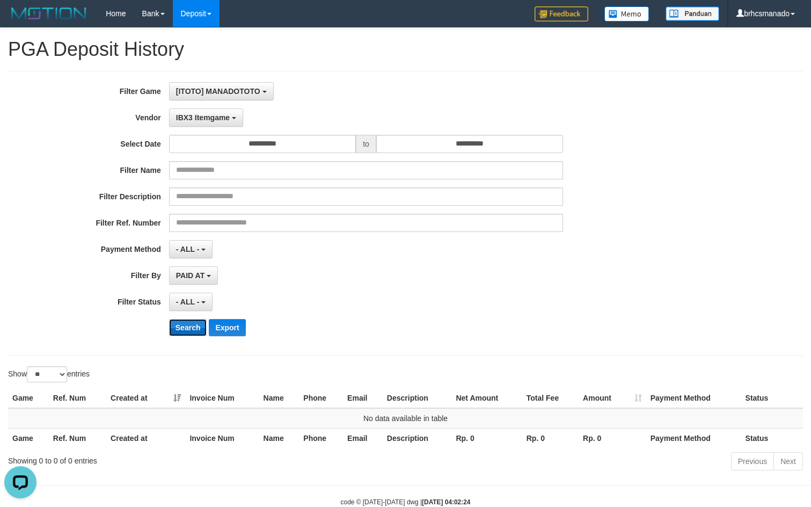
click at [190, 324] on button "Search" at bounding box center [188, 327] width 38 height 17
click at [226, 117] on span "IBX3 Itemgame" at bounding box center [203, 117] width 54 height 9
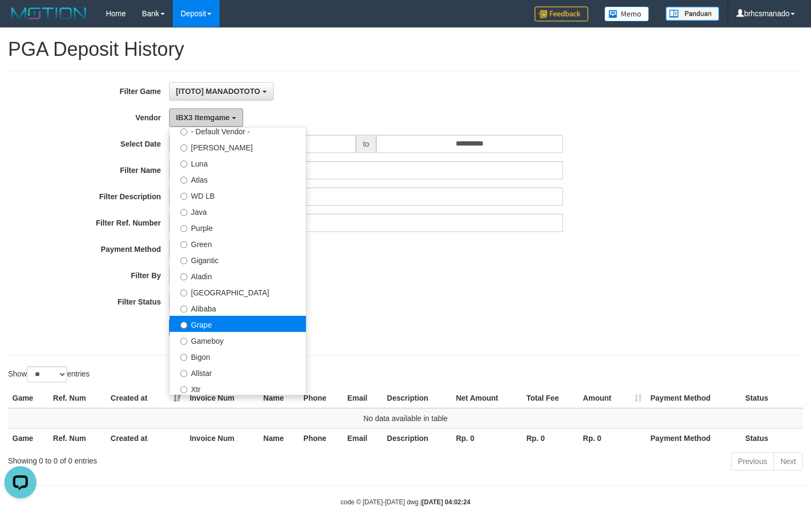
scroll to position [71, 0]
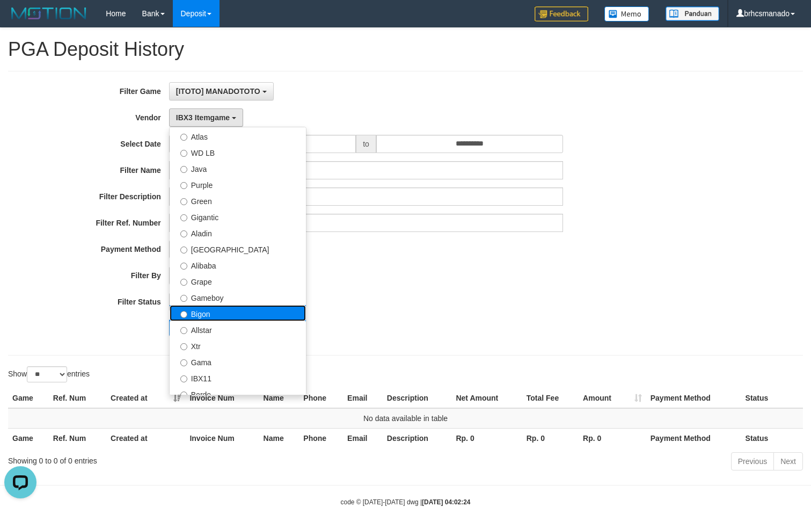
click at [237, 321] on label "Bigon" at bounding box center [238, 313] width 136 height 16
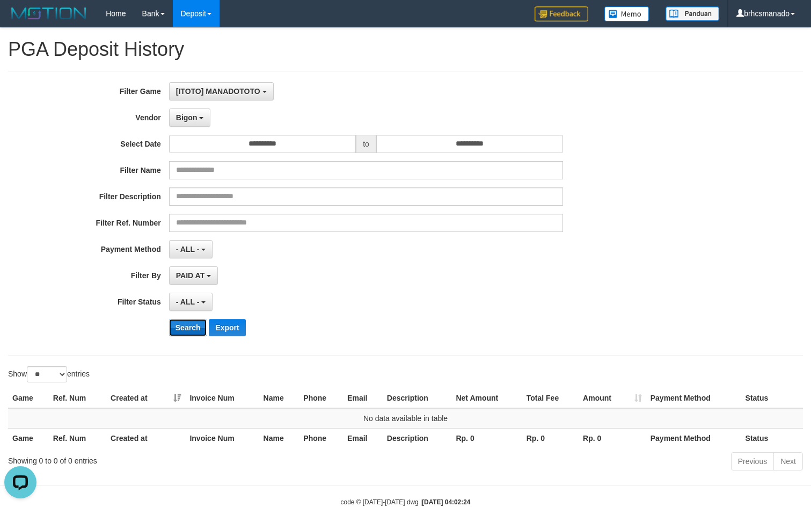
click at [191, 331] on button "Search" at bounding box center [188, 327] width 38 height 17
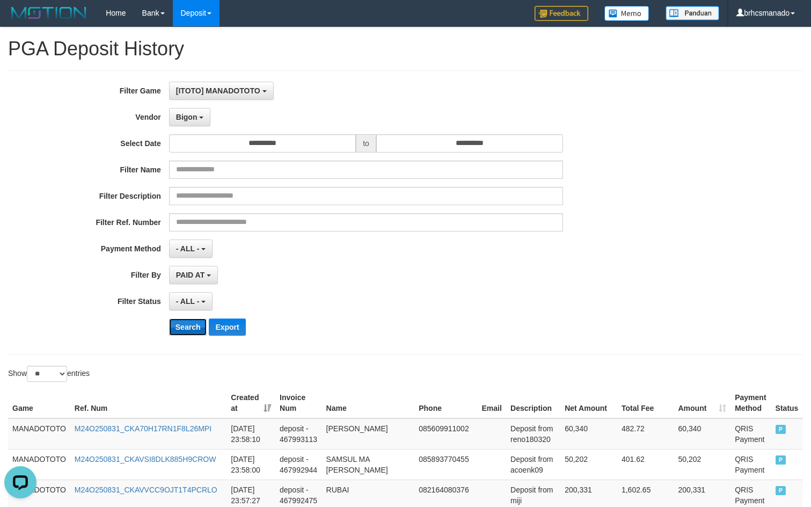
scroll to position [0, 0]
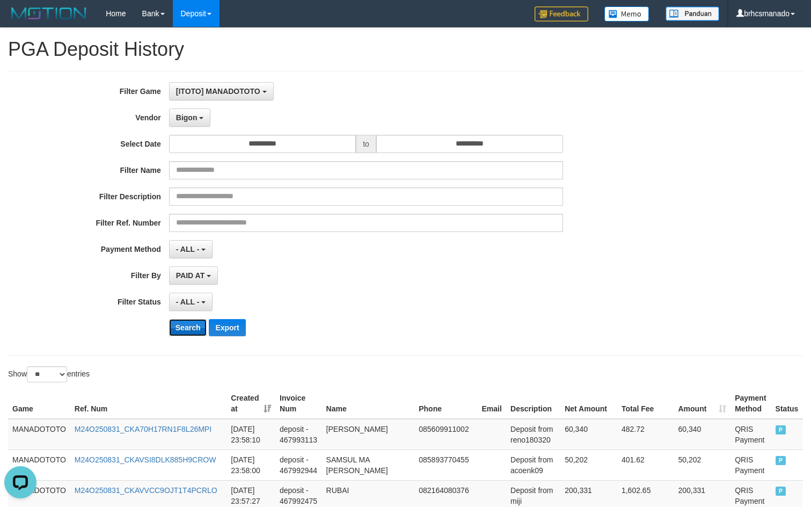
click at [177, 323] on button "Search" at bounding box center [188, 327] width 38 height 17
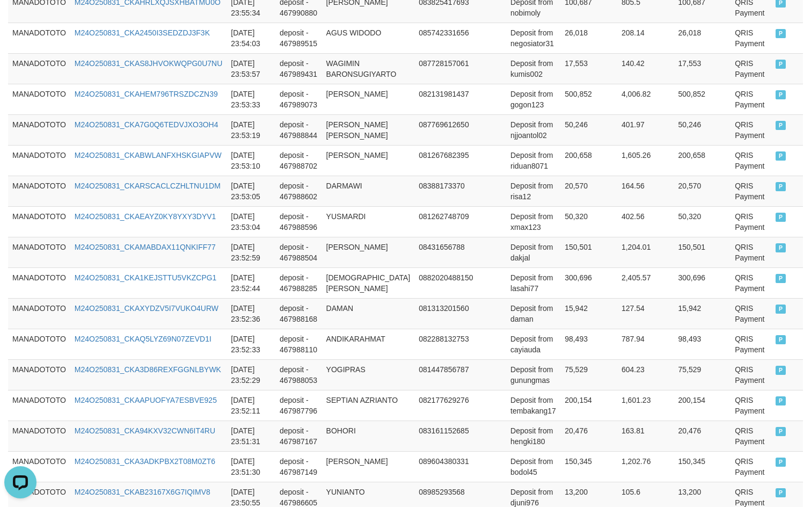
scroll to position [794, 0]
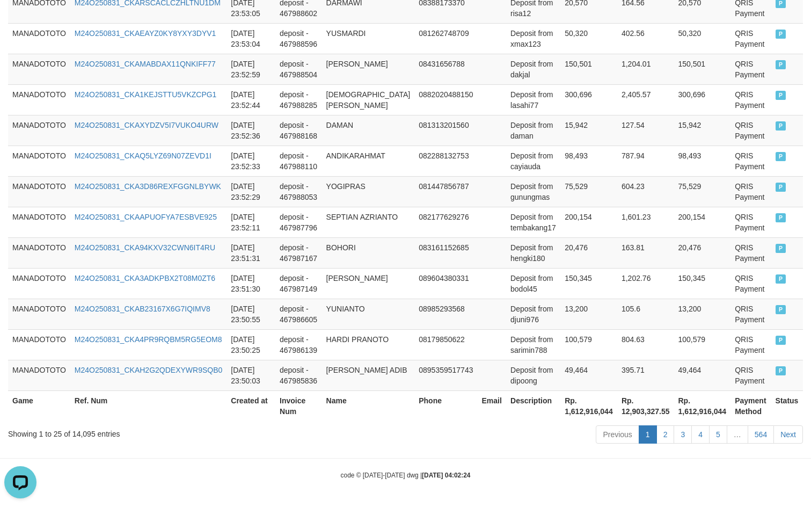
click at [685, 409] on th "Rp. 1,612,916,044" at bounding box center [702, 405] width 57 height 31
copy th "1,612,916,044"
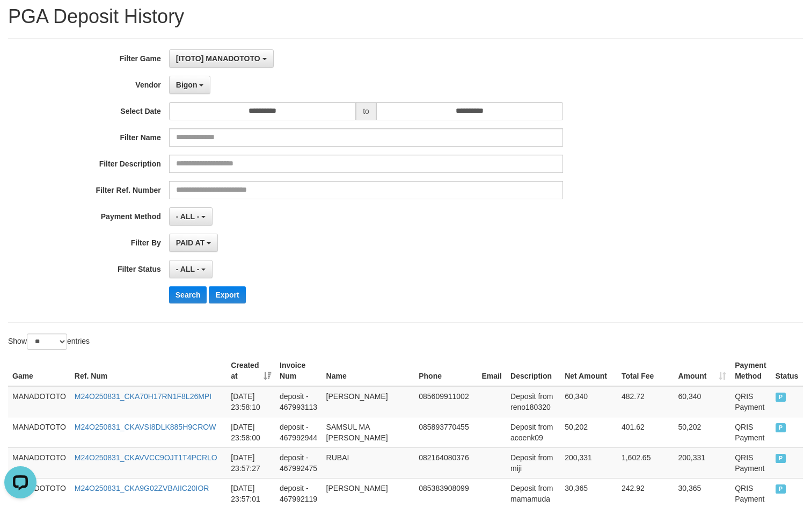
scroll to position [0, 0]
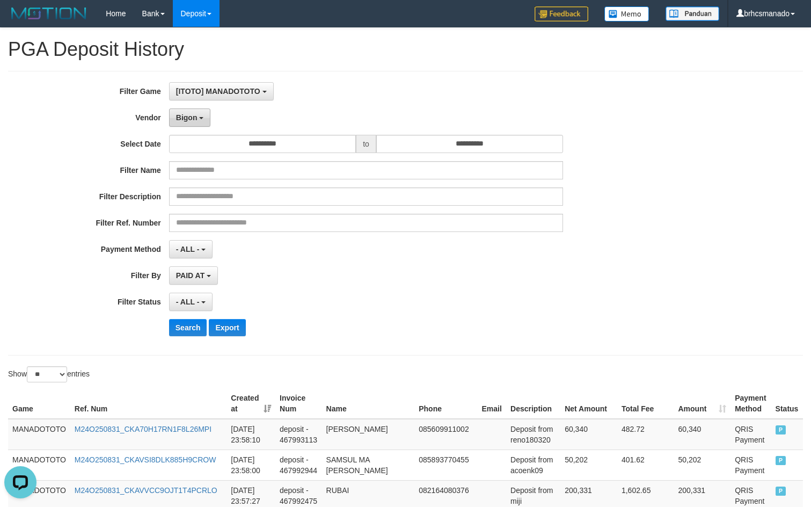
click at [193, 113] on span "Bigon" at bounding box center [186, 117] width 21 height 9
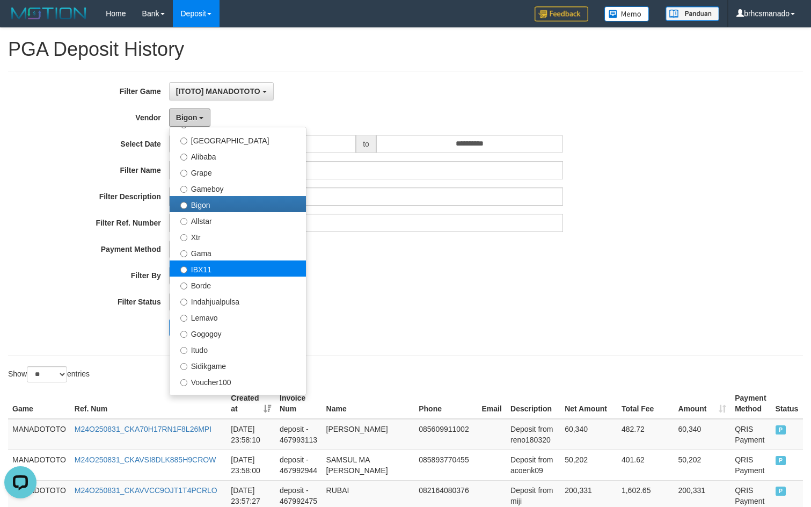
scroll to position [215, 0]
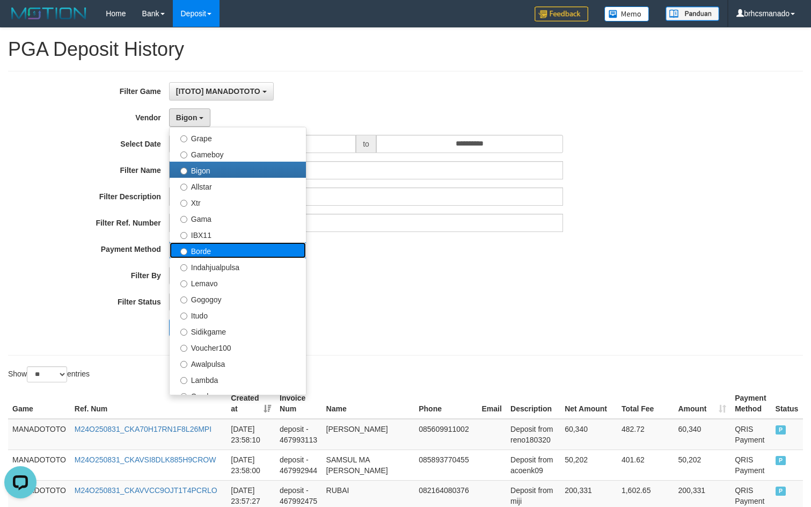
click at [215, 250] on label "Borde" at bounding box center [238, 250] width 136 height 16
select select "**********"
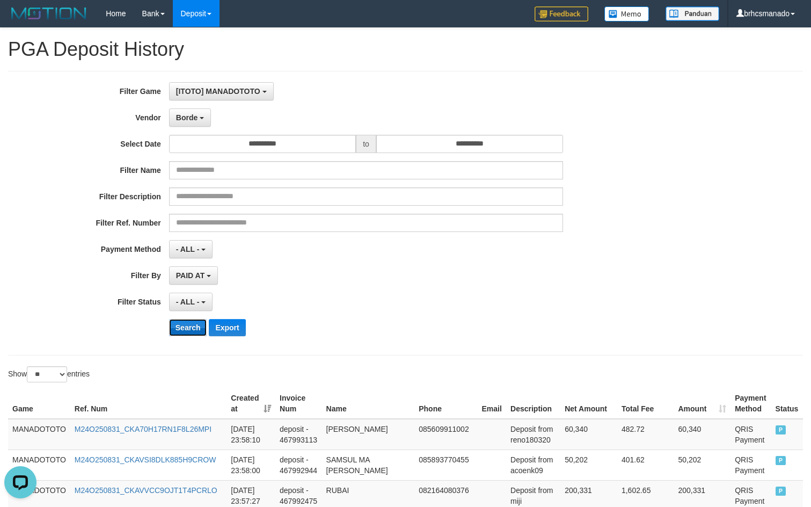
click at [186, 329] on button "Search" at bounding box center [188, 327] width 38 height 17
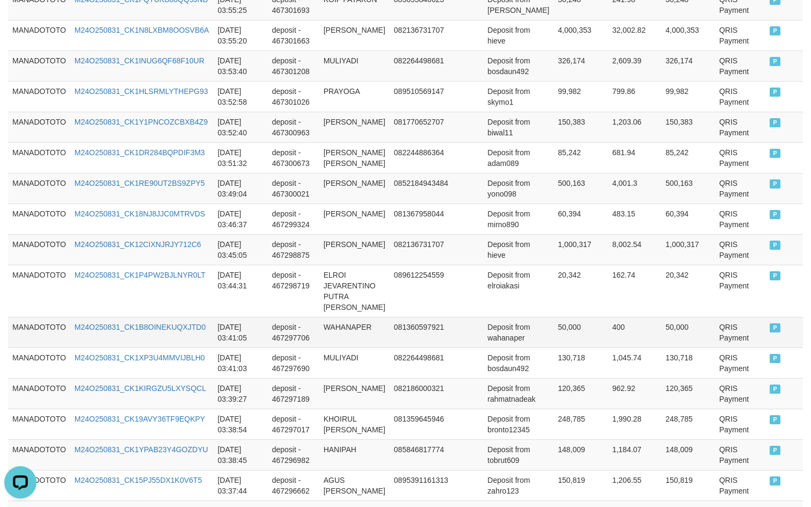
scroll to position [859, 0]
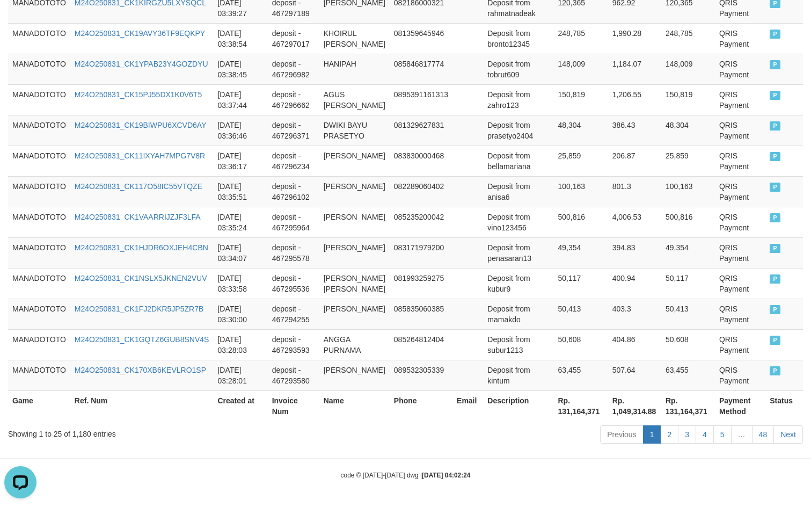
click at [678, 409] on th "Rp. 131,164,371" at bounding box center [689, 405] width 54 height 31
copy th "Rp. 131,164,371"
click at [686, 409] on th "Rp. 131,164,371" at bounding box center [689, 405] width 54 height 31
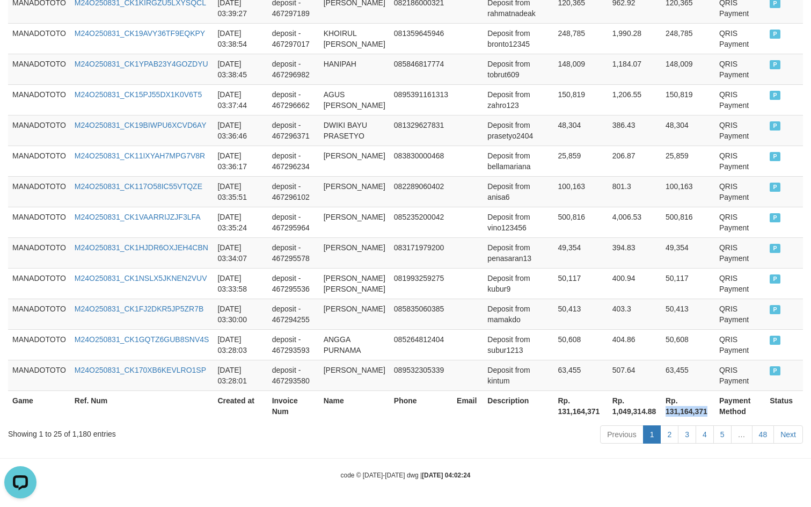
click at [686, 409] on th "Rp. 131,164,371" at bounding box center [689, 405] width 54 height 31
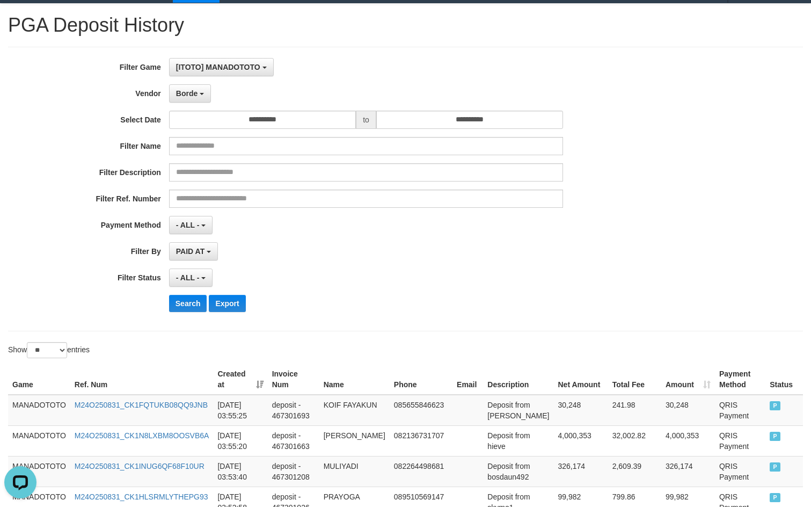
scroll to position [0, 0]
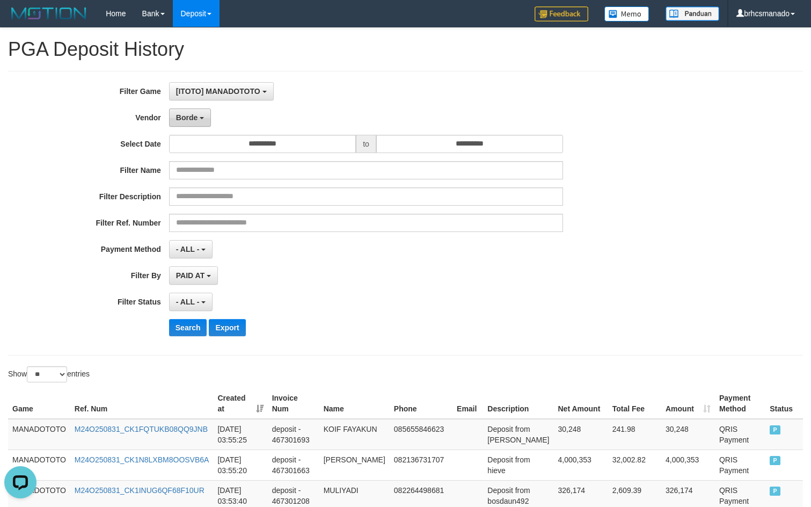
click at [201, 113] on button "Borde" at bounding box center [190, 117] width 42 height 18
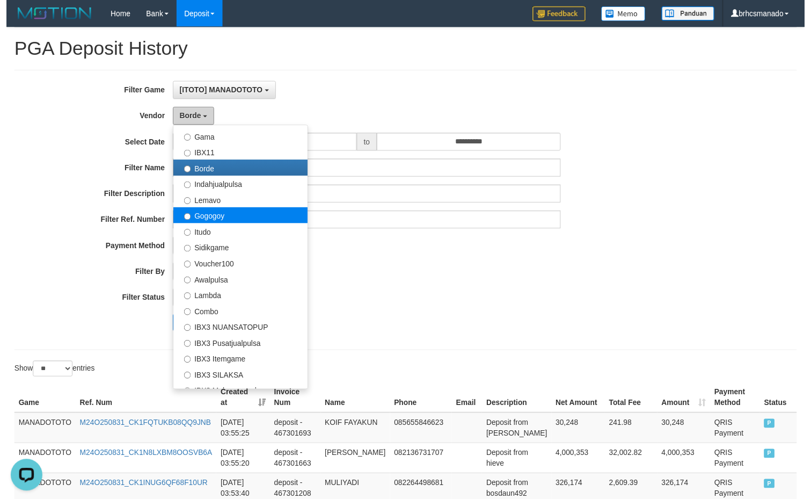
scroll to position [353, 0]
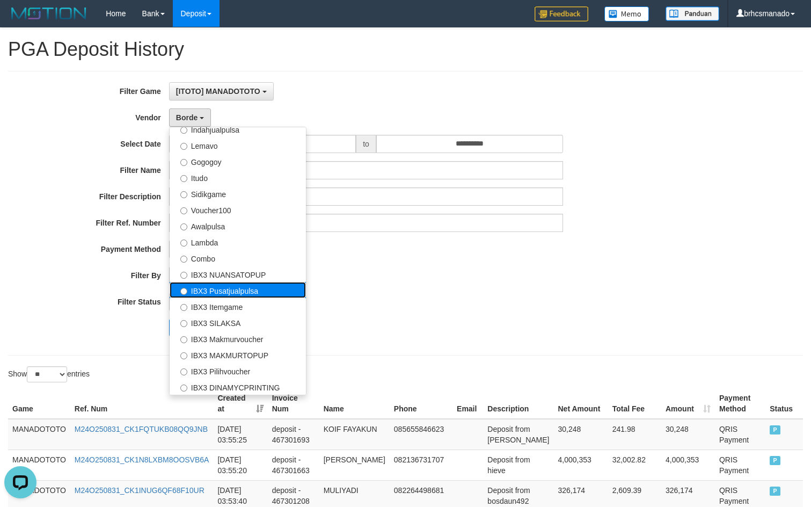
click at [257, 289] on label "IBX3 Pusatjualpulsa" at bounding box center [238, 290] width 136 height 16
select select "**********"
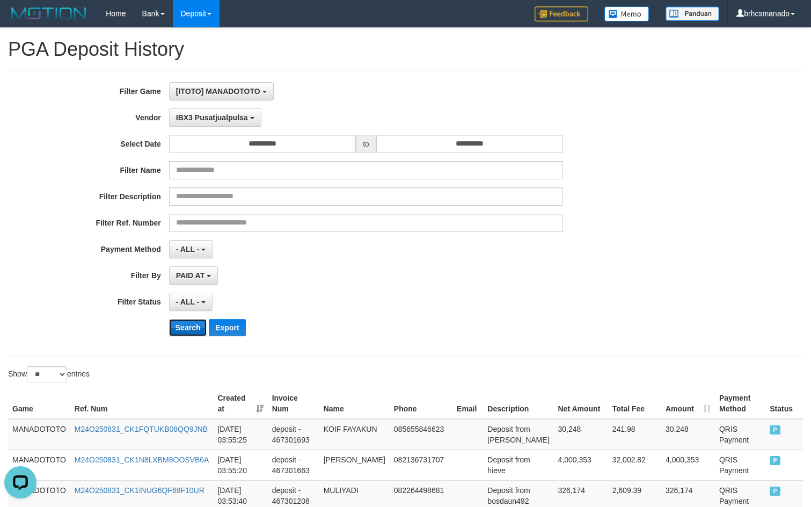
click at [190, 328] on button "Search" at bounding box center [188, 327] width 38 height 17
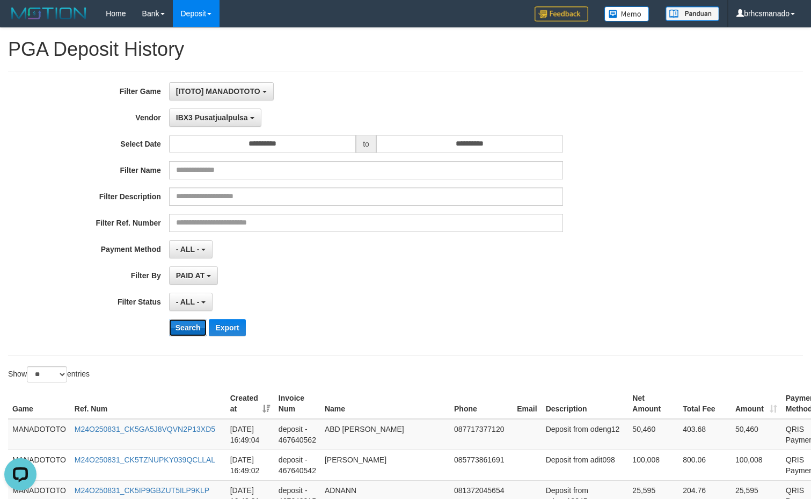
click at [191, 328] on button "Search" at bounding box center [188, 327] width 38 height 17
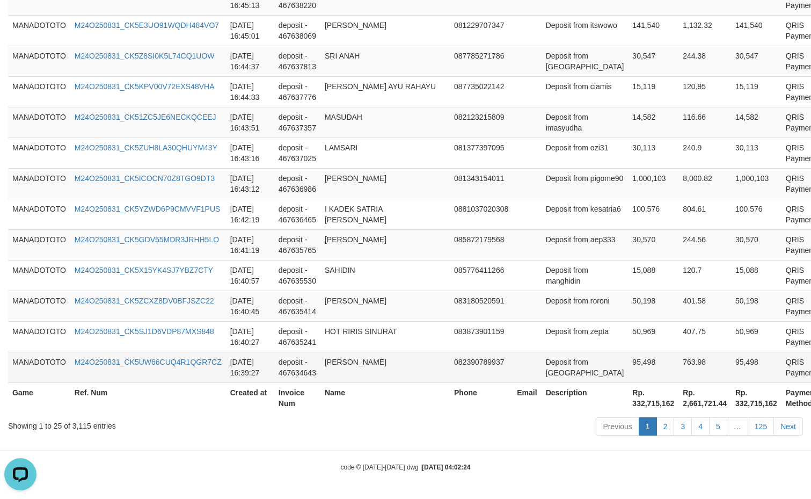
scroll to position [953, 0]
click at [576, 465] on div "code © 2012-2018 dwg | 2025/09/01 04:02:24" at bounding box center [405, 466] width 811 height 11
click at [731, 404] on th "Rp. 332,715,162" at bounding box center [756, 397] width 50 height 31
copy th "332,715,162"
